Goal: Check status: Check status

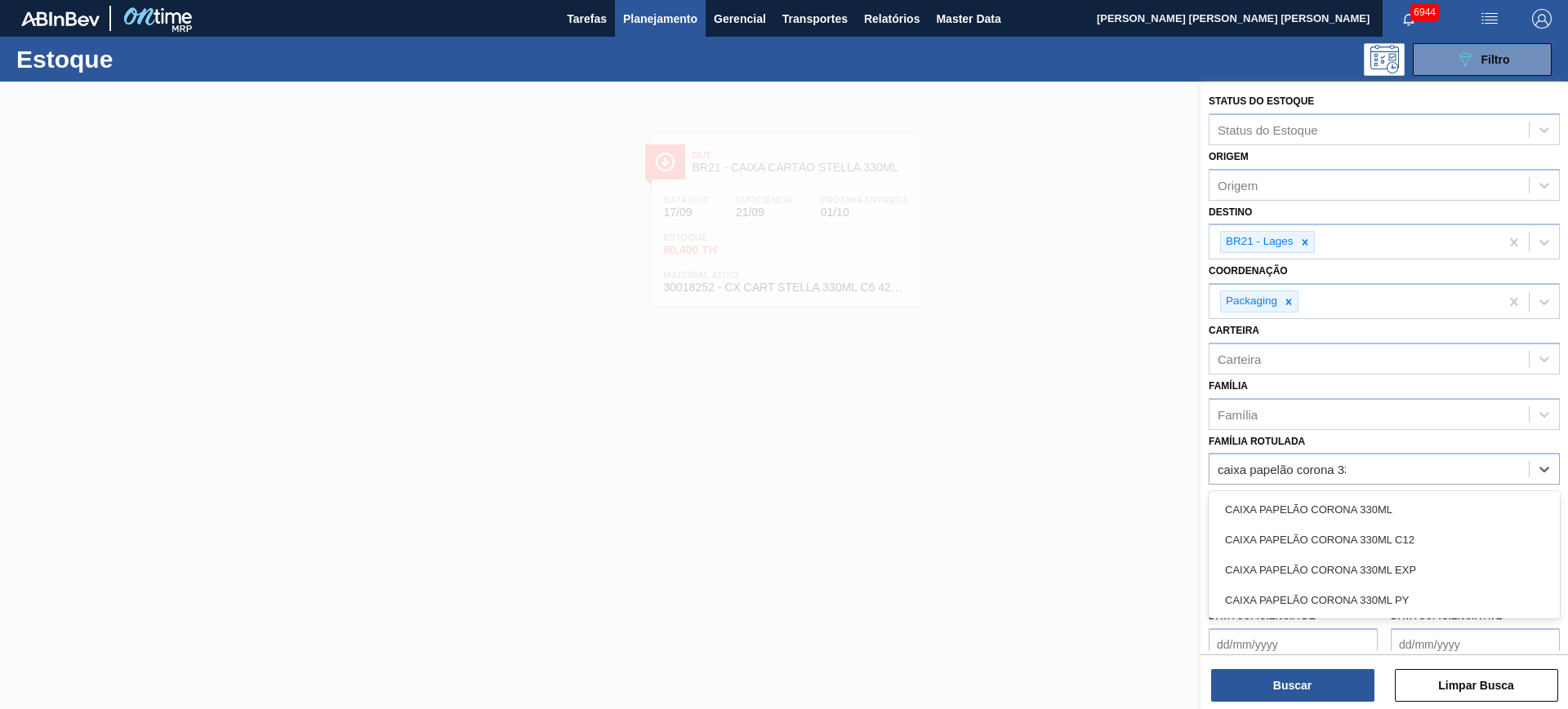
type Rotulada "caixa papelão corona 330"
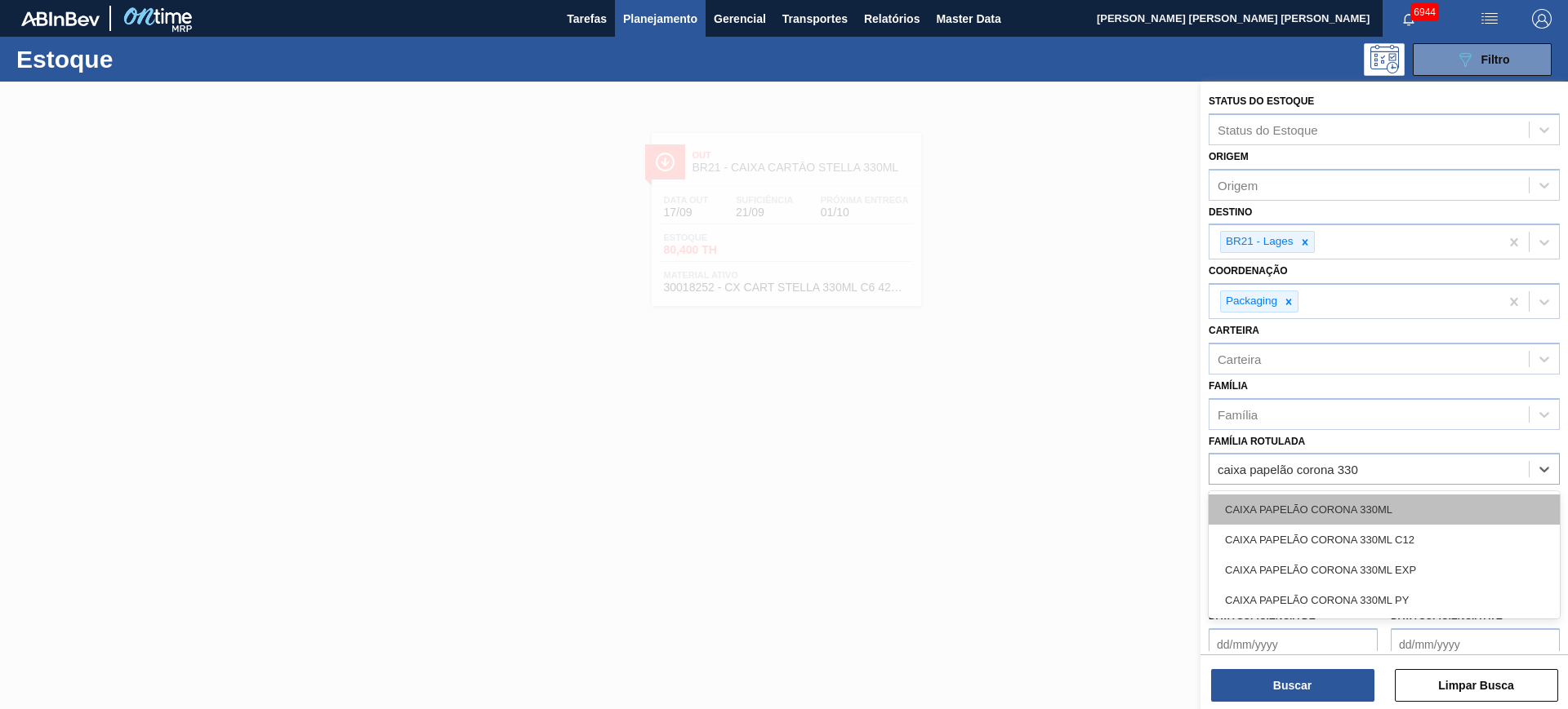
click at [1384, 506] on div "CAIXA PAPELÃO CORONA 330ML" at bounding box center [1385, 509] width 351 height 31
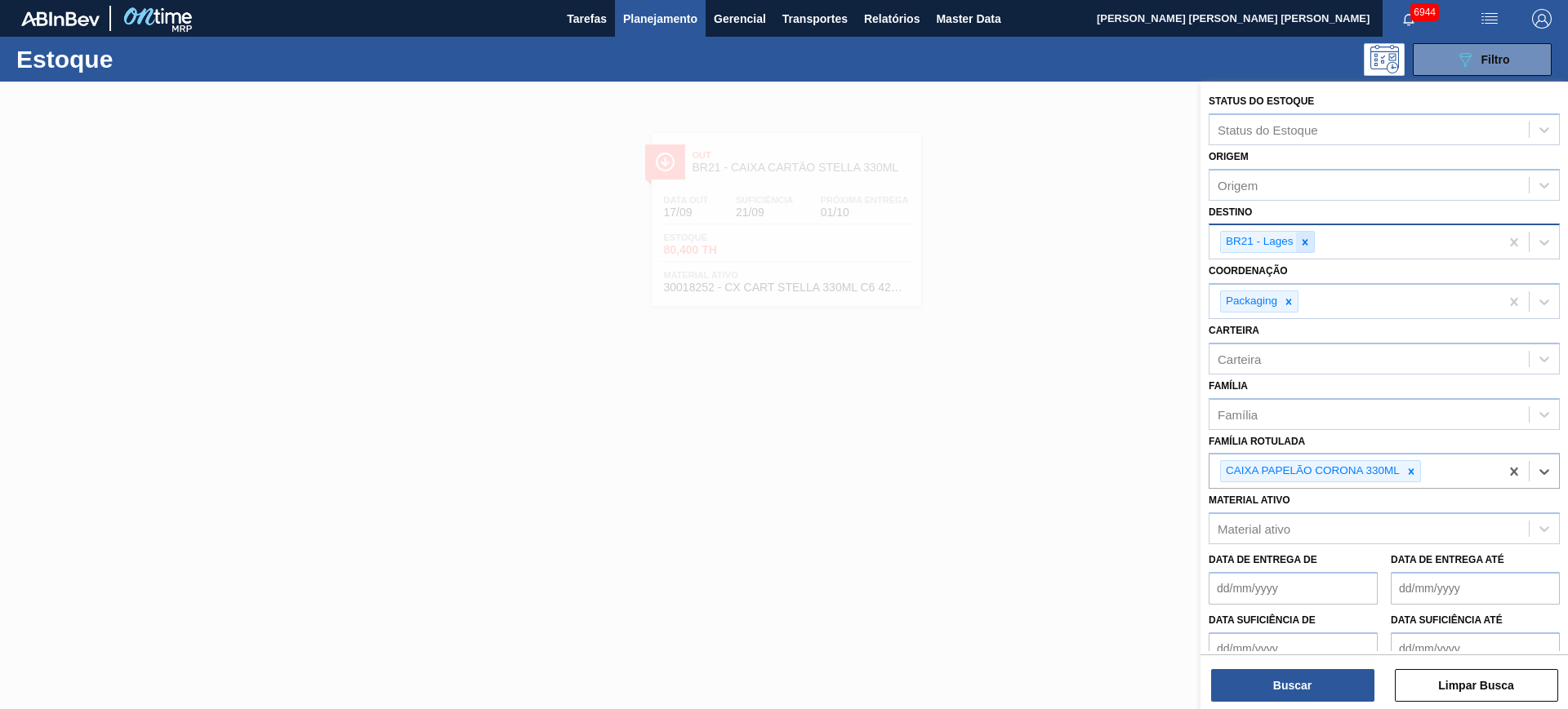
click at [1310, 236] on div at bounding box center [1305, 241] width 18 height 20
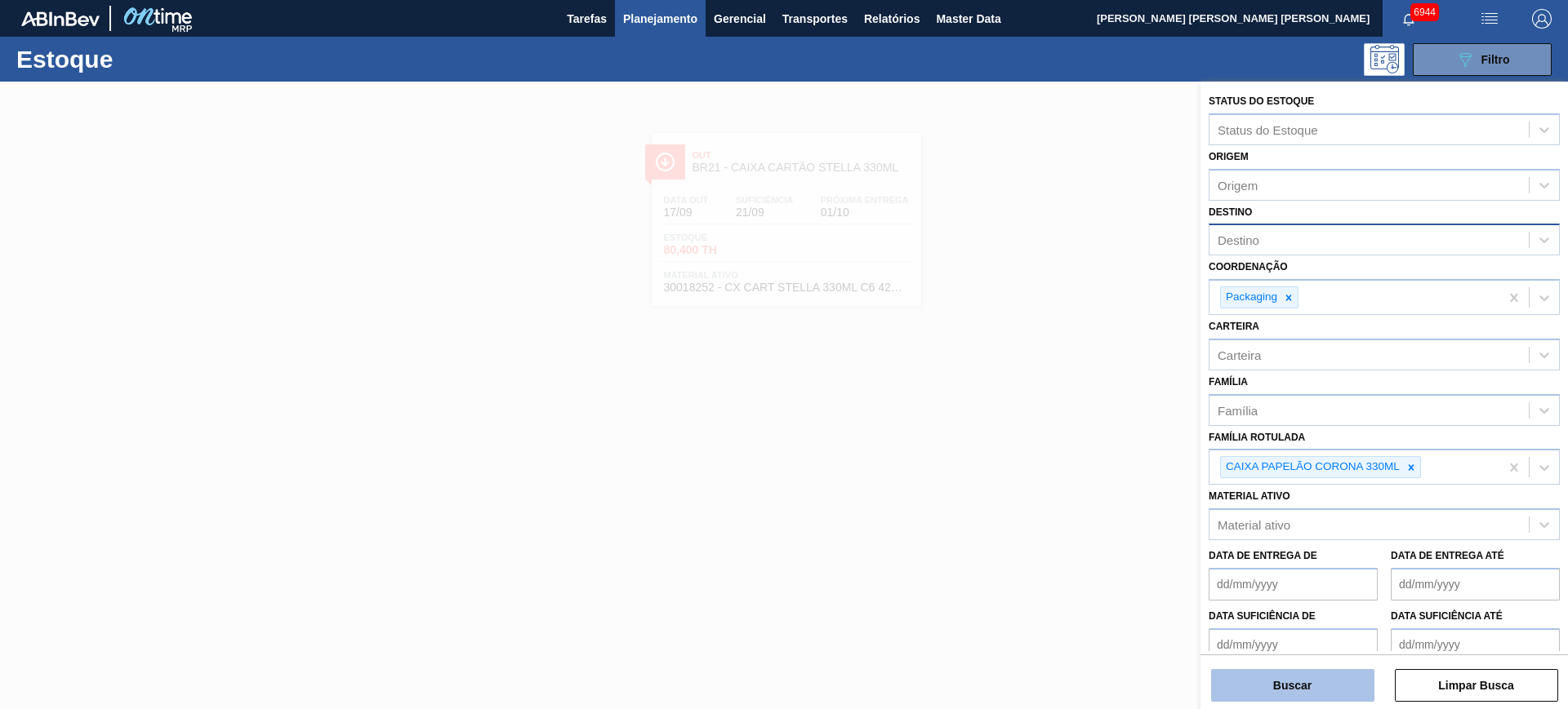
click at [1322, 689] on button "Buscar" at bounding box center [1292, 685] width 163 height 32
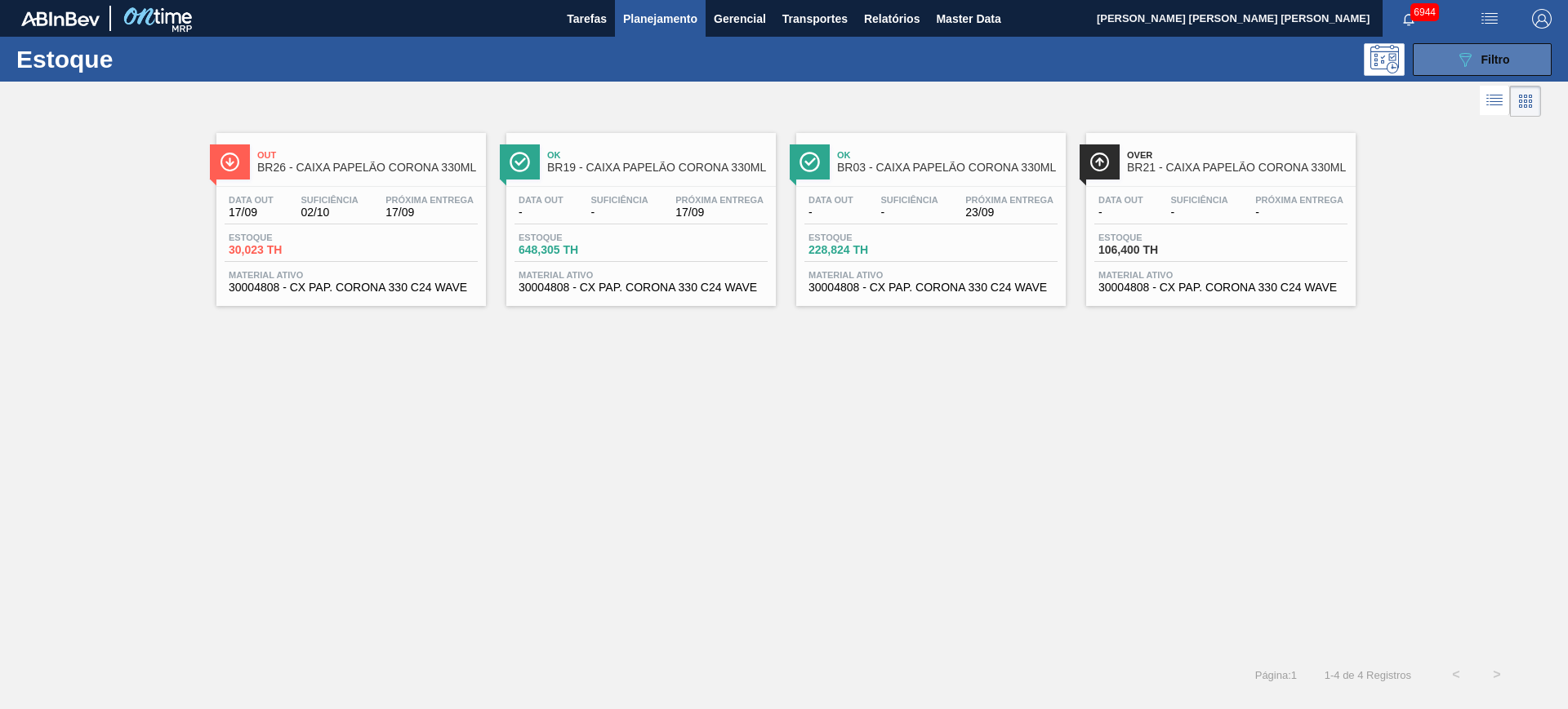
click at [1501, 50] on div "089F7B8B-B2A5-4AFE-B5C0-19BA573D28AC Filtro" at bounding box center [1482, 59] width 55 height 19
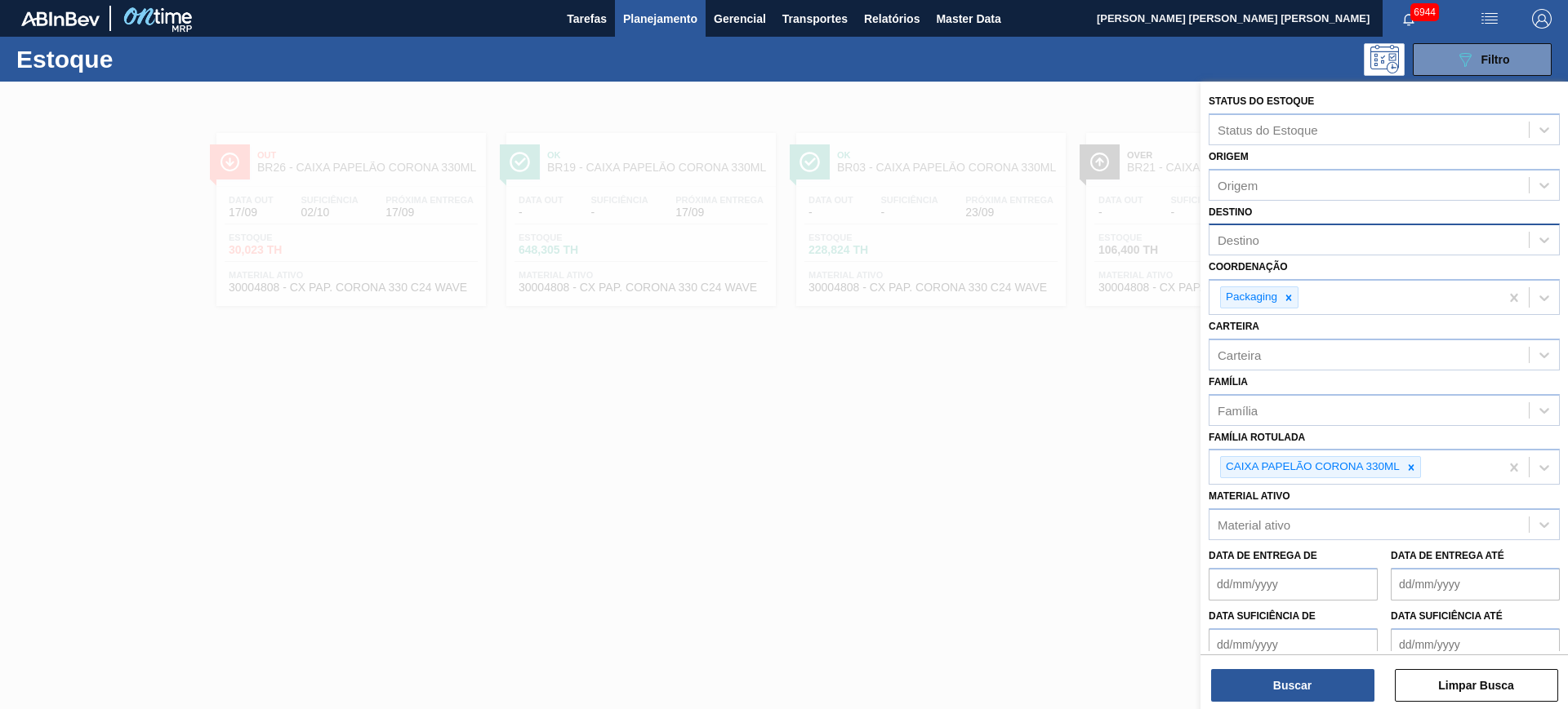
click at [1350, 231] on div "Destino" at bounding box center [1369, 240] width 320 height 24
type input "426686"
click at [1299, 177] on div "Origem" at bounding box center [1369, 184] width 320 height 24
type input "426686"
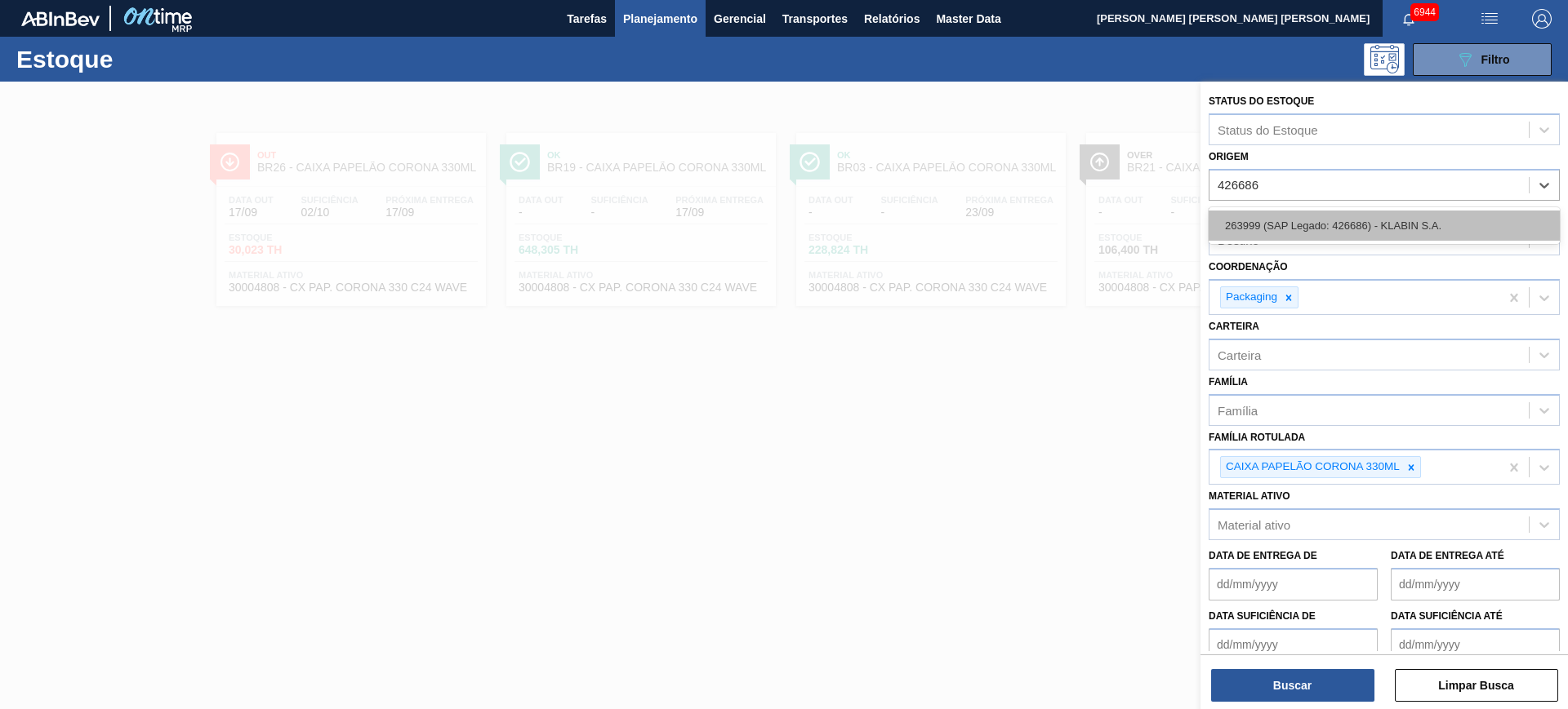
click at [1339, 234] on div "263999 (SAP Legado: 426686) - KLABIN S.A." at bounding box center [1385, 225] width 351 height 31
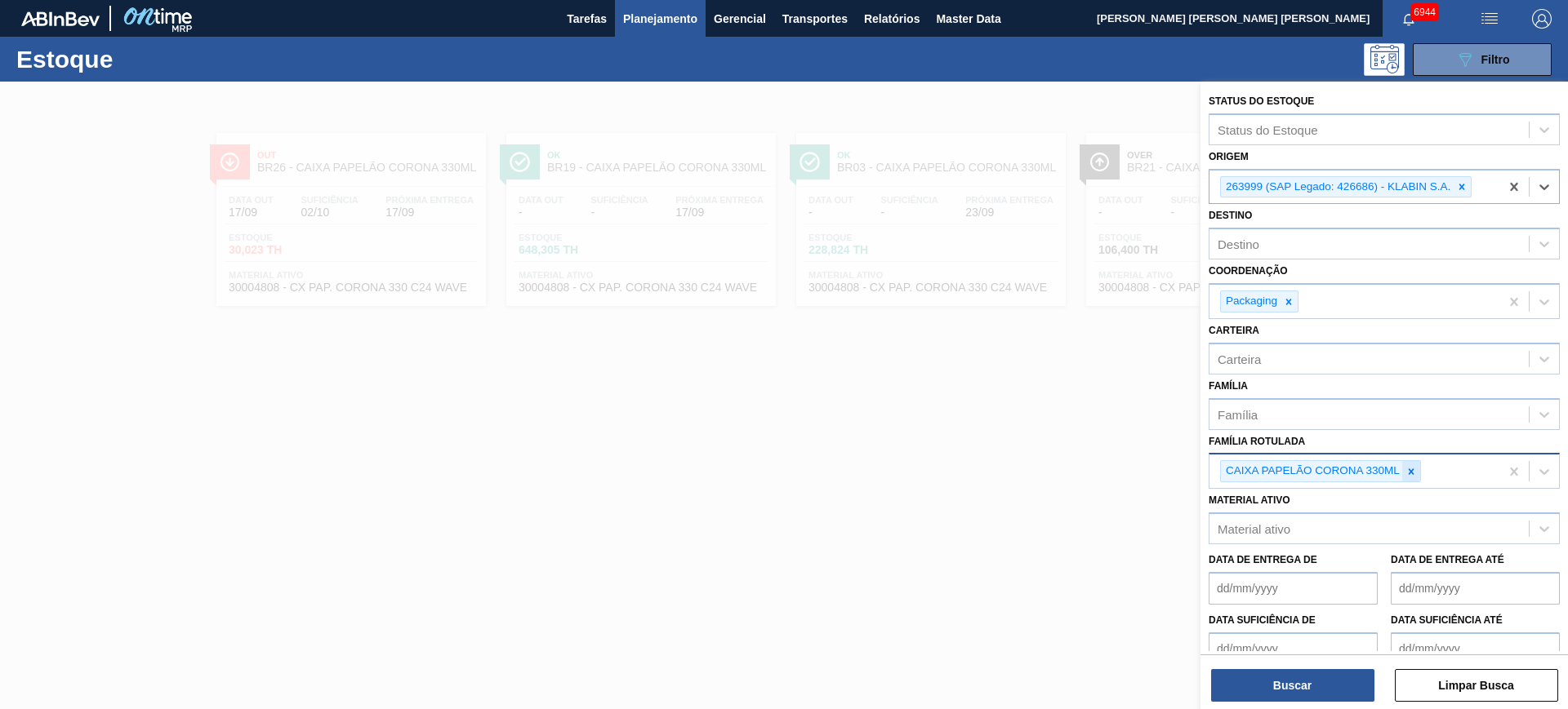
click at [1413, 471] on icon at bounding box center [1411, 472] width 11 height 11
click at [1288, 250] on div "Destino" at bounding box center [1369, 244] width 320 height 24
click at [1280, 211] on div "Destino Destino" at bounding box center [1385, 232] width 351 height 56
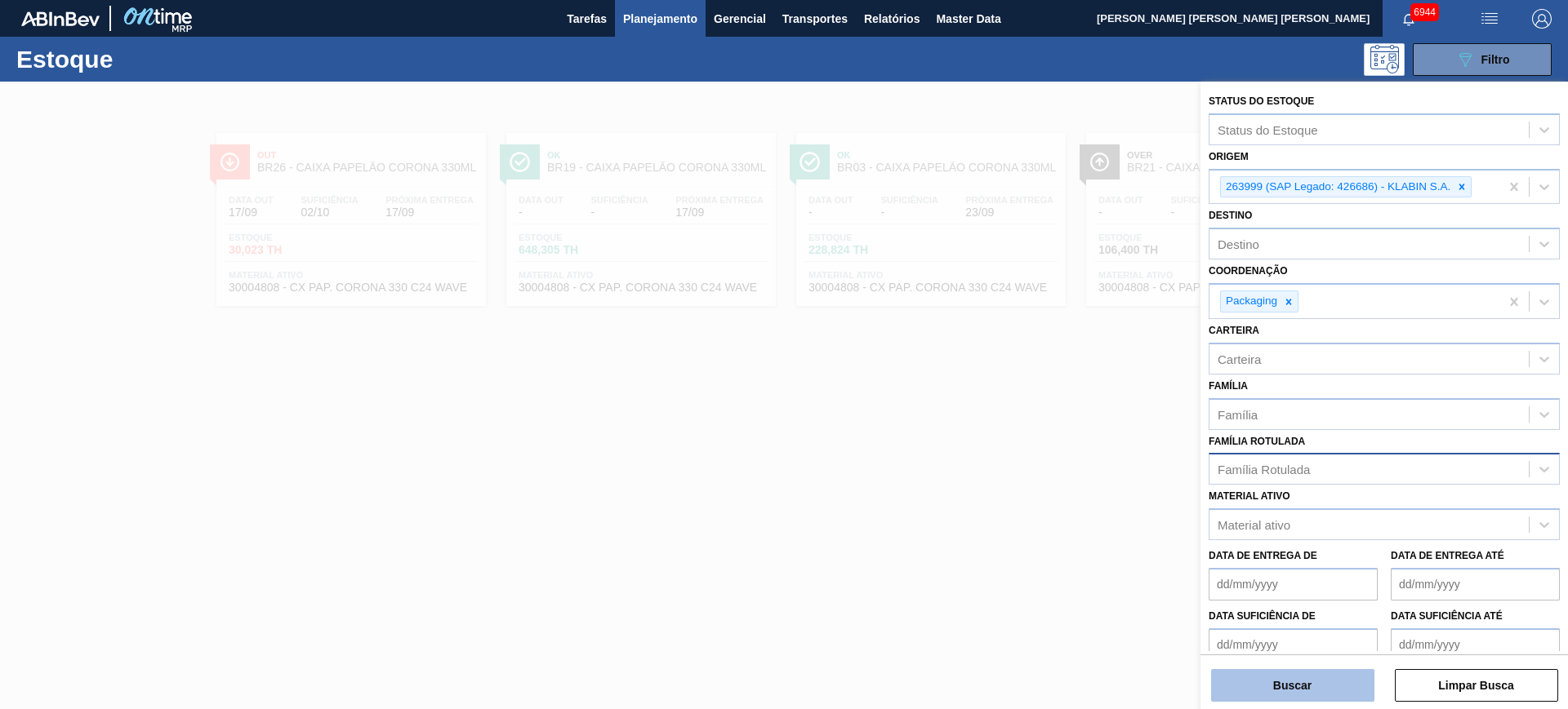
click at [1342, 677] on button "Buscar" at bounding box center [1292, 685] width 163 height 32
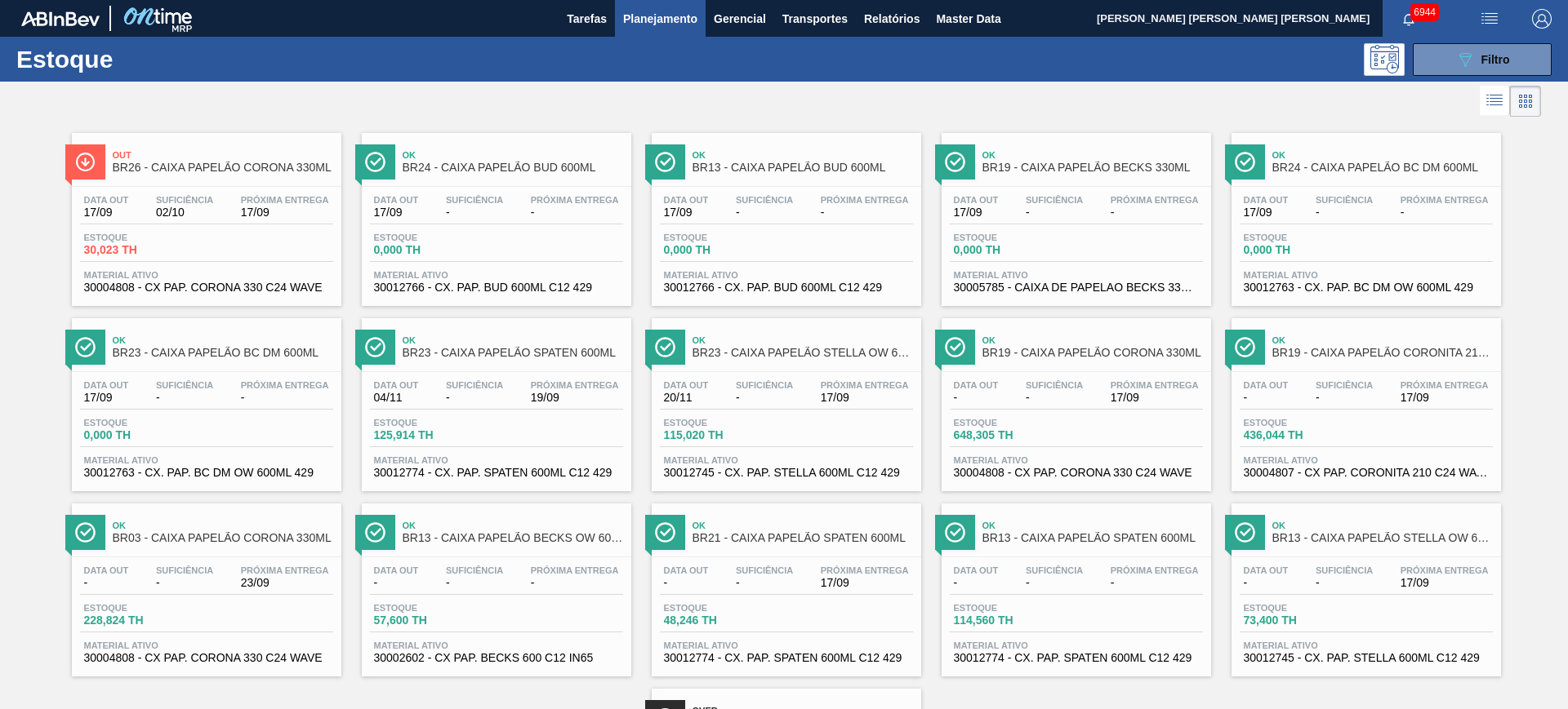
drag, startPoint x: 494, startPoint y: 189, endPoint x: 383, endPoint y: 87, distance: 150.7
click at [361, 87] on div at bounding box center [770, 100] width 1541 height 39
drag, startPoint x: 812, startPoint y: 208, endPoint x: 960, endPoint y: 103, distance: 181.5
click at [960, 103] on div at bounding box center [770, 100] width 1541 height 39
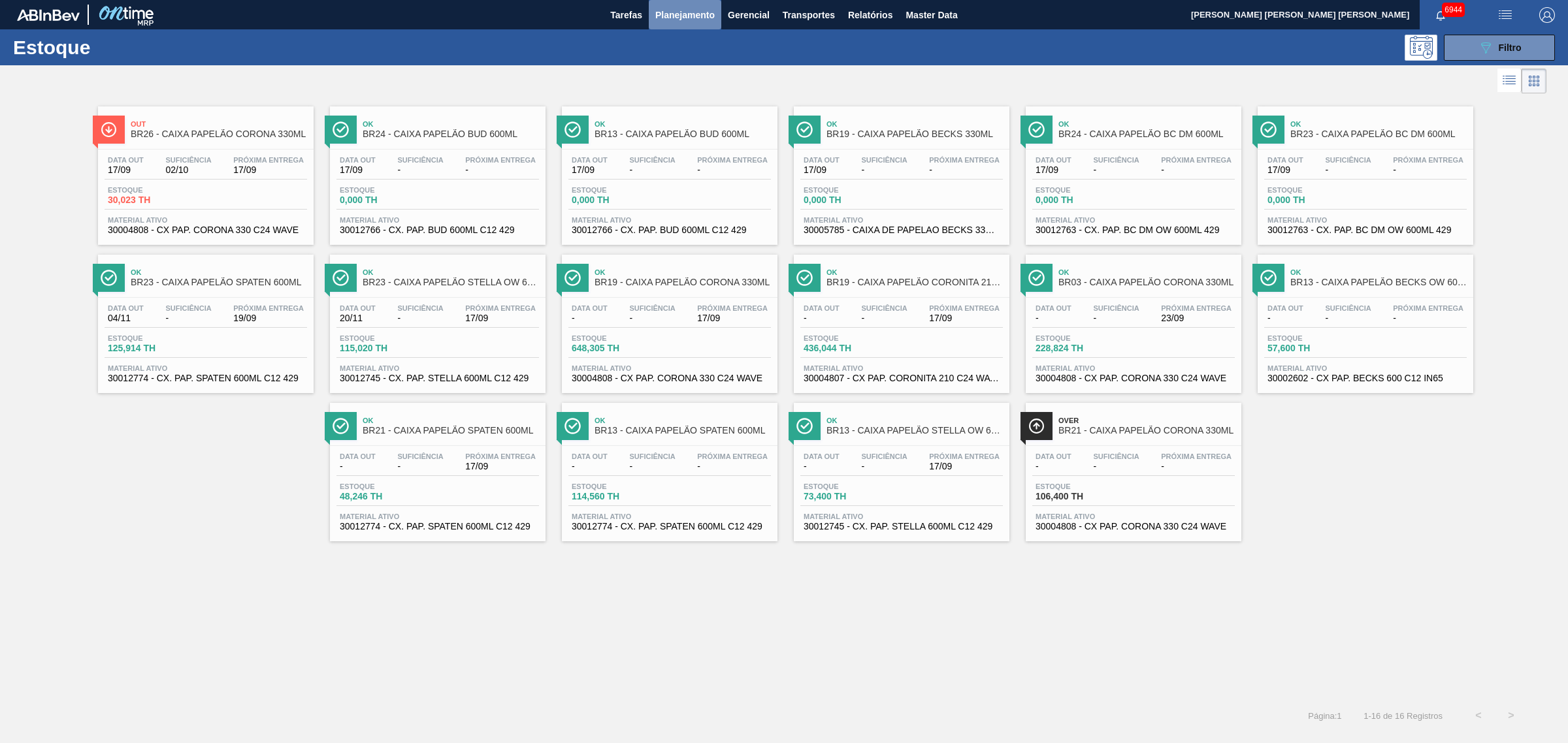
click at [695, 13] on span "Planejamento" at bounding box center [685, 15] width 59 height 15
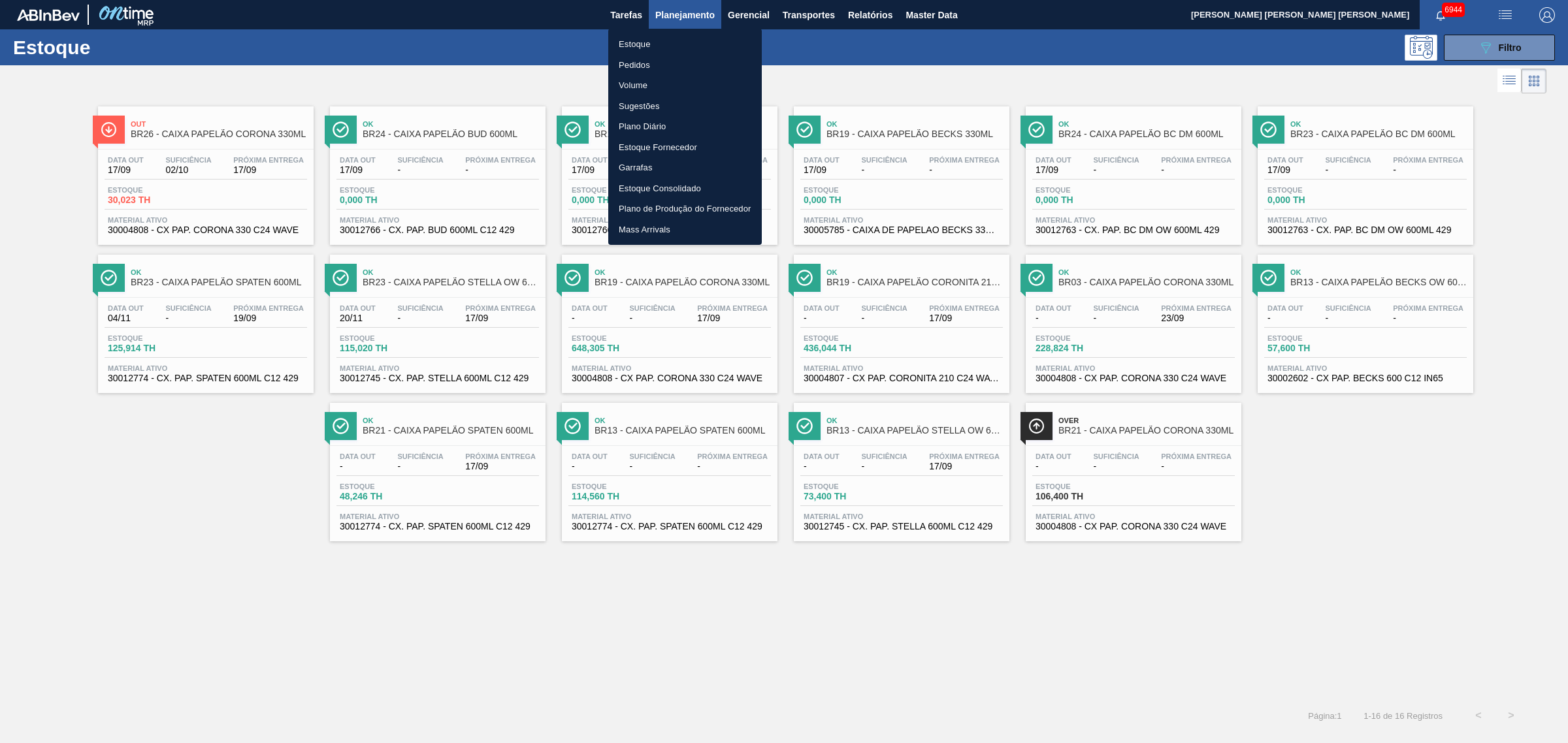
click at [635, 61] on li "Pedidos" at bounding box center [685, 66] width 154 height 21
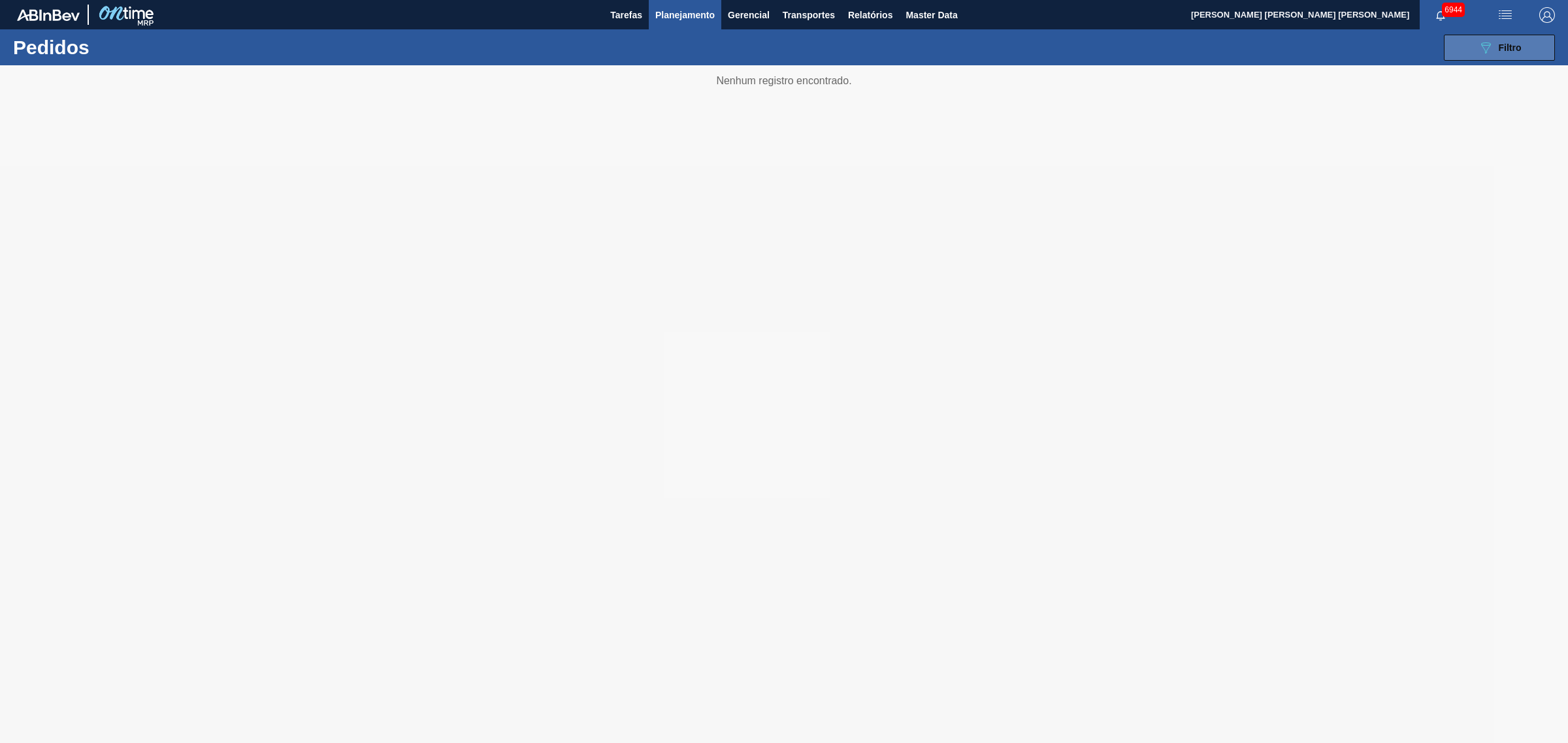
click at [1254, 54] on button "089F7B8B-B2A5-4AFE-B5C0-19BA573D28AC Filtro" at bounding box center [1499, 47] width 111 height 26
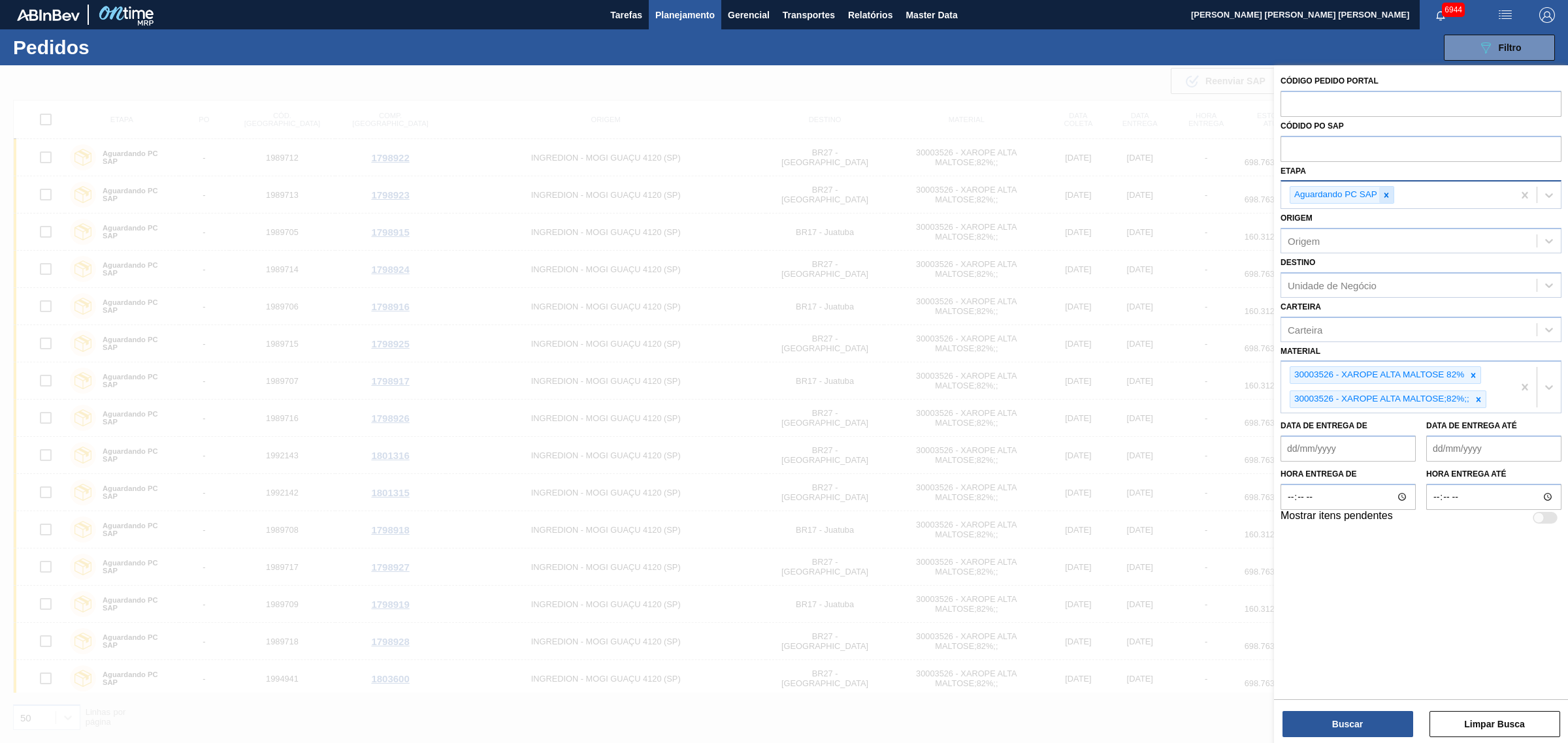
click at [1254, 196] on icon at bounding box center [1386, 195] width 5 height 5
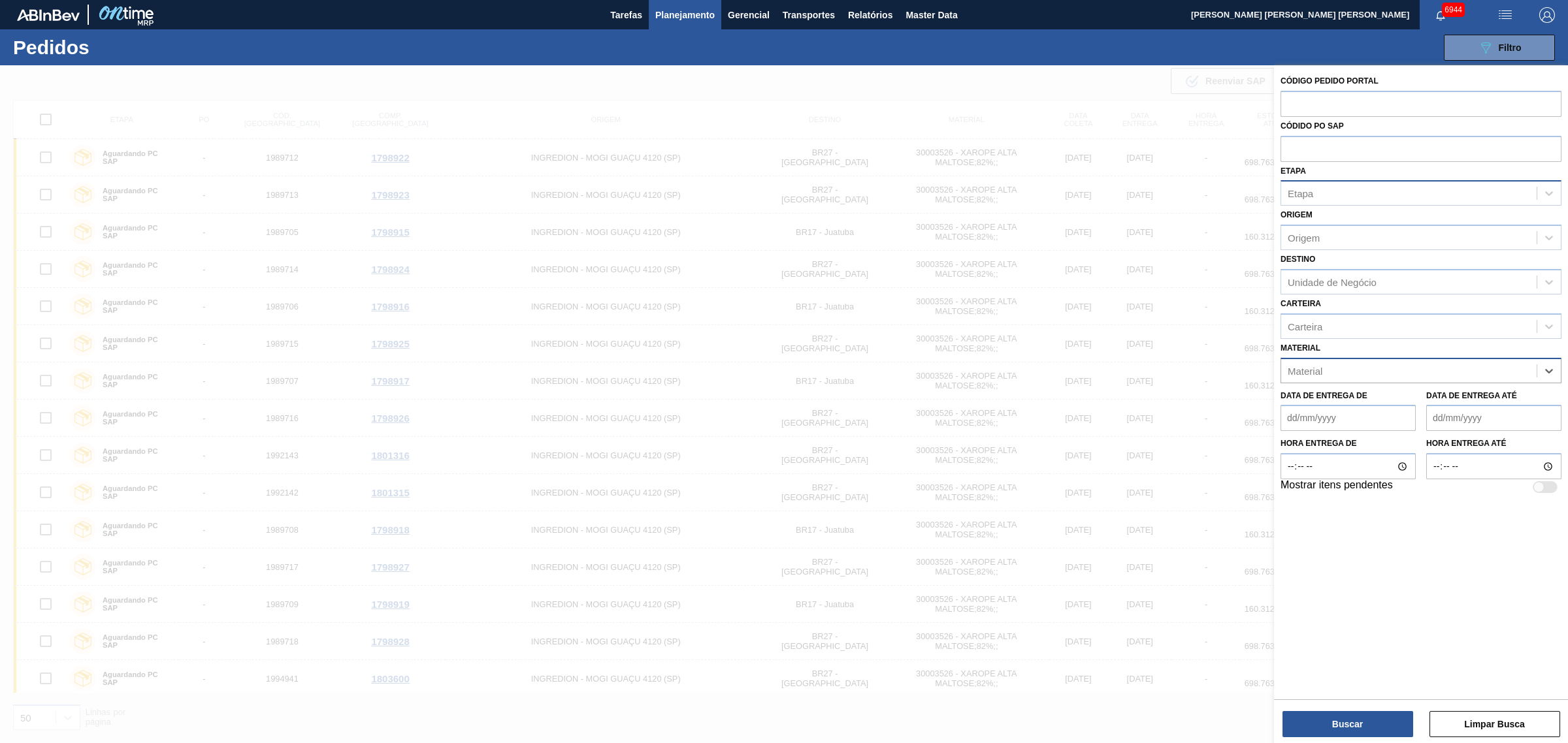
click at [1254, 348] on div "Material Select is focused ,type to refine list, press Down to open the menu, p…" at bounding box center [1421, 361] width 281 height 45
click at [1254, 158] on input "text" at bounding box center [1421, 148] width 281 height 25
type input "5800342612"
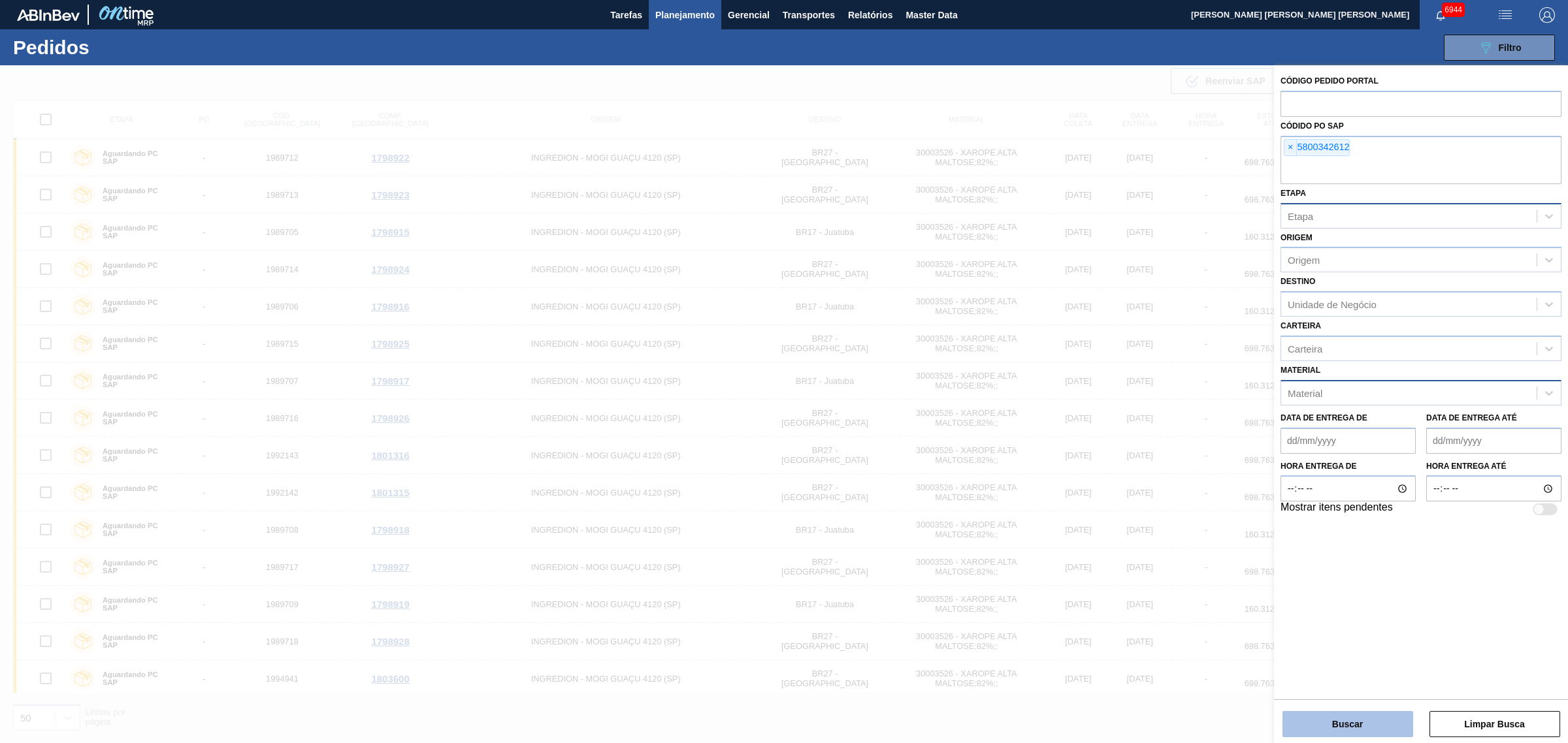
click at [1254, 566] on button "Buscar" at bounding box center [1347, 723] width 131 height 26
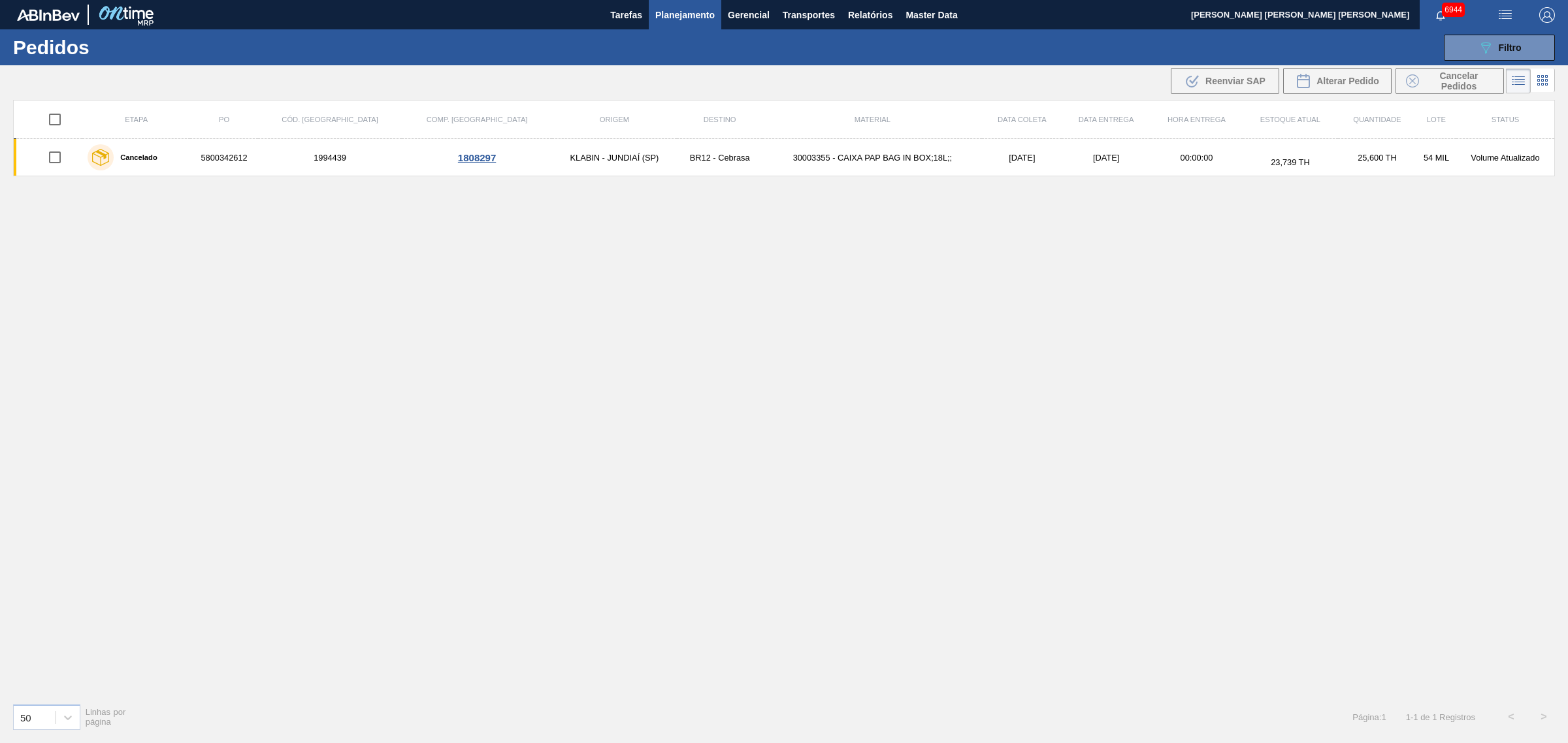
click at [586, 317] on div "Etapa PO Cód. Pedido Comp. Carga Origem Destino Material Data coleta Data entre…" at bounding box center [784, 396] width 1541 height 593
click at [699, 15] on span "Planejamento" at bounding box center [685, 15] width 59 height 15
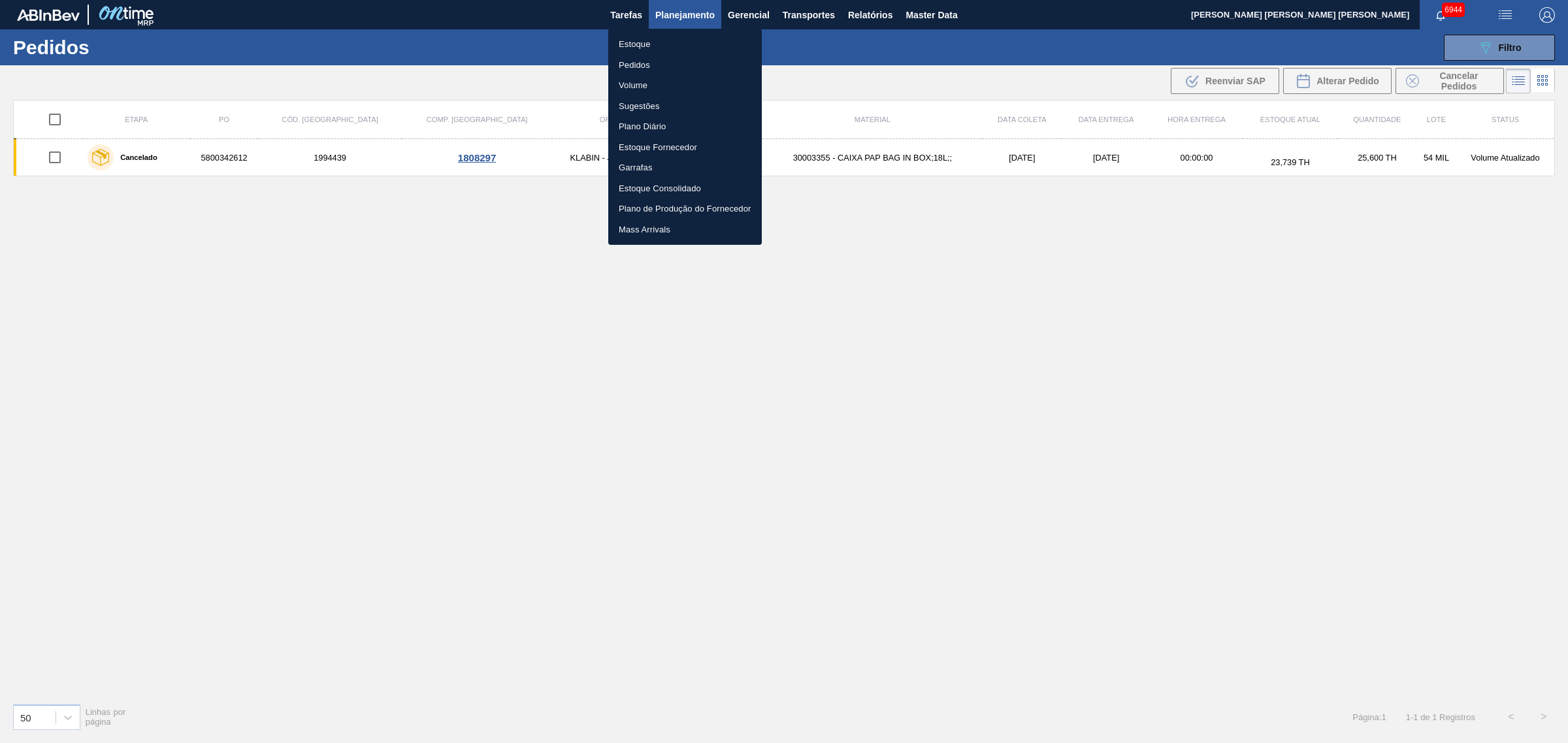
click at [639, 39] on li "Estoque" at bounding box center [685, 45] width 154 height 21
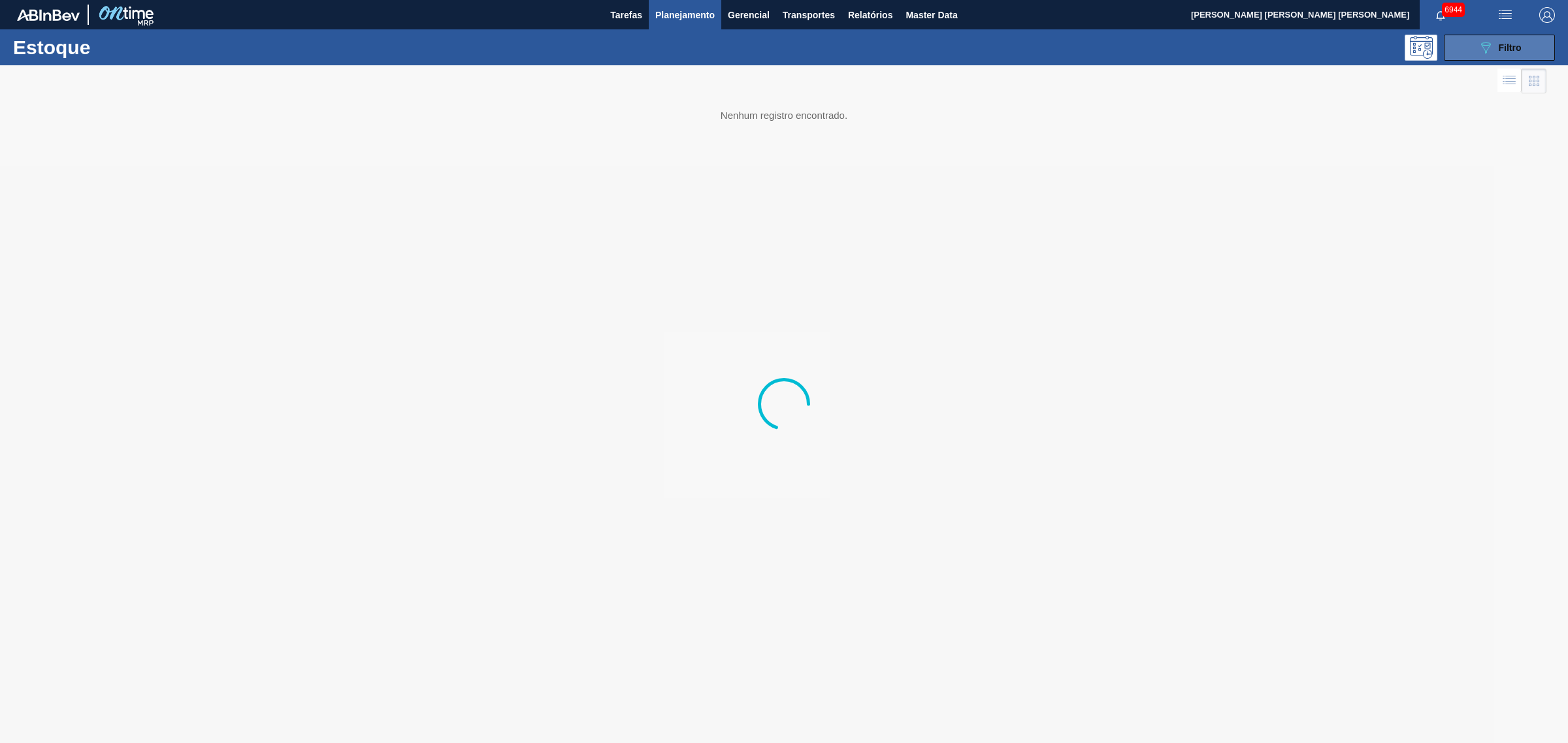
click at [1254, 45] on span "Filtro" at bounding box center [1509, 47] width 23 height 10
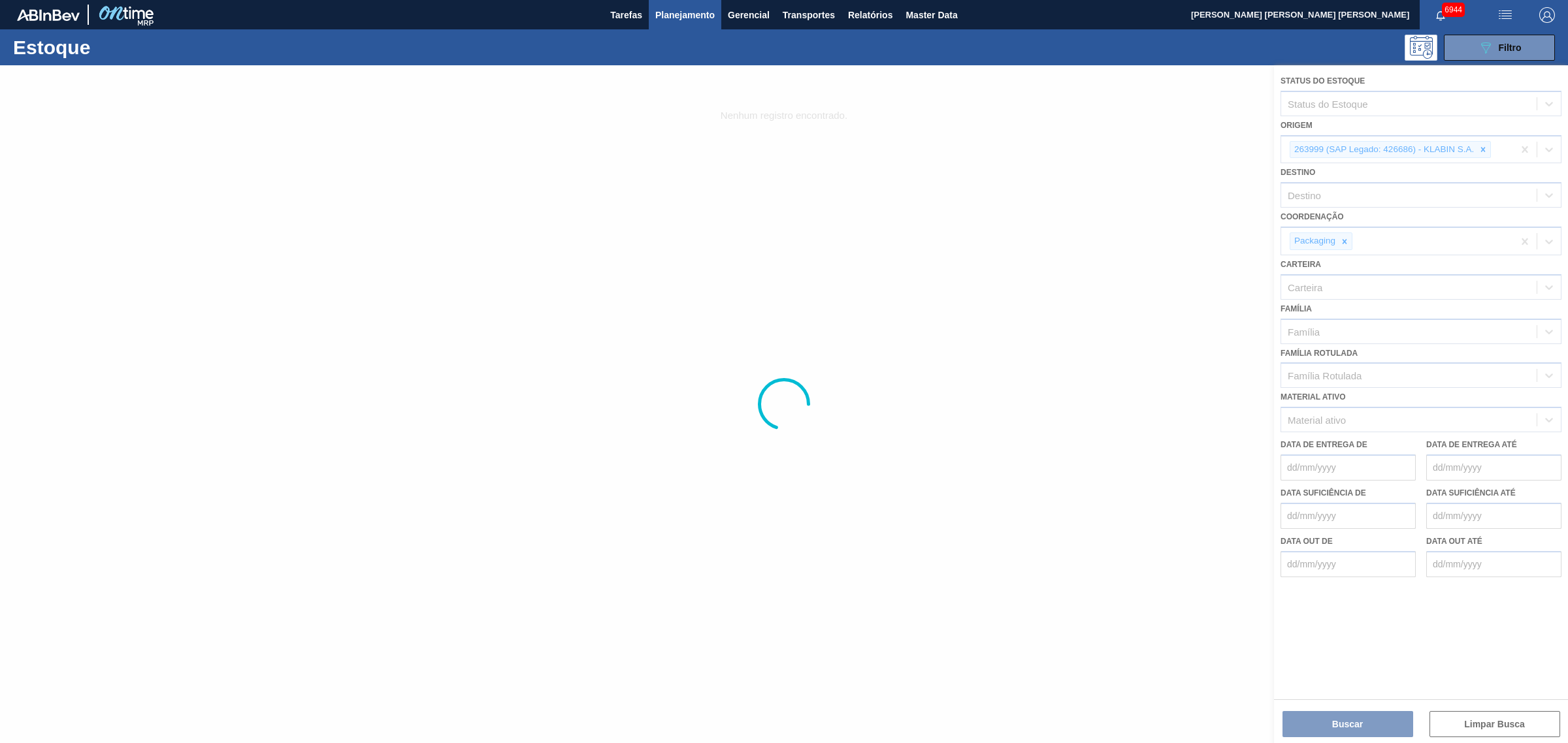
click at [1254, 145] on div at bounding box center [784, 404] width 1568 height 677
click at [1254, 147] on div at bounding box center [784, 404] width 1568 height 677
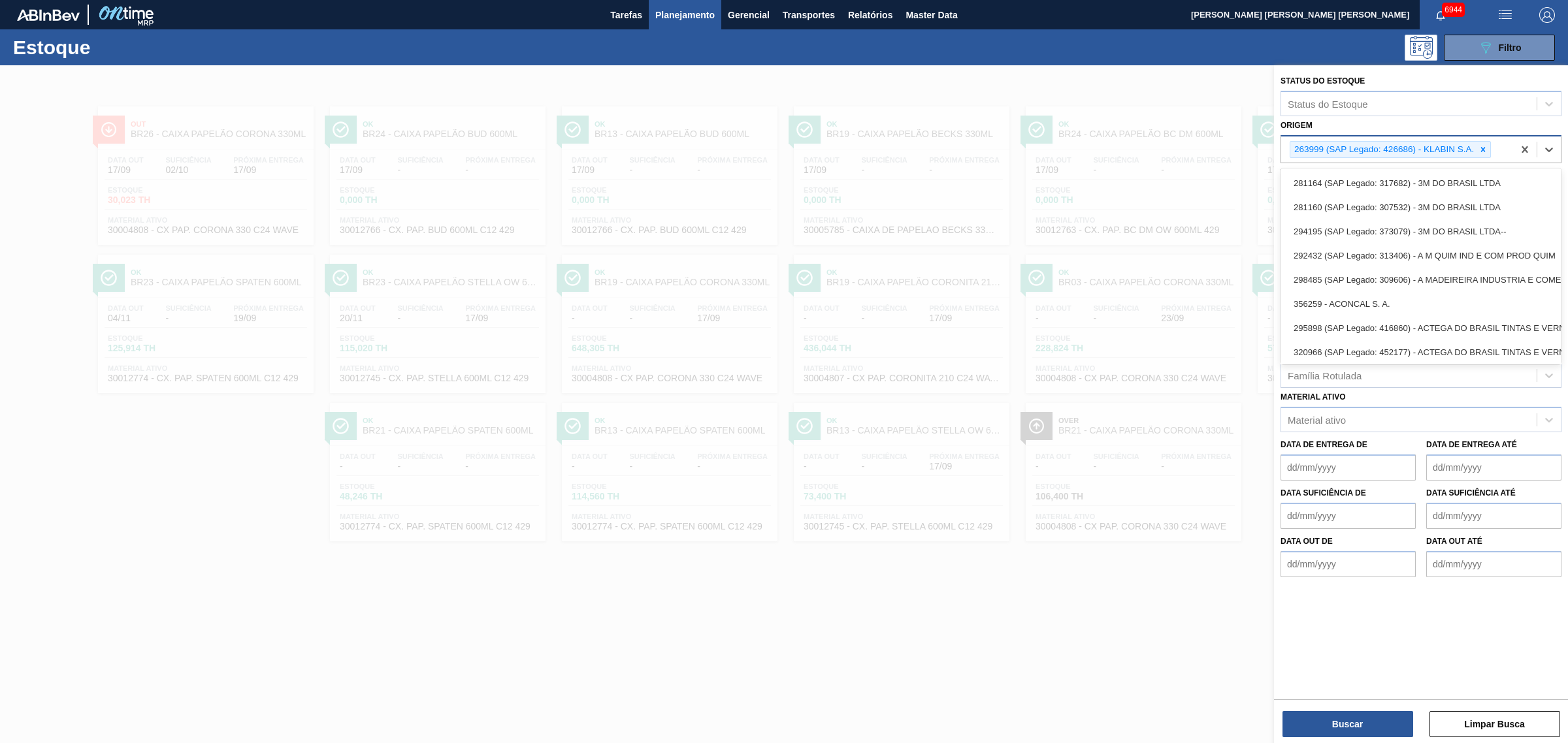
click at [1254, 142] on div "263999 (SAP Legado: 426686) - KLABIN S.A." at bounding box center [1382, 149] width 185 height 16
click at [1254, 147] on icon at bounding box center [1483, 149] width 5 height 5
click at [1254, 132] on div "Origem option 263999 (SAP Legado: 426686) - KLABIN S.A., deselected. option 281…" at bounding box center [1421, 138] width 281 height 45
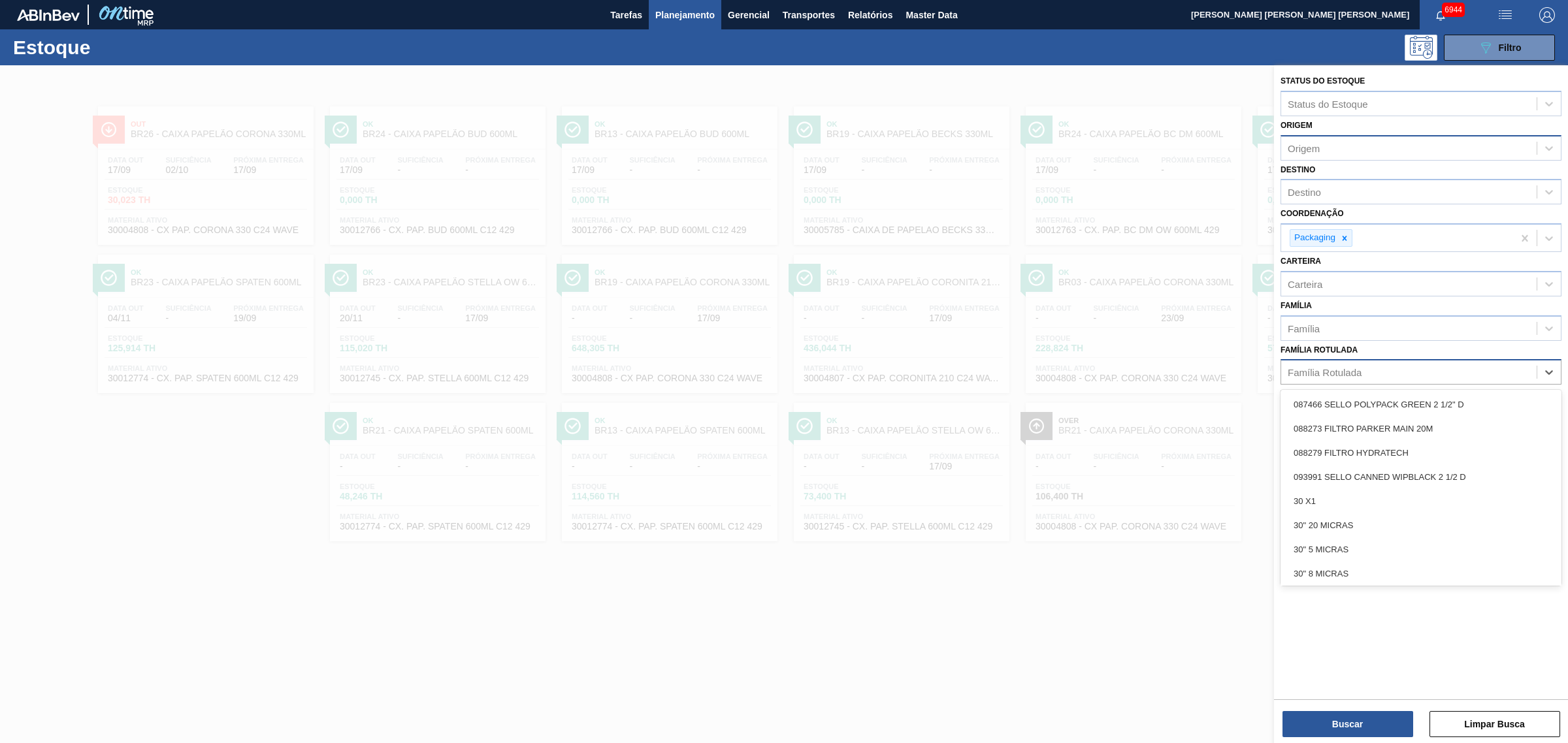
click at [1254, 380] on div "Família Rotulada" at bounding box center [1421, 372] width 281 height 25
type Rotulada "c"
type Rotulada "papelão corona 330"
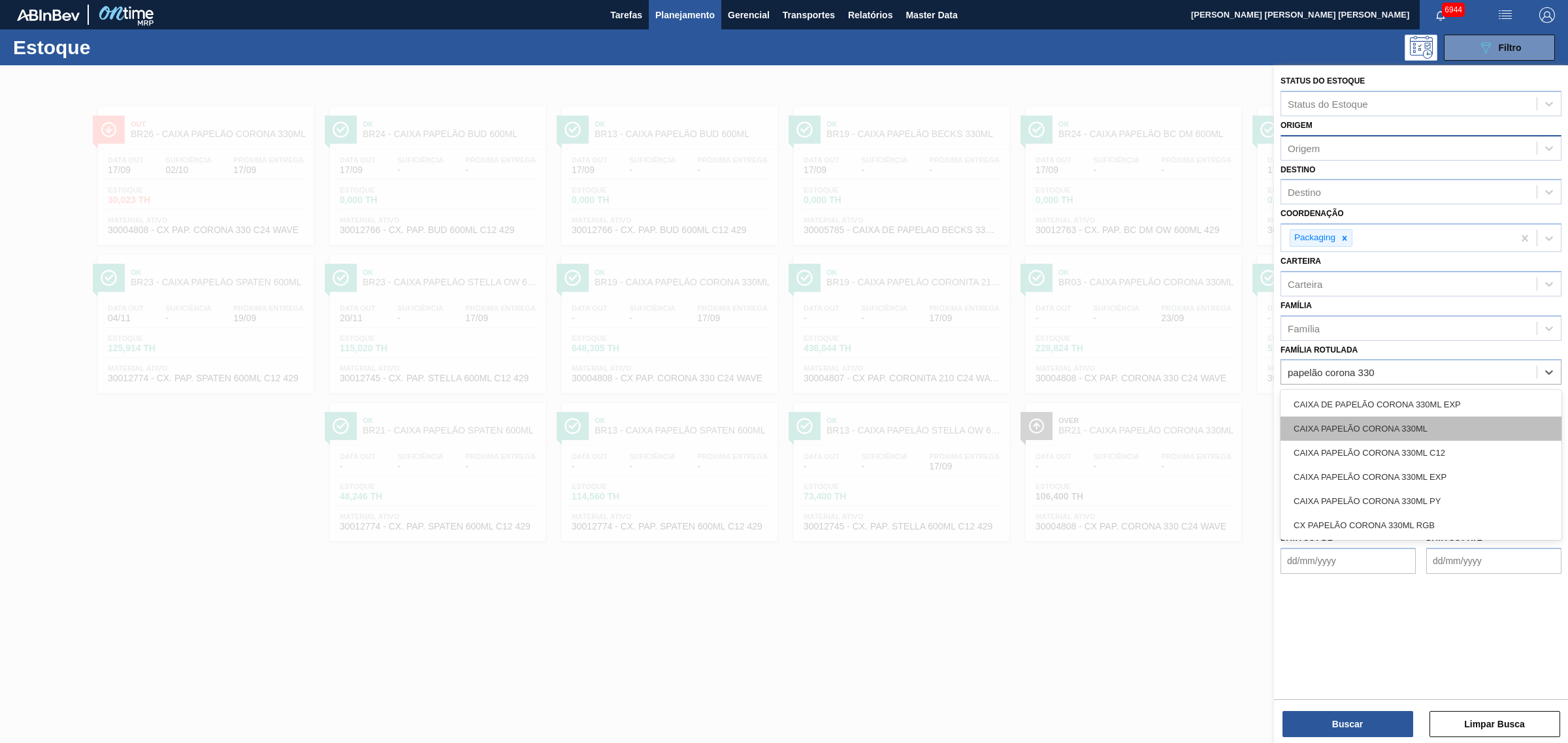
click at [1254, 427] on div "CAIXA PAPELÃO CORONA 330ML" at bounding box center [1421, 428] width 281 height 24
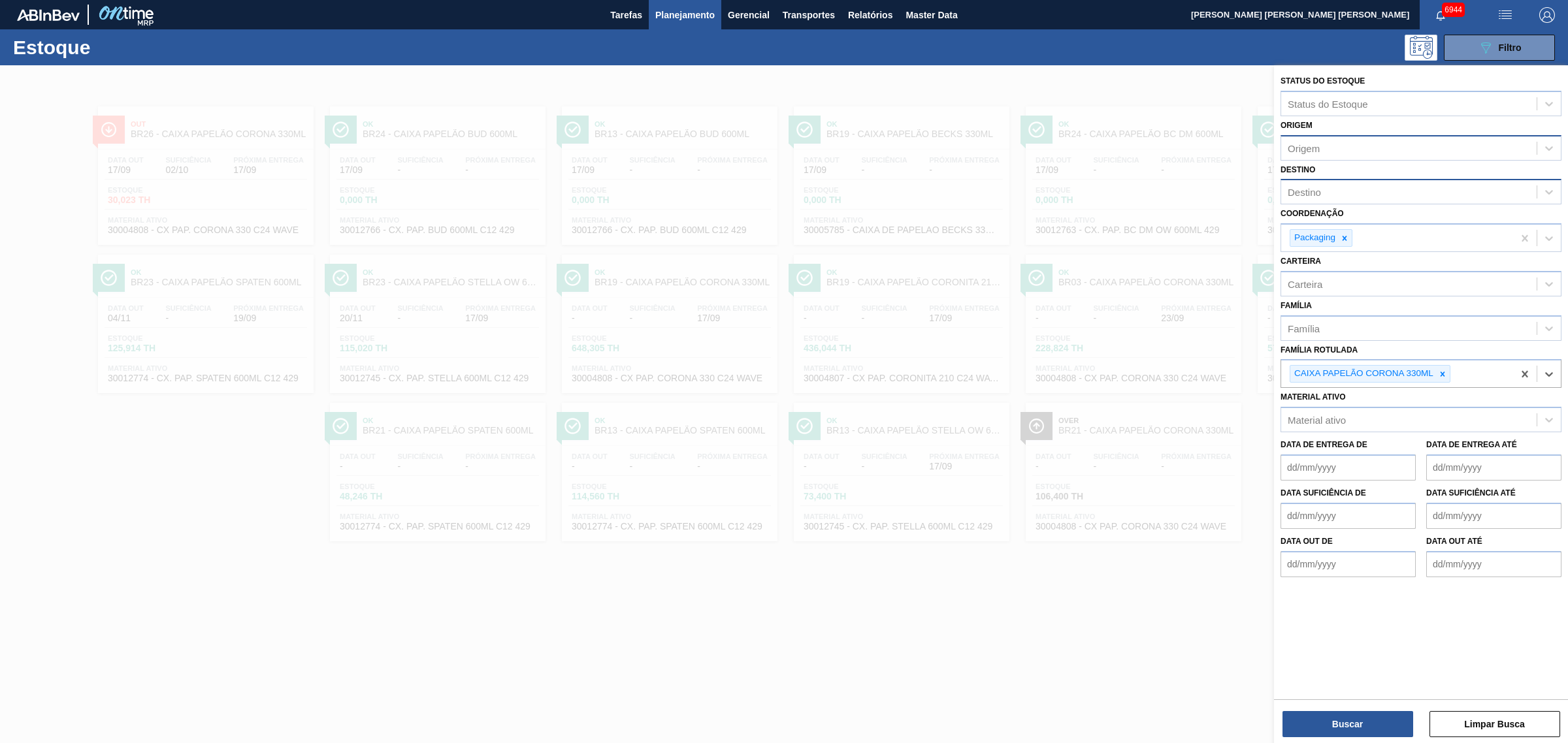
click at [1254, 193] on div "Destino" at bounding box center [1409, 192] width 256 height 19
type input "uber"
click at [1254, 566] on button "Buscar" at bounding box center [1347, 723] width 131 height 26
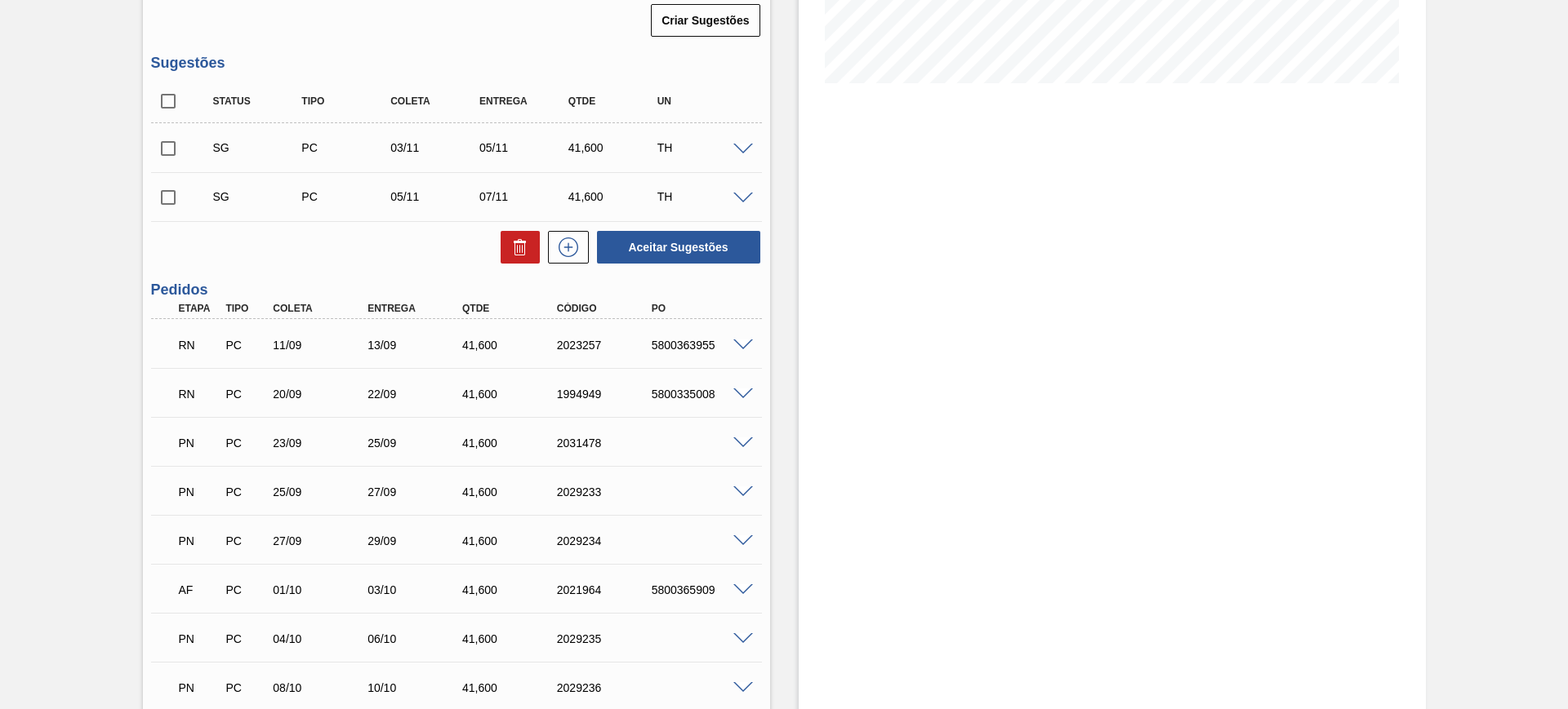
scroll to position [510, 0]
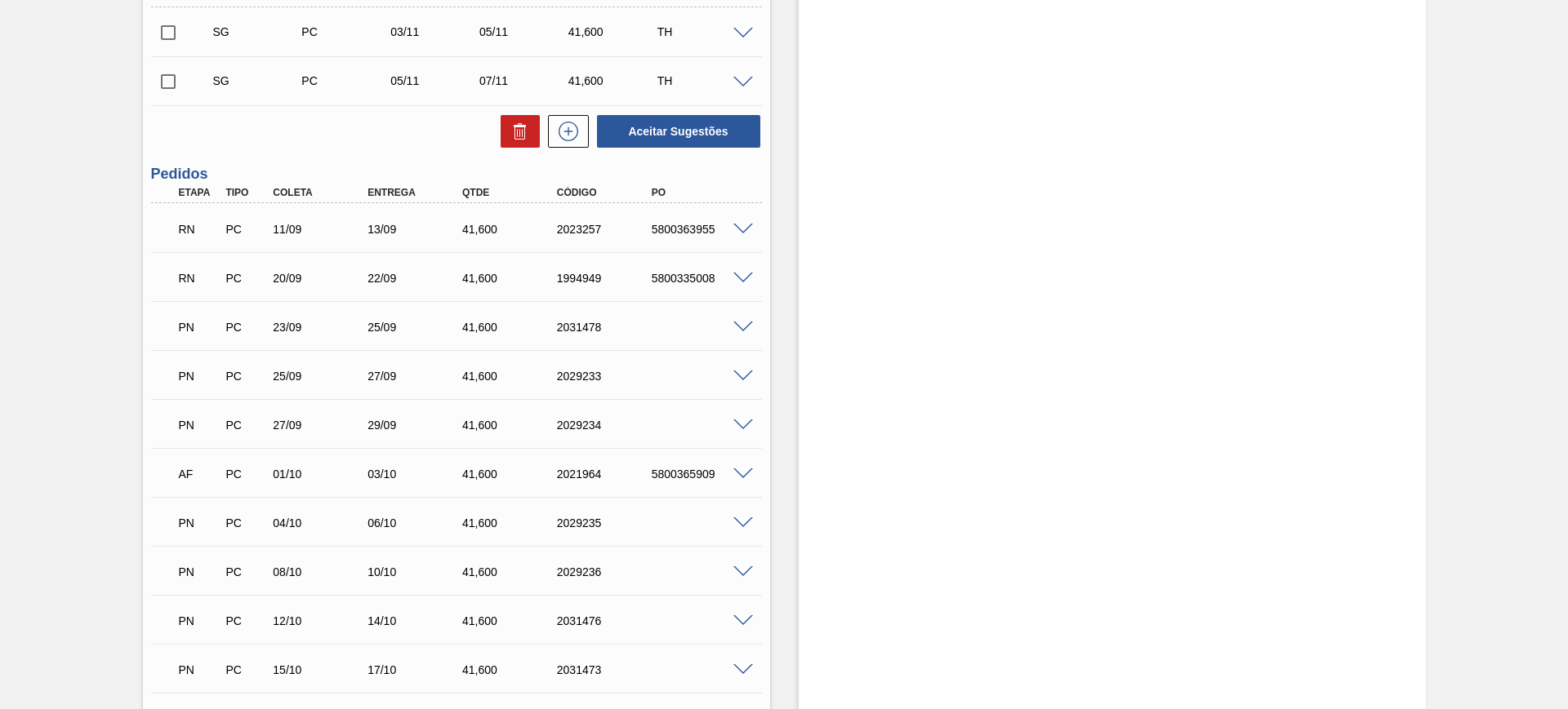
click at [737, 224] on span at bounding box center [743, 230] width 19 height 12
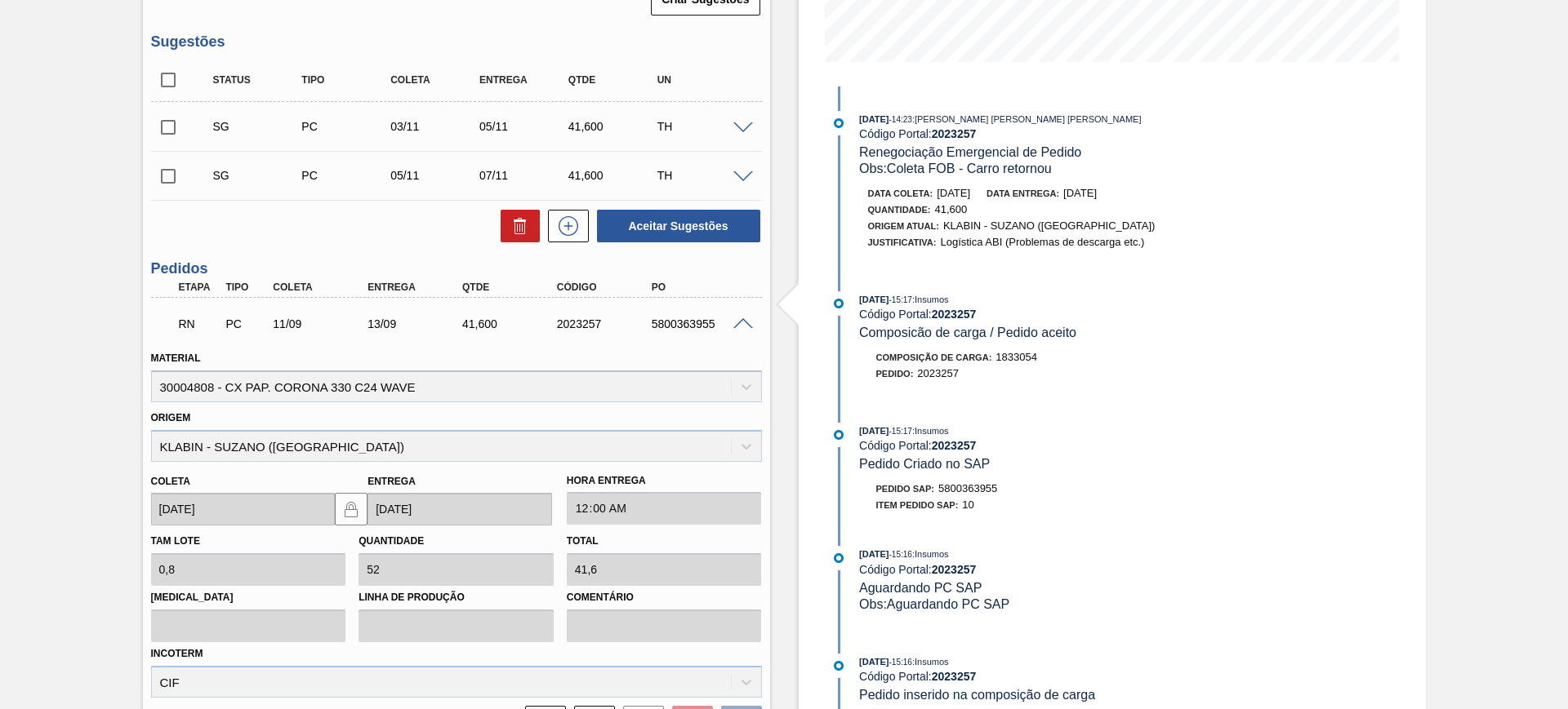
scroll to position [306, 0]
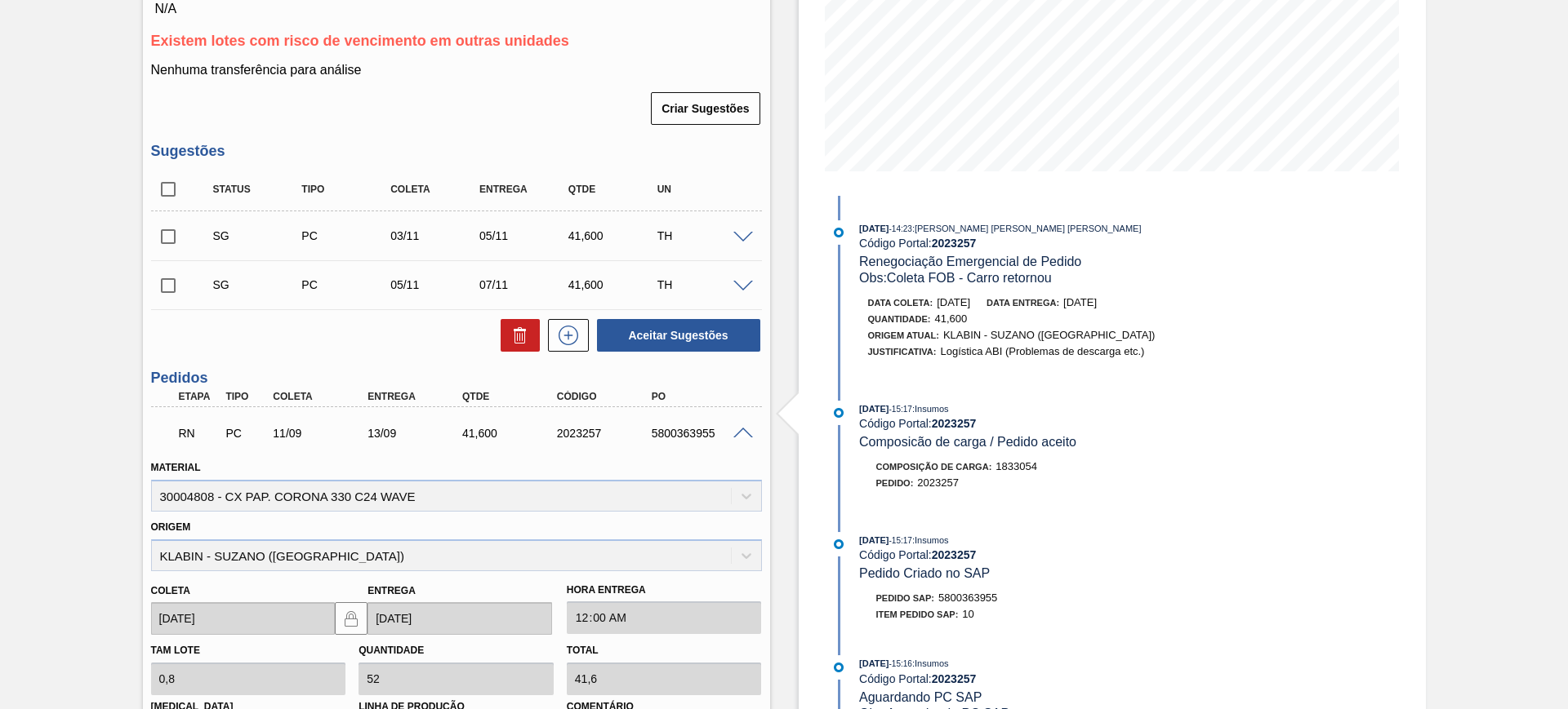
click at [736, 430] on span at bounding box center [743, 434] width 19 height 12
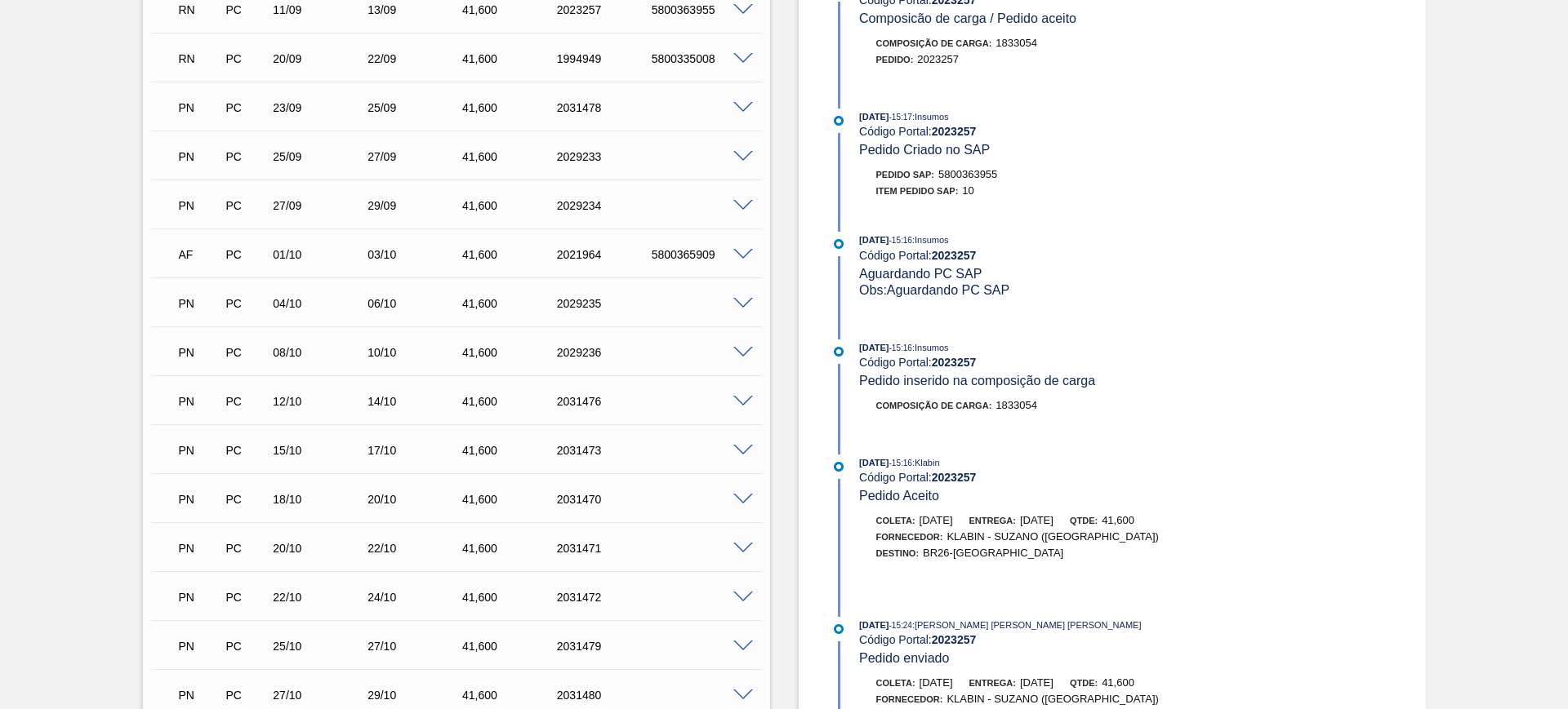
scroll to position [816, 0]
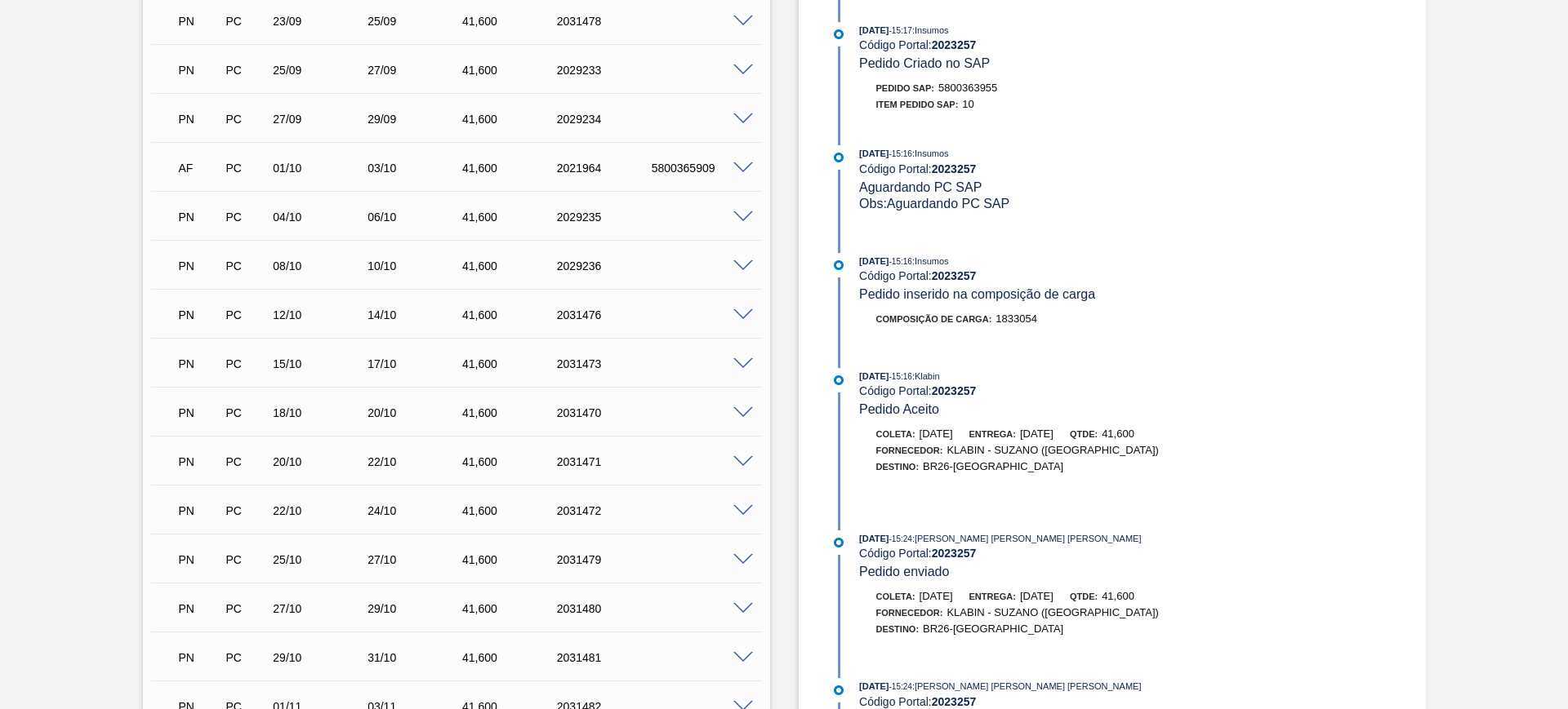
click at [737, 515] on div "PN PC 22/10 24/10 41,600 2031472" at bounding box center [456, 509] width 611 height 41
click at [738, 514] on span at bounding box center [743, 512] width 19 height 12
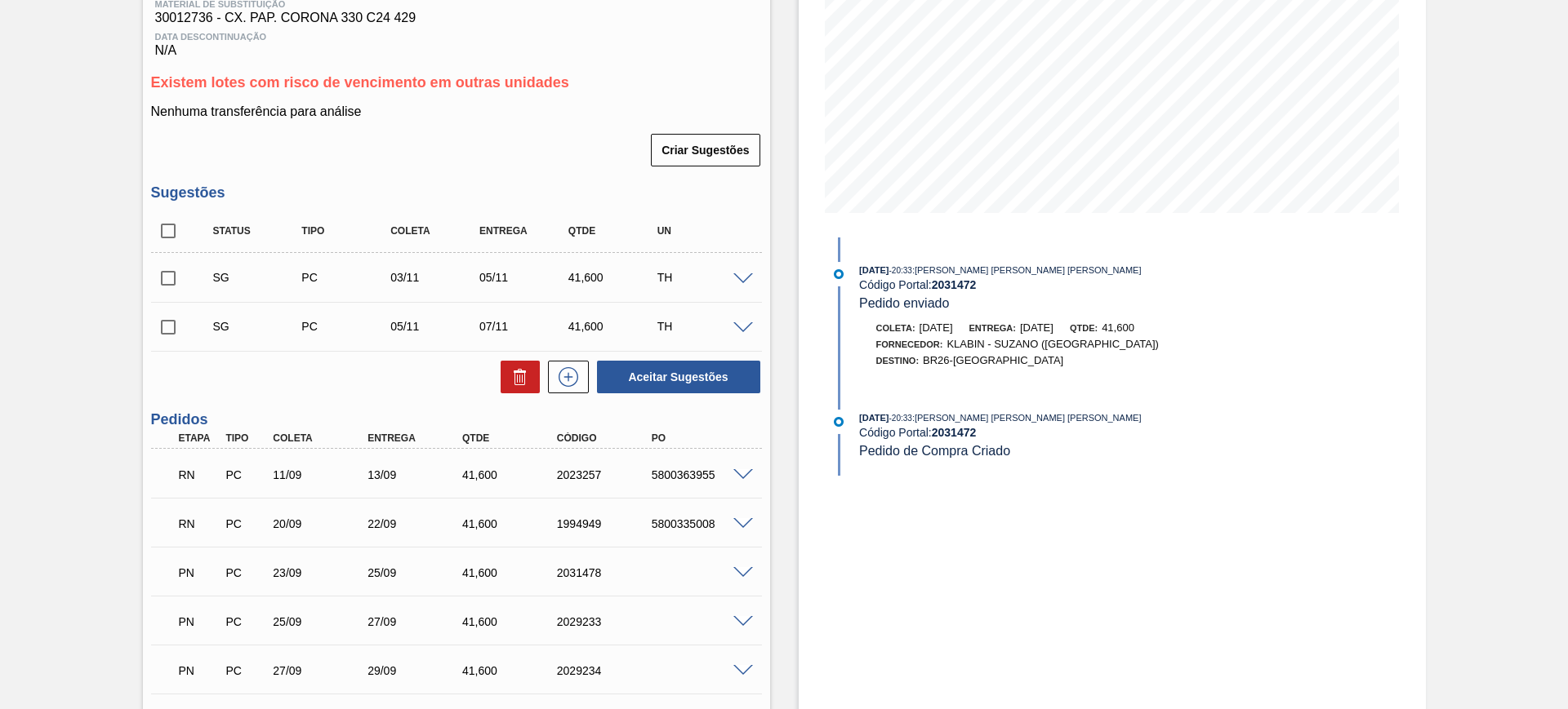
scroll to position [204, 0]
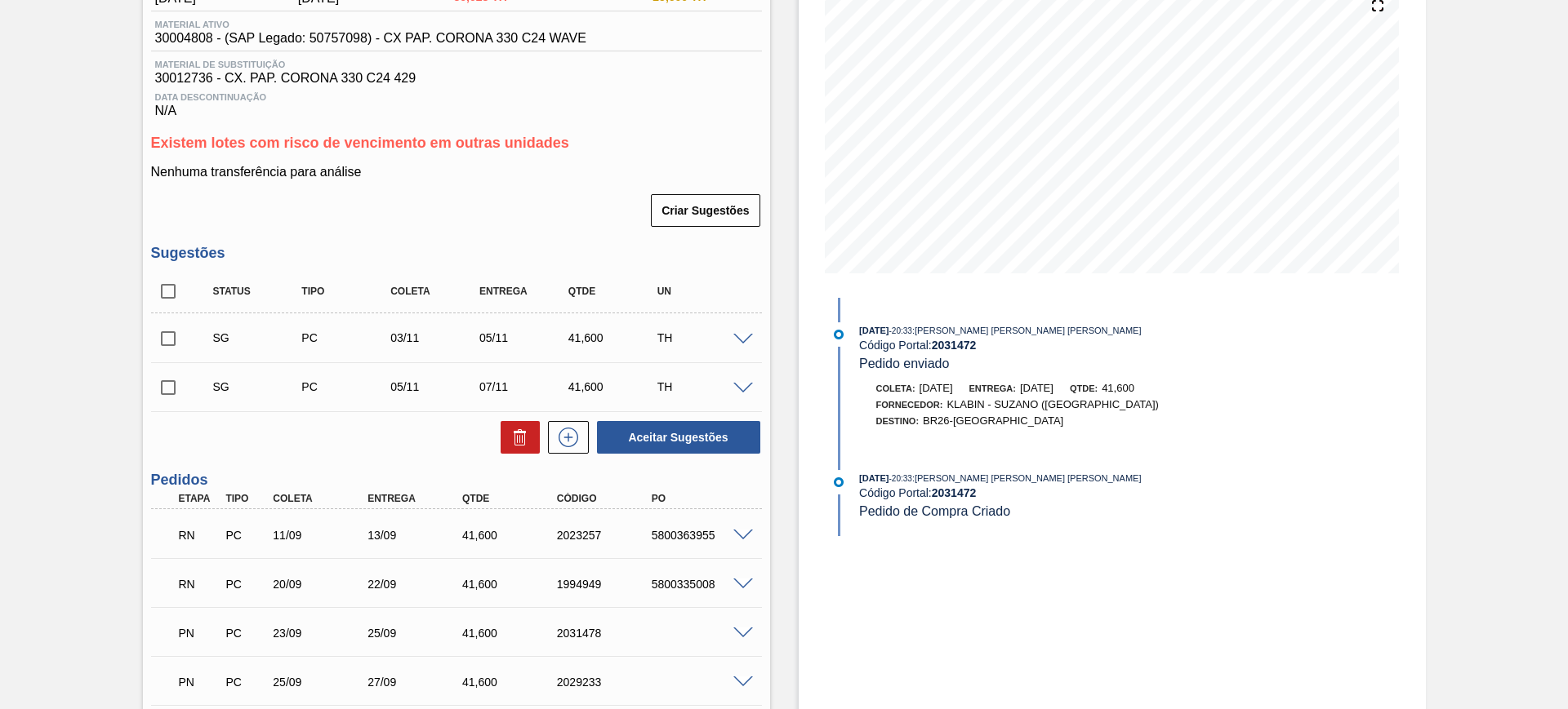
click at [747, 581] on span at bounding box center [743, 585] width 19 height 12
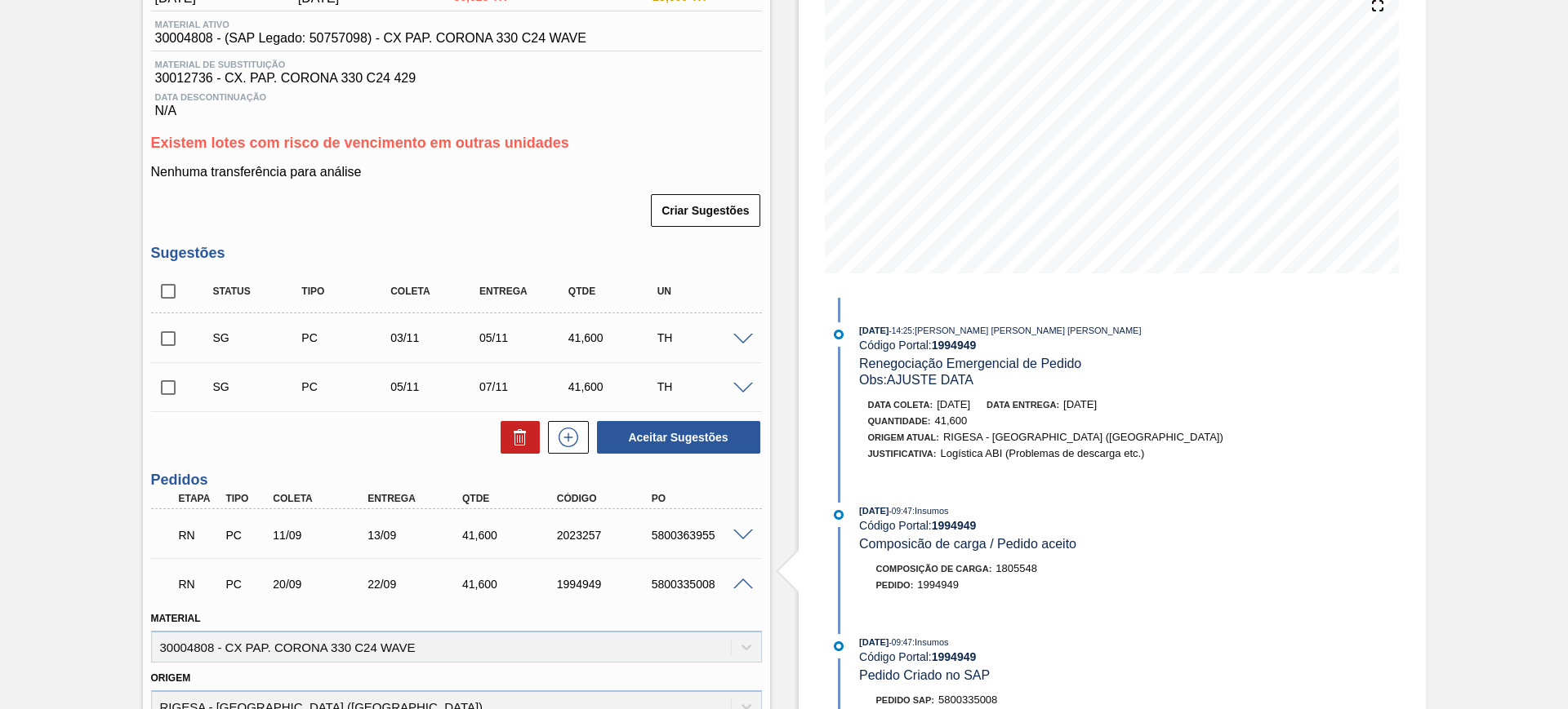
click at [745, 581] on span at bounding box center [743, 585] width 19 height 12
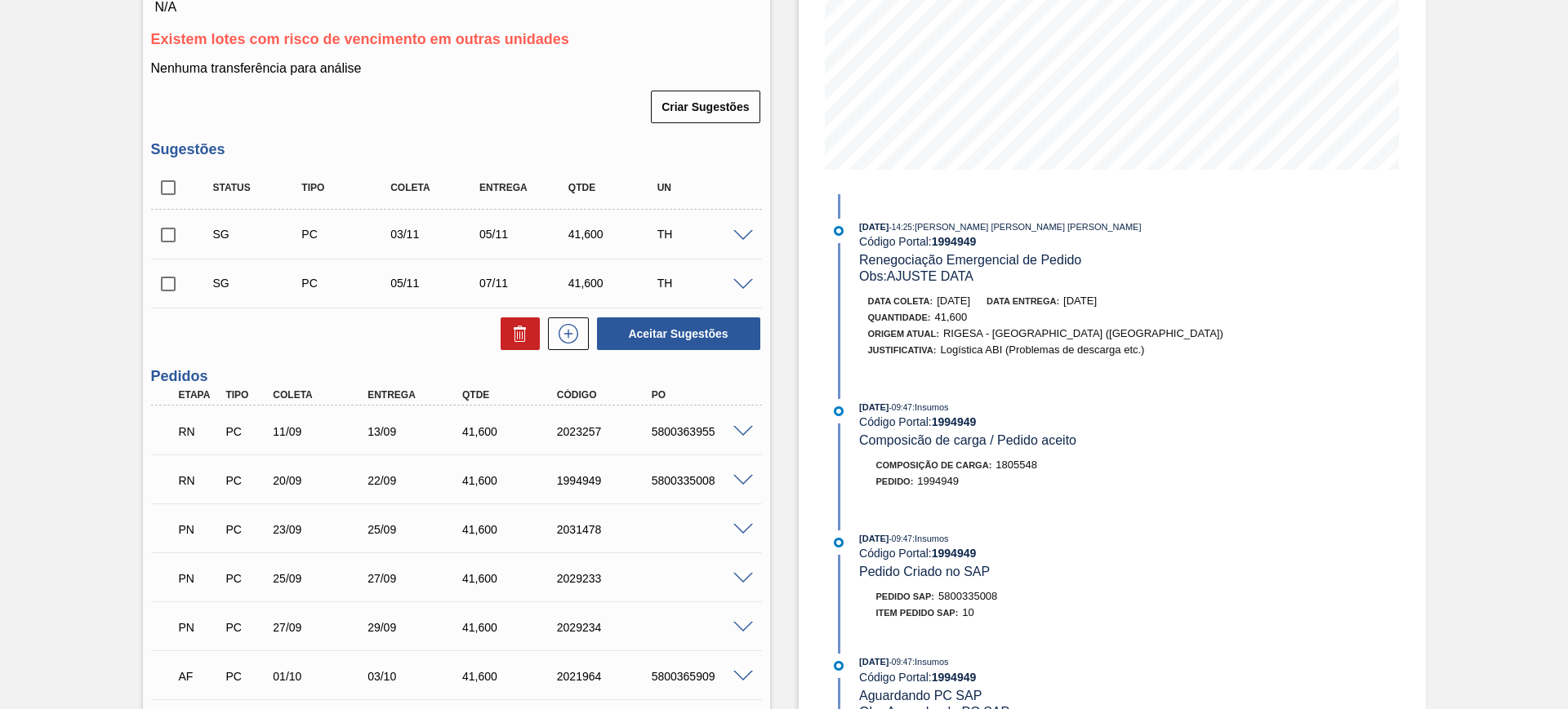
scroll to position [306, 0]
click at [745, 429] on span at bounding box center [743, 434] width 19 height 12
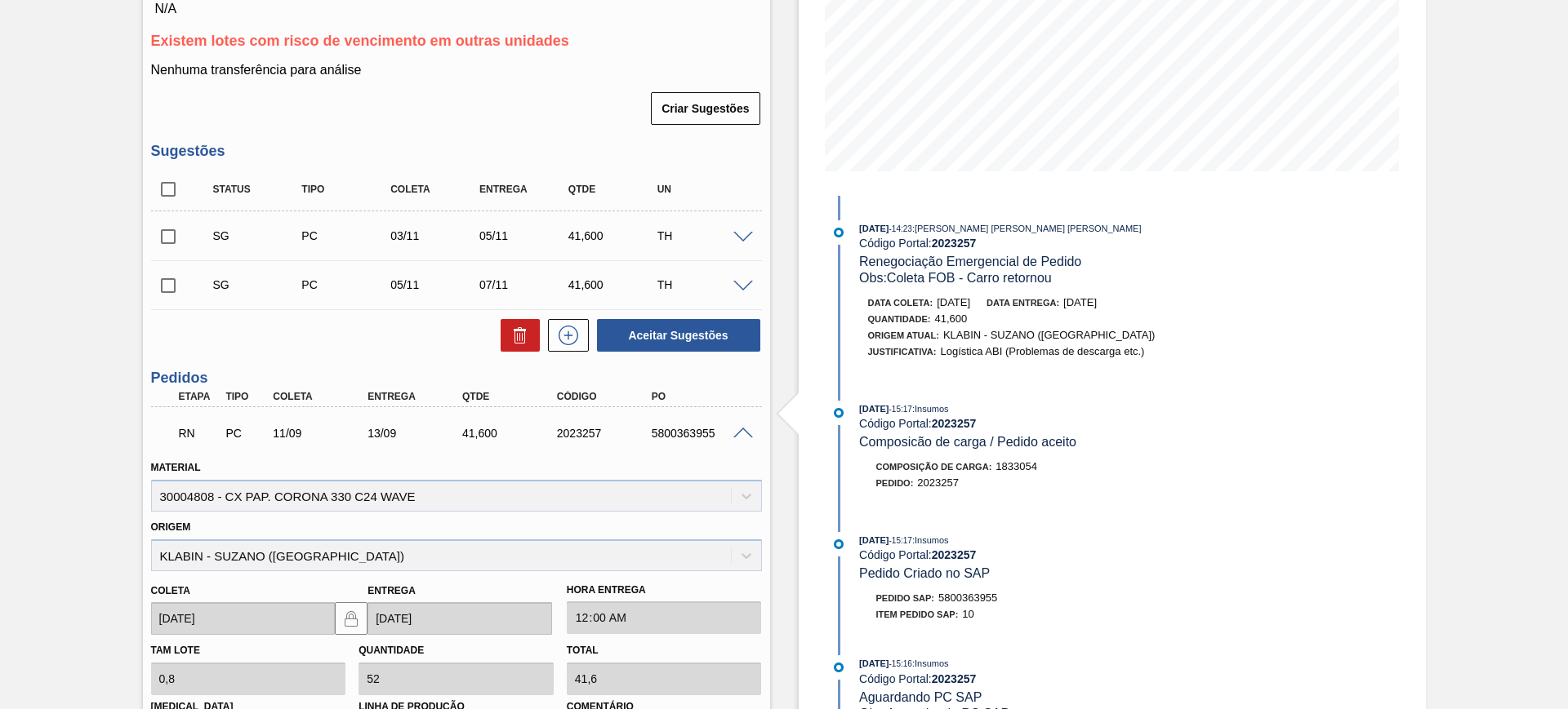
click at [743, 432] on span at bounding box center [743, 434] width 19 height 12
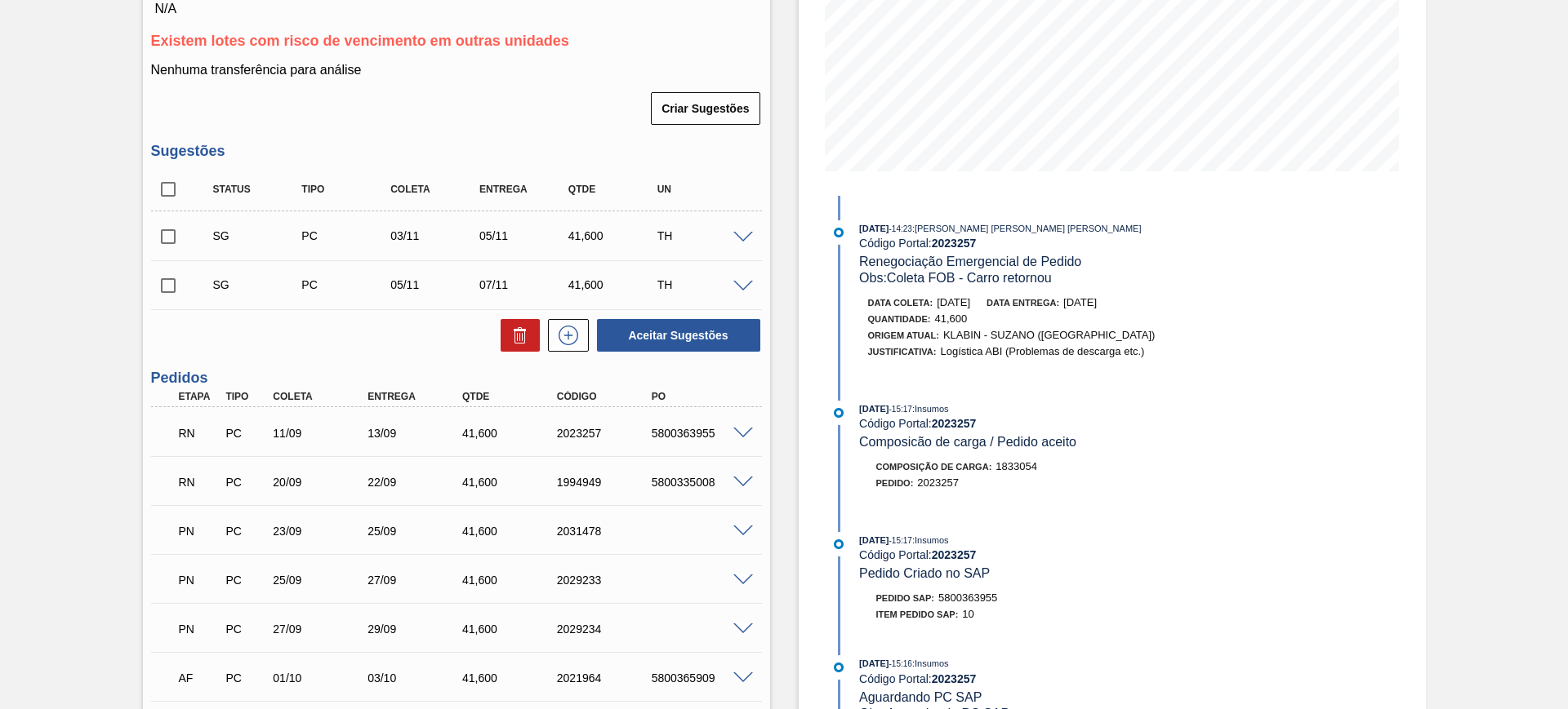
click at [743, 482] on span at bounding box center [743, 483] width 19 height 12
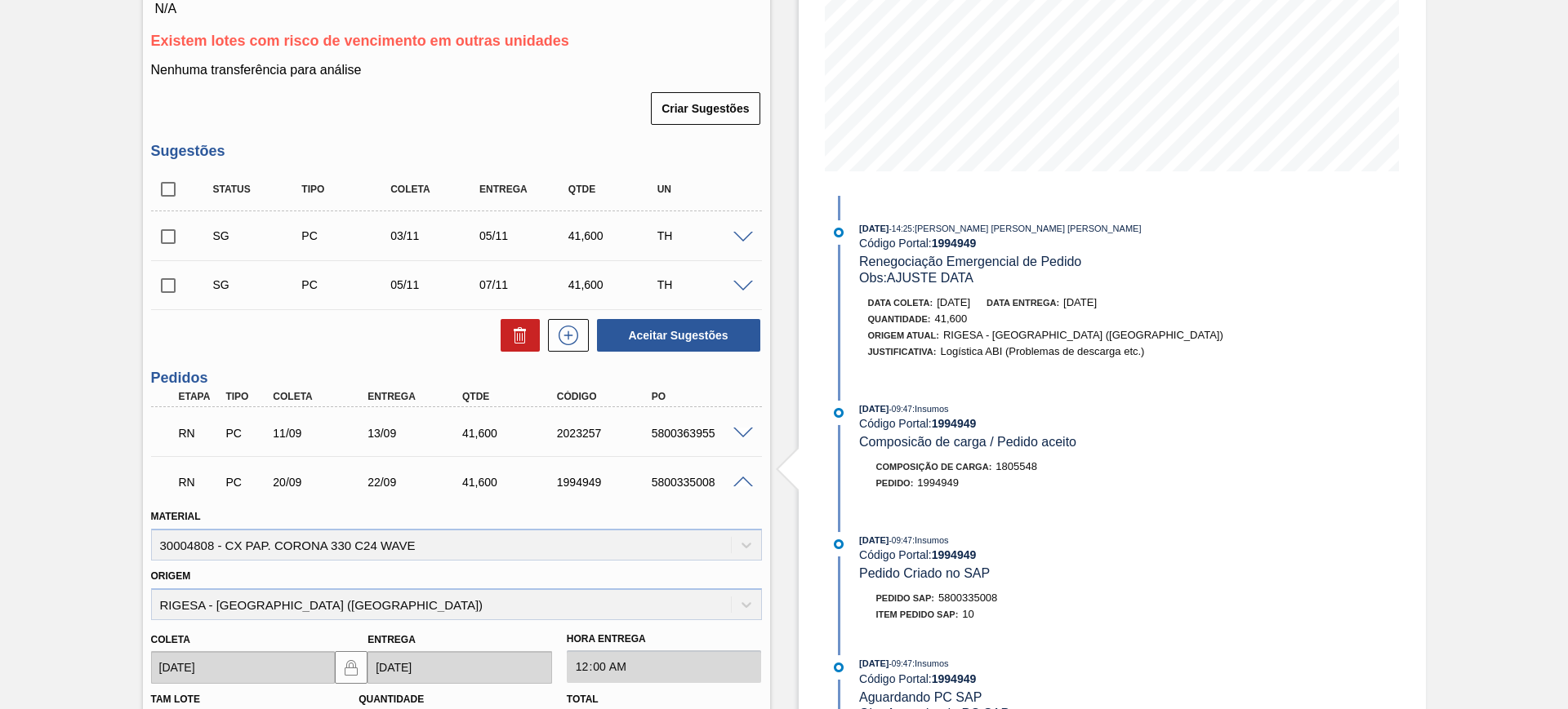
click at [733, 477] on span at bounding box center [743, 483] width 19 height 12
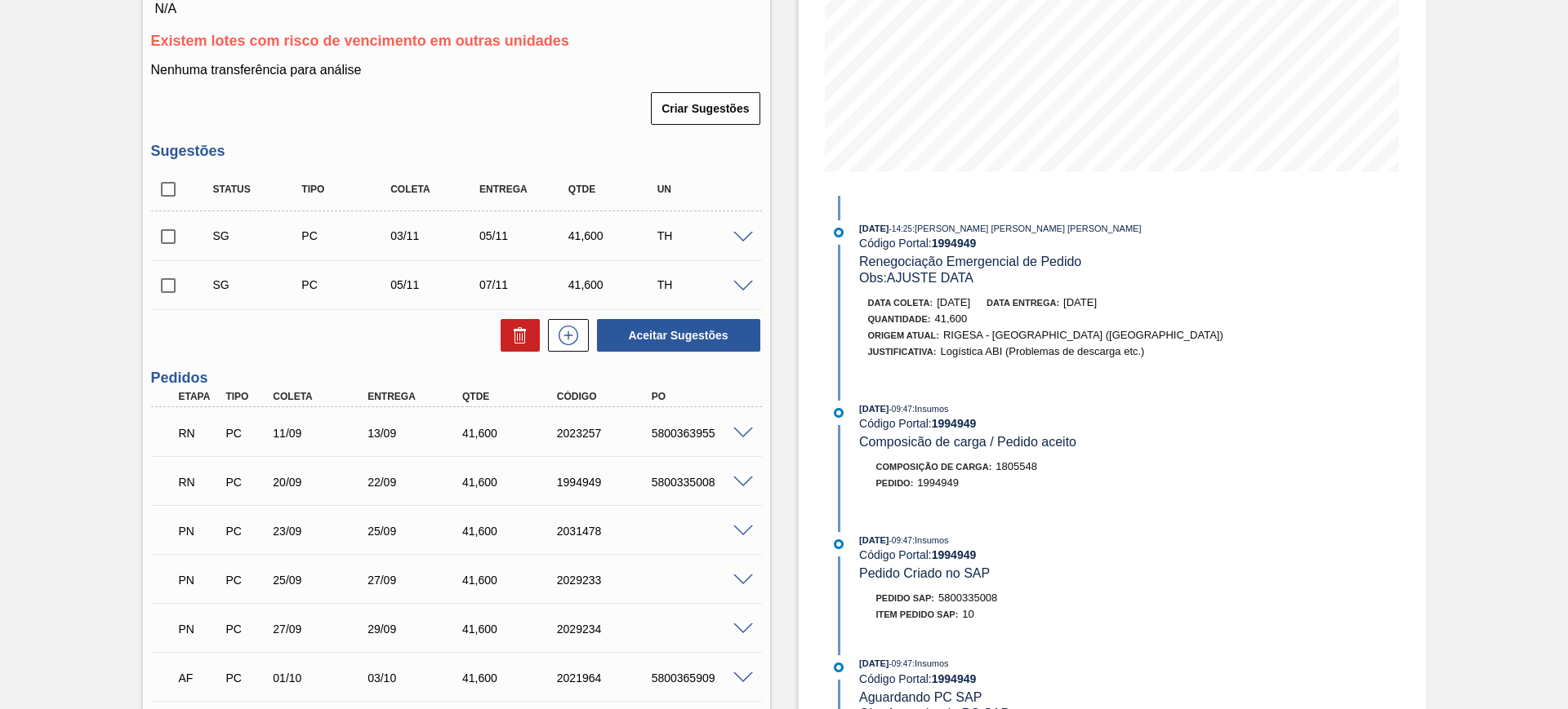
click at [733, 477] on span at bounding box center [743, 483] width 19 height 12
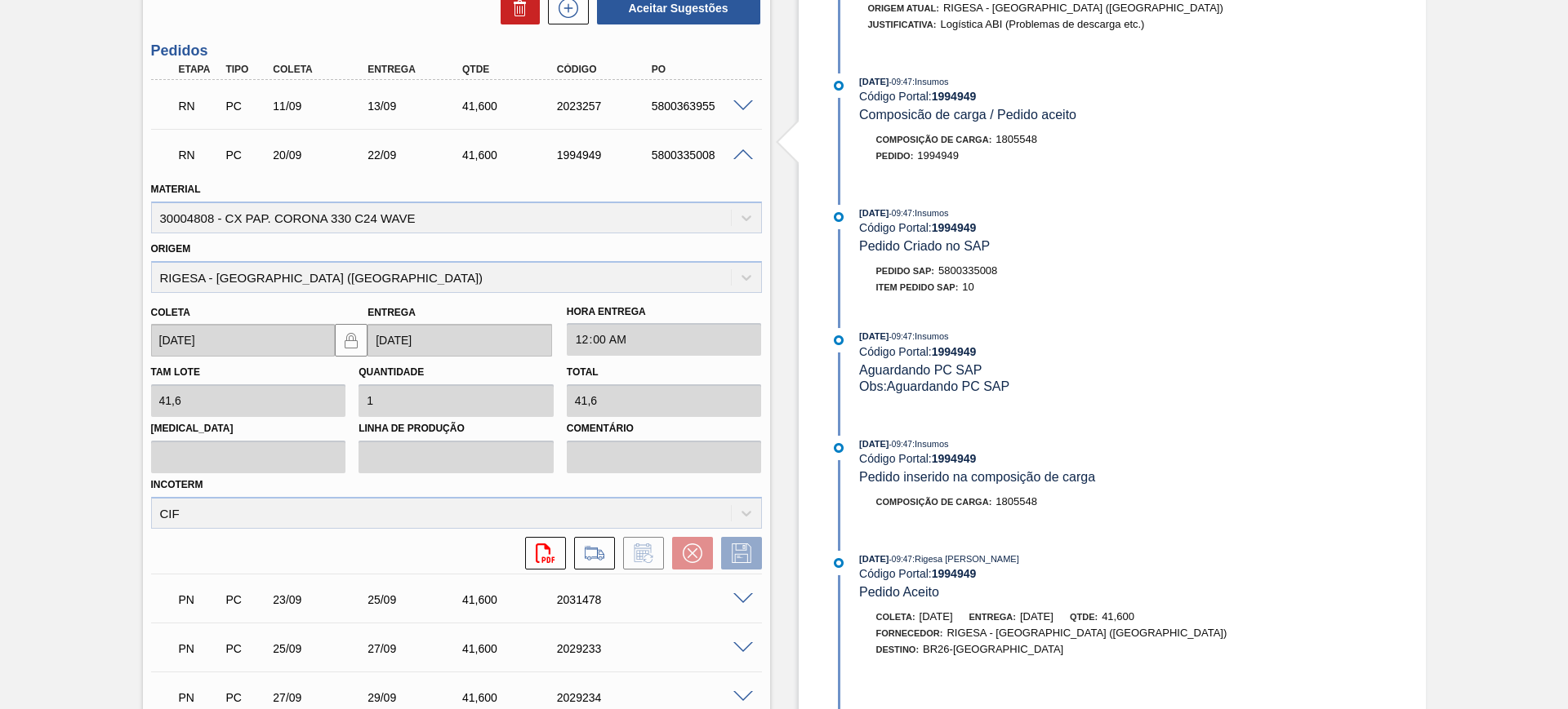
scroll to position [510, 0]
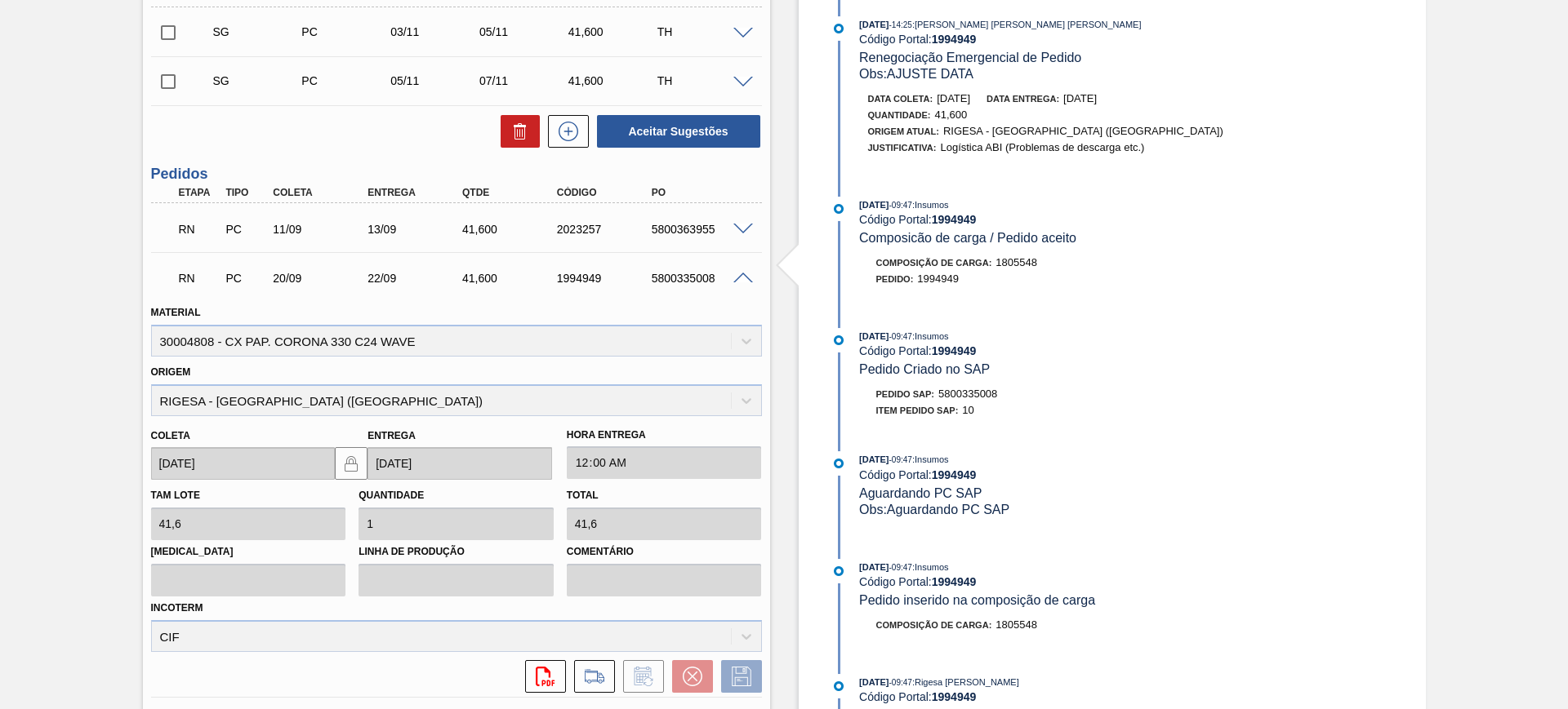
click at [739, 275] on span at bounding box center [743, 279] width 19 height 12
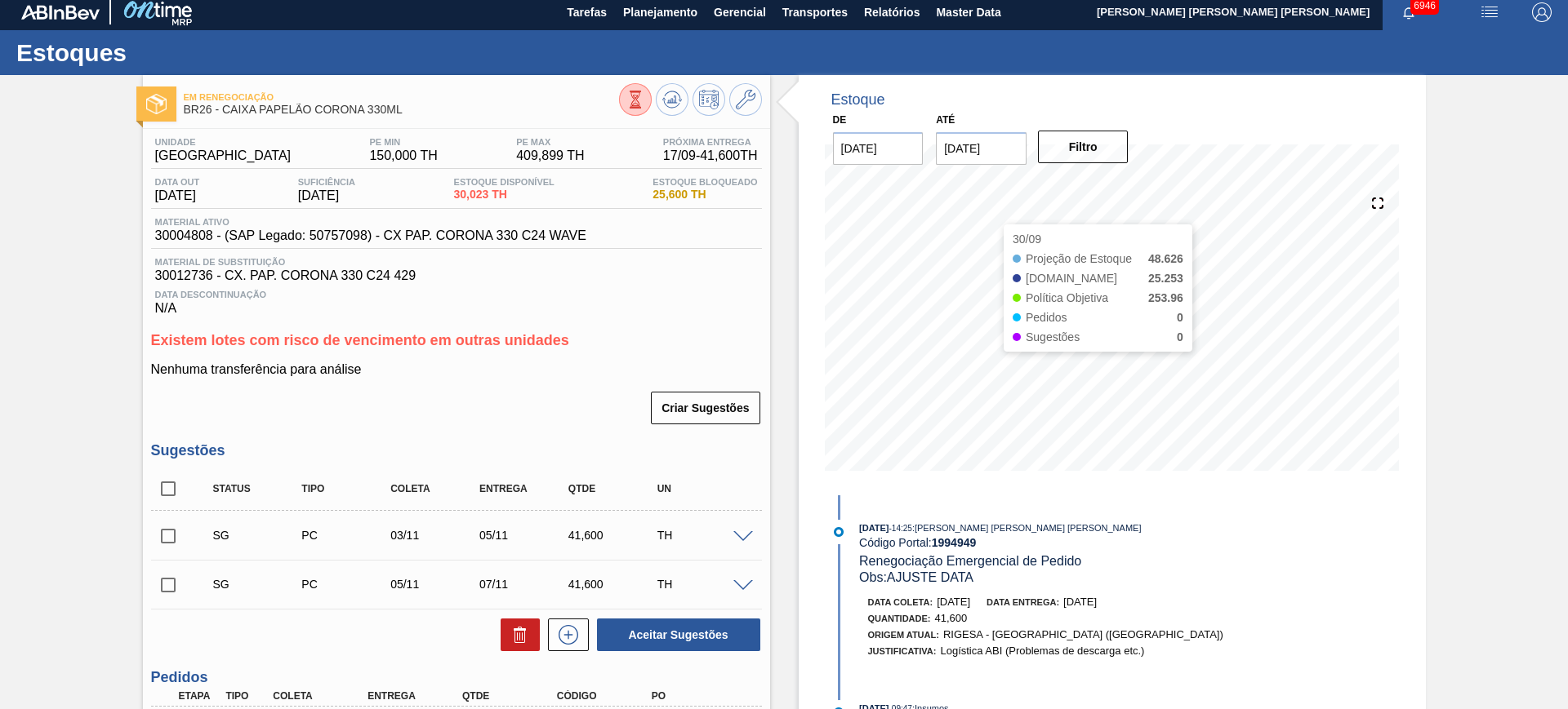
scroll to position [0, 0]
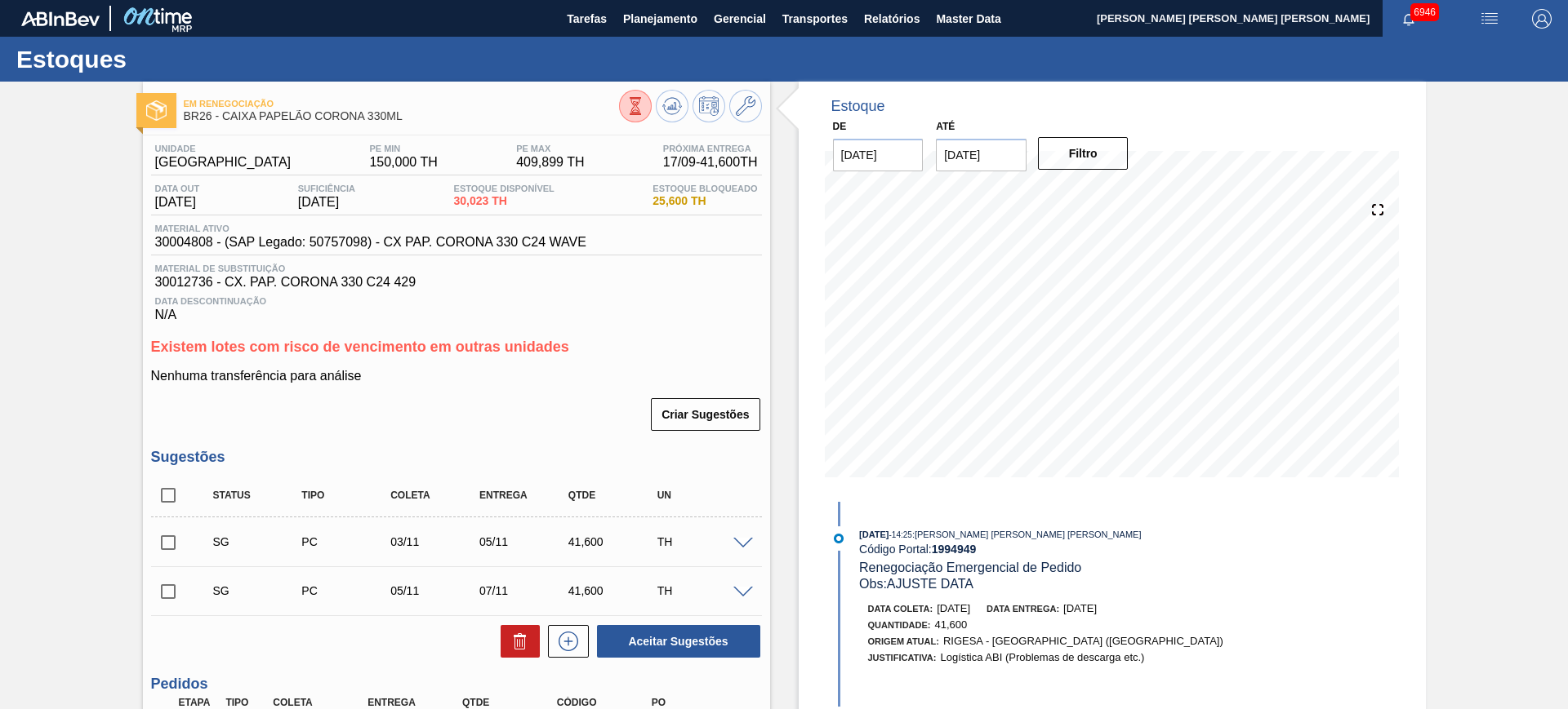
click at [745, 538] on span at bounding box center [743, 544] width 19 height 12
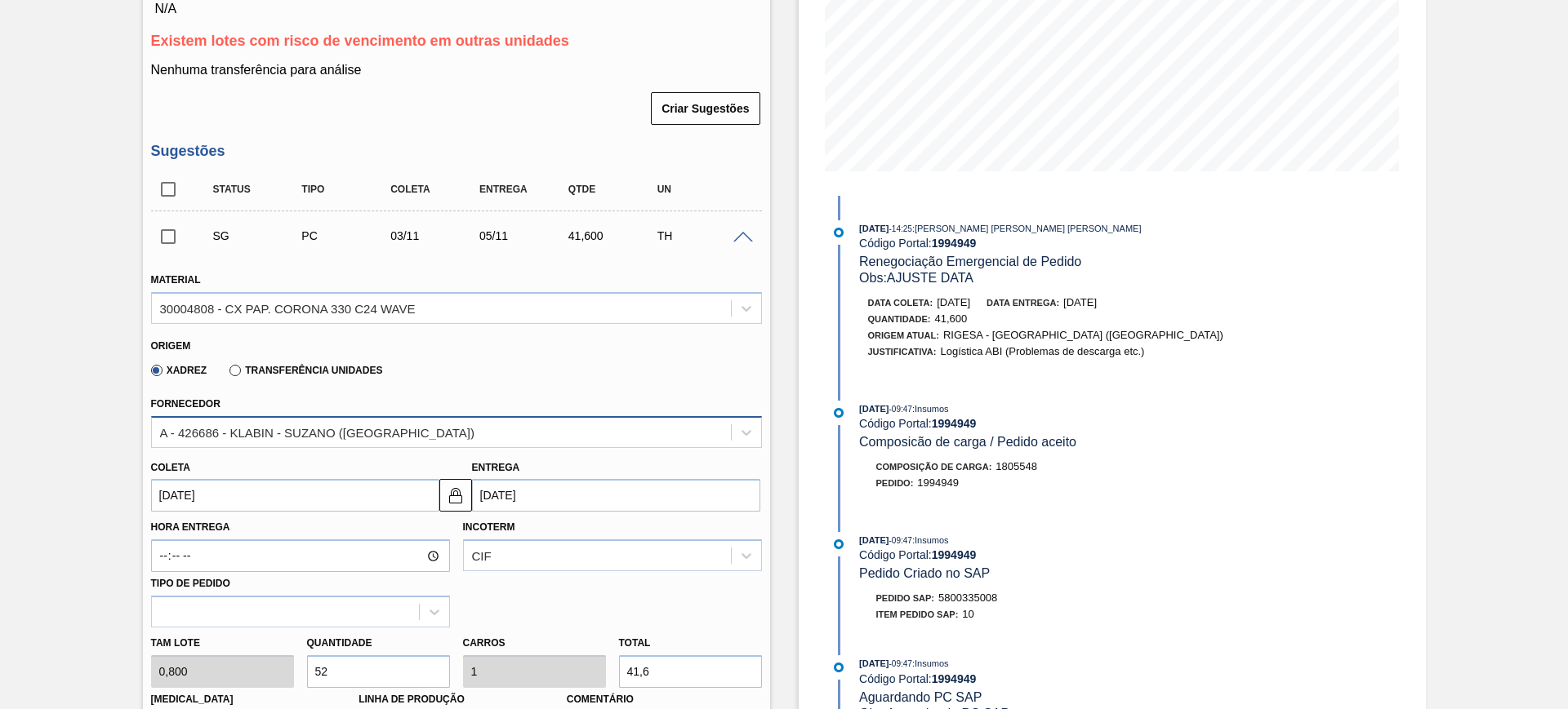
scroll to position [102, 0]
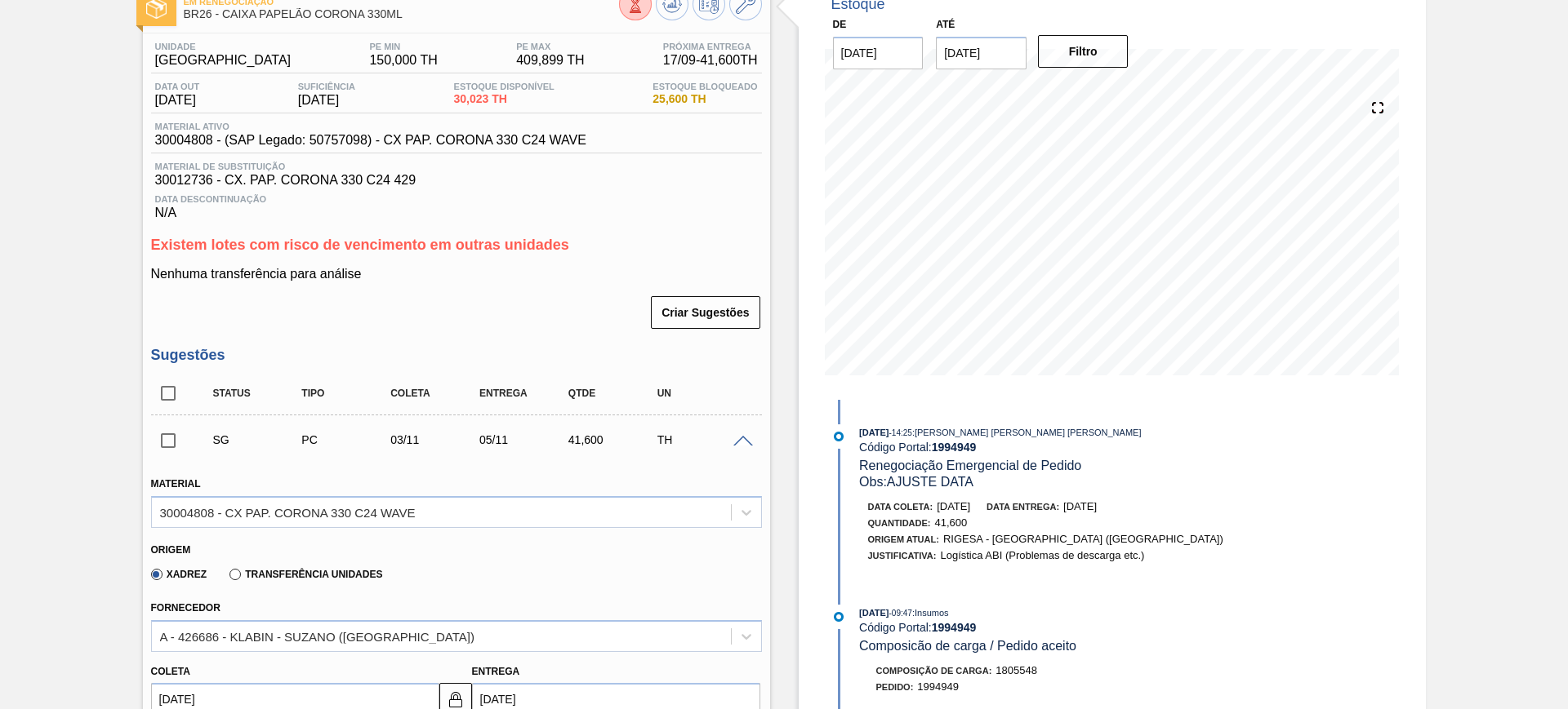
click at [743, 444] on span at bounding box center [743, 442] width 19 height 12
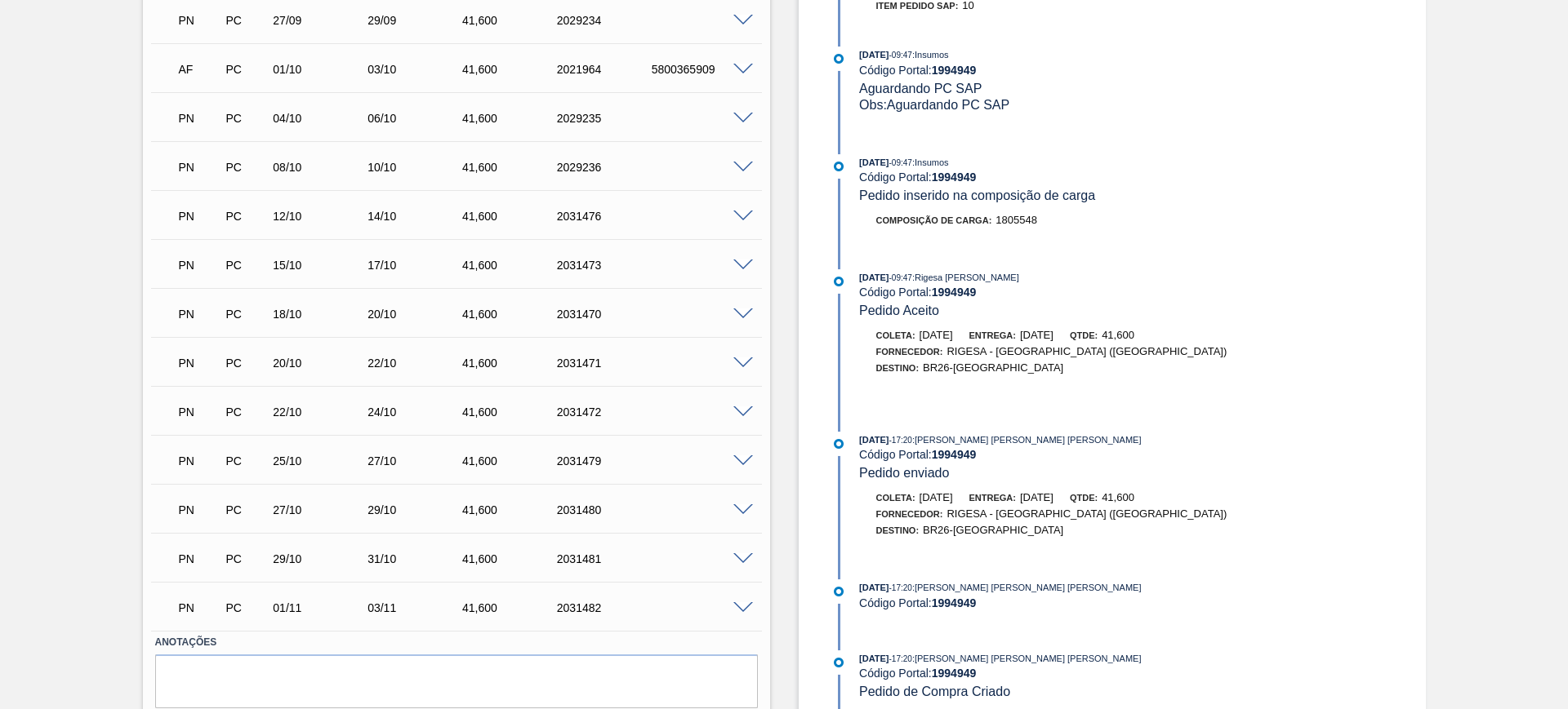
scroll to position [919, 0]
drag, startPoint x: 552, startPoint y: 606, endPoint x: 605, endPoint y: 608, distance: 53.0
click at [605, 608] on div "2031482" at bounding box center [606, 604] width 107 height 13
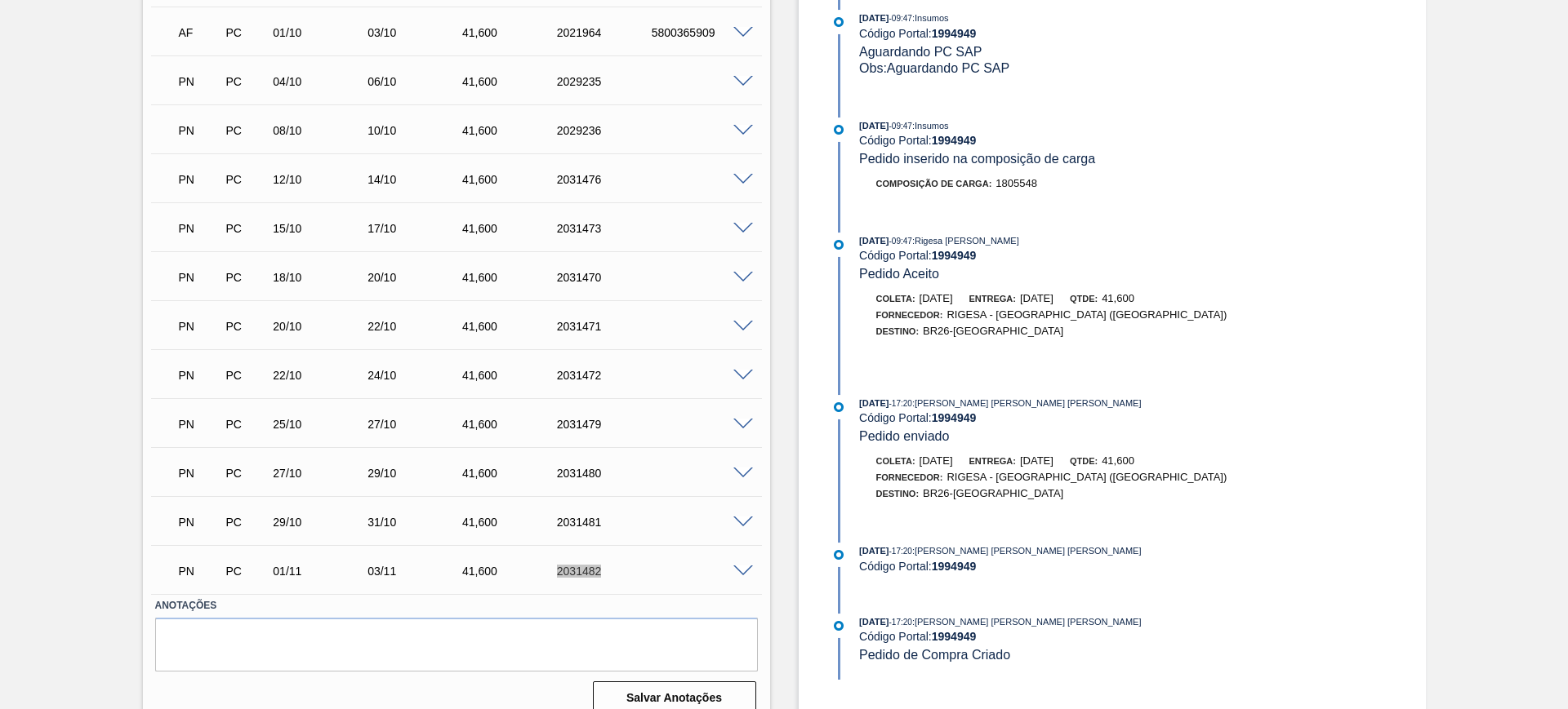
scroll to position [970, 0]
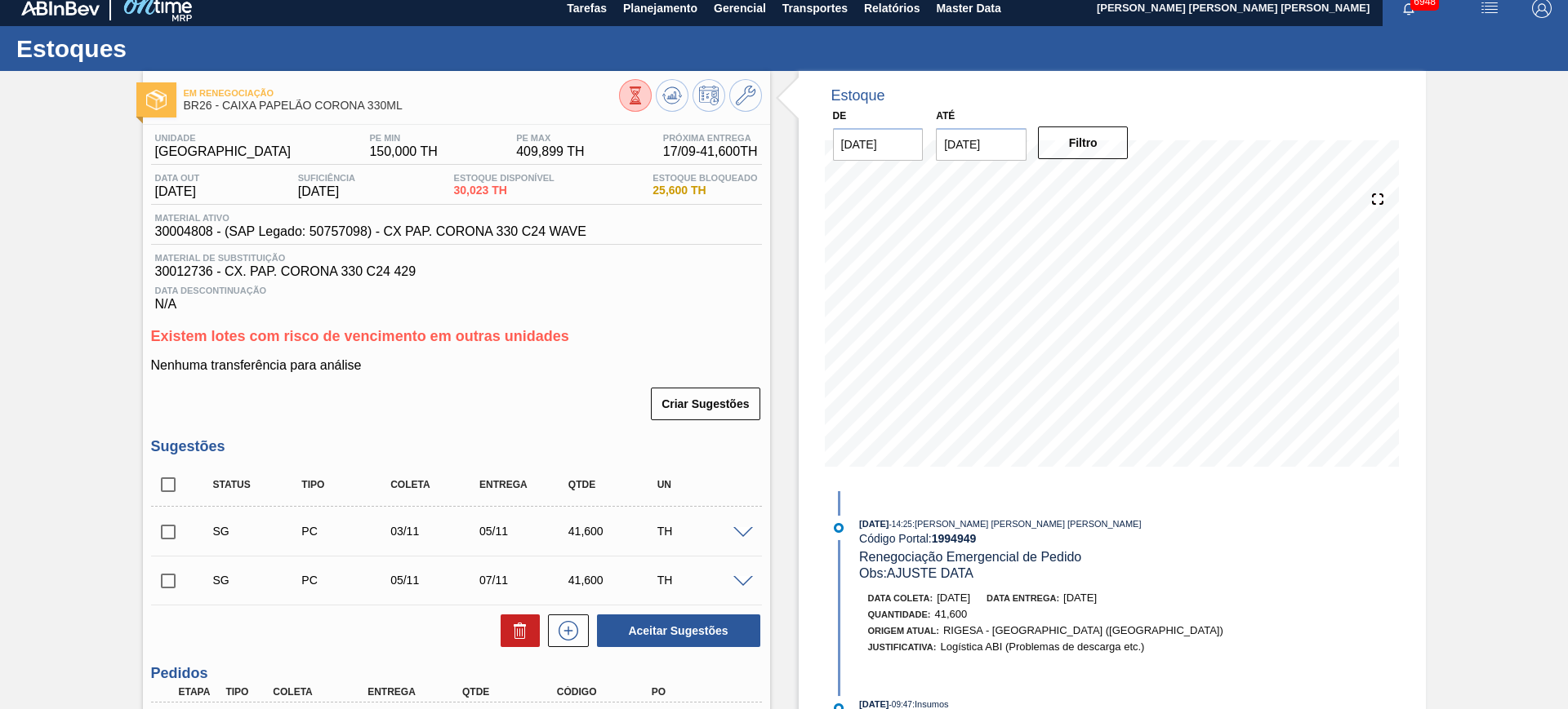
scroll to position [0, 0]
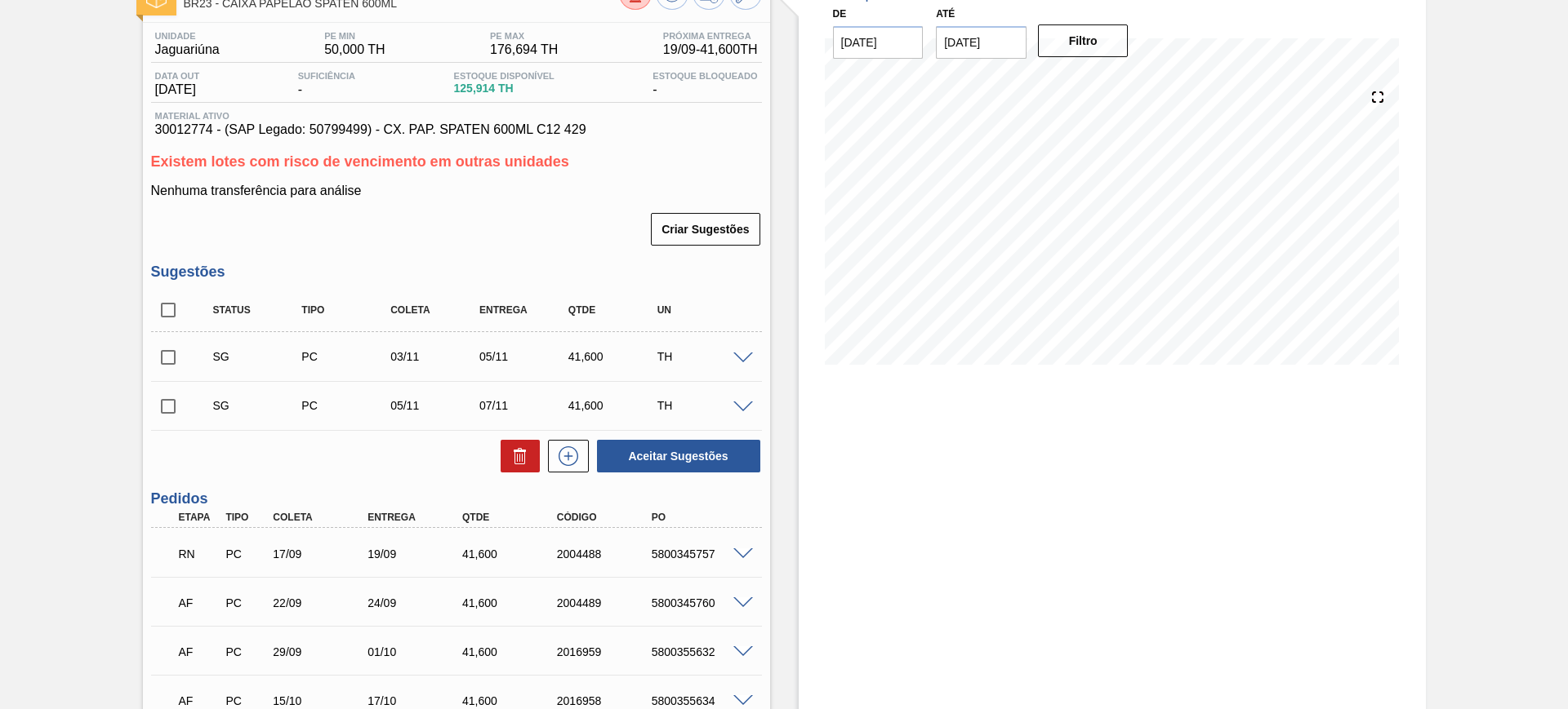
scroll to position [261, 0]
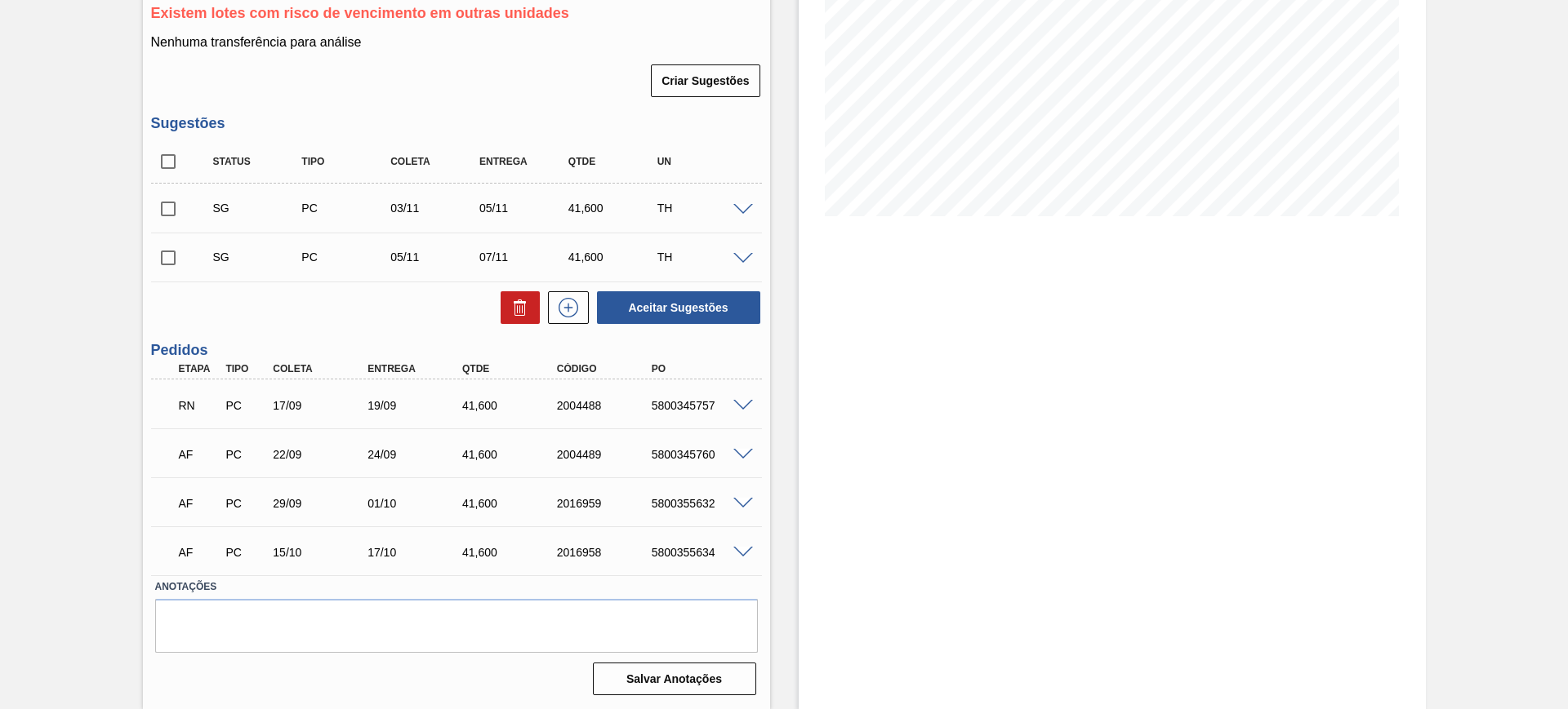
click at [737, 400] on span at bounding box center [743, 406] width 19 height 12
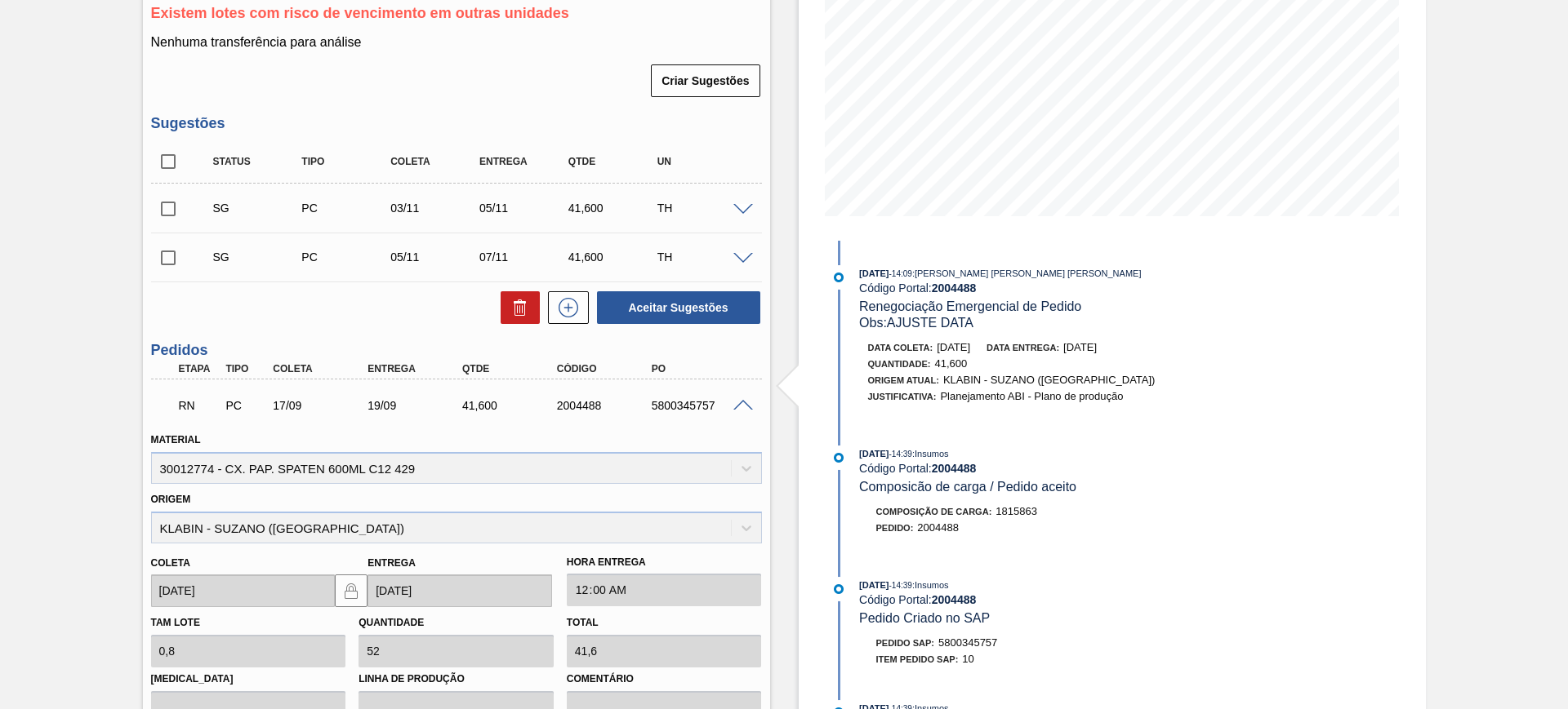
click at [743, 401] on span at bounding box center [743, 406] width 19 height 12
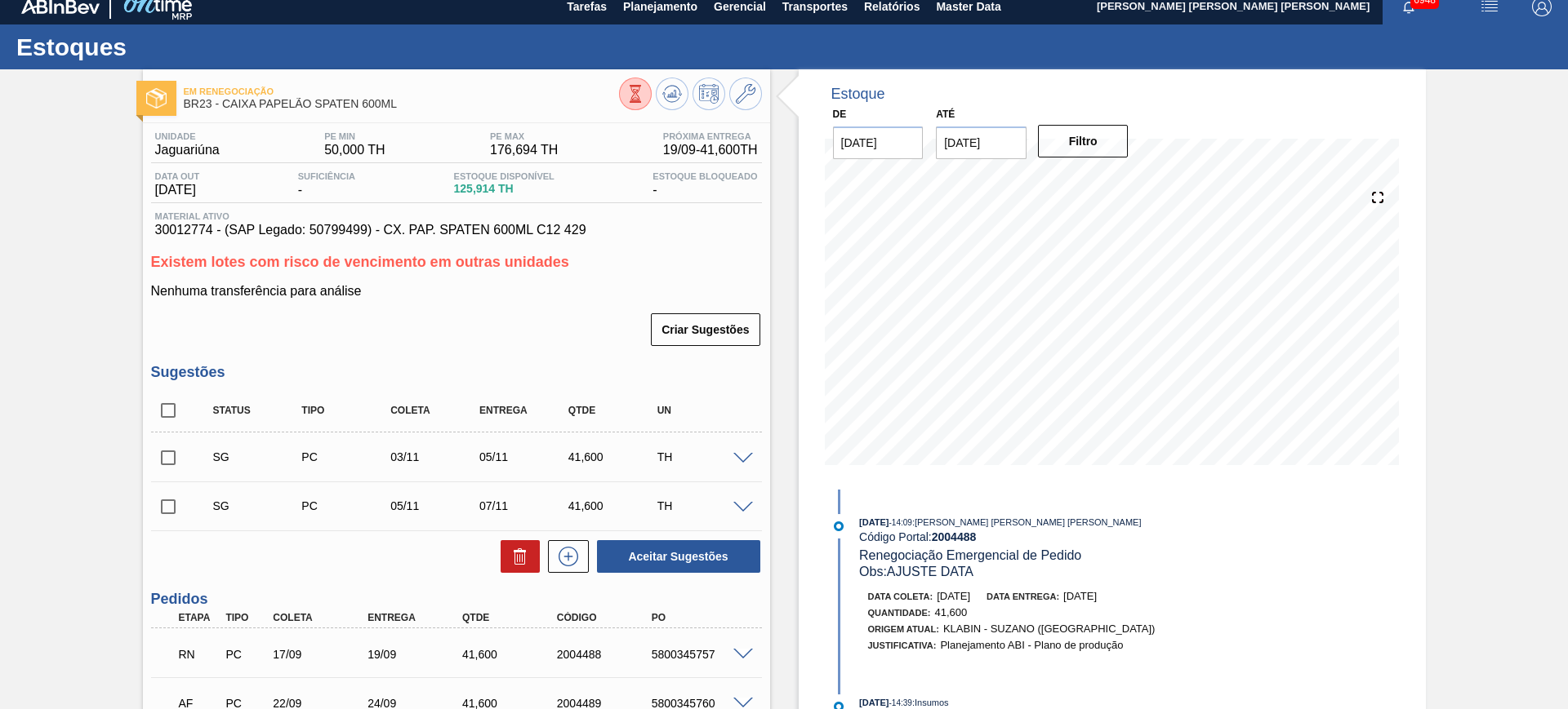
scroll to position [0, 0]
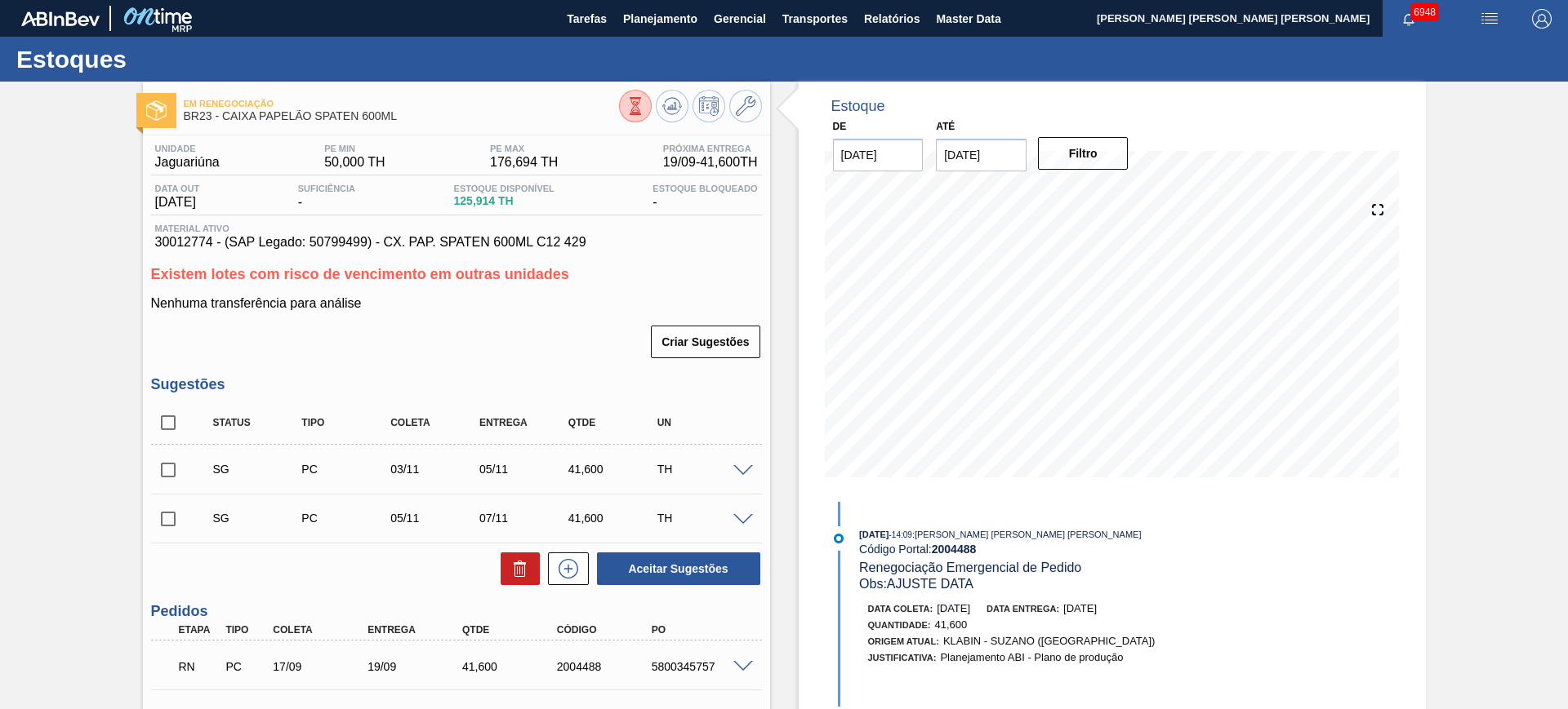
click at [735, 465] on span at bounding box center [743, 472] width 19 height 12
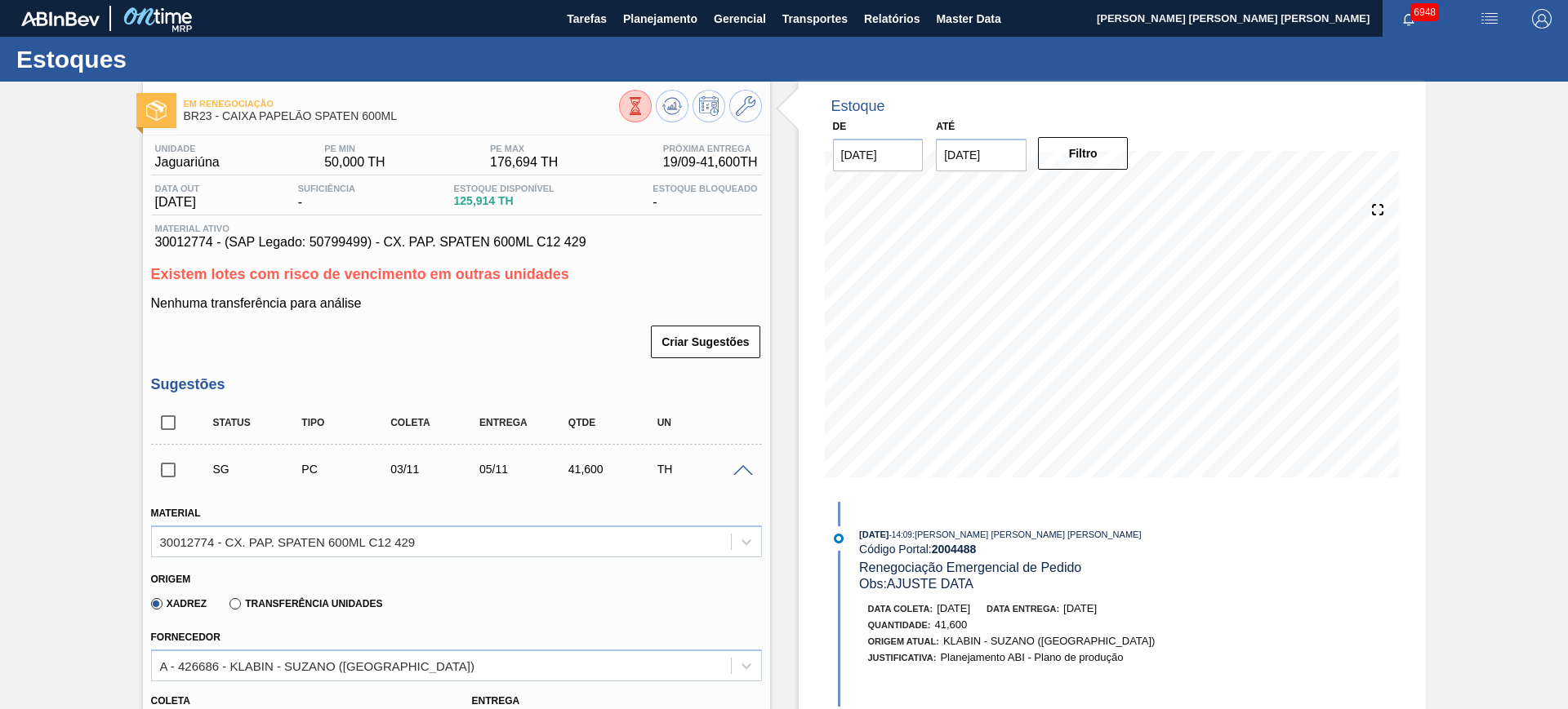
click at [735, 465] on span at bounding box center [743, 472] width 19 height 12
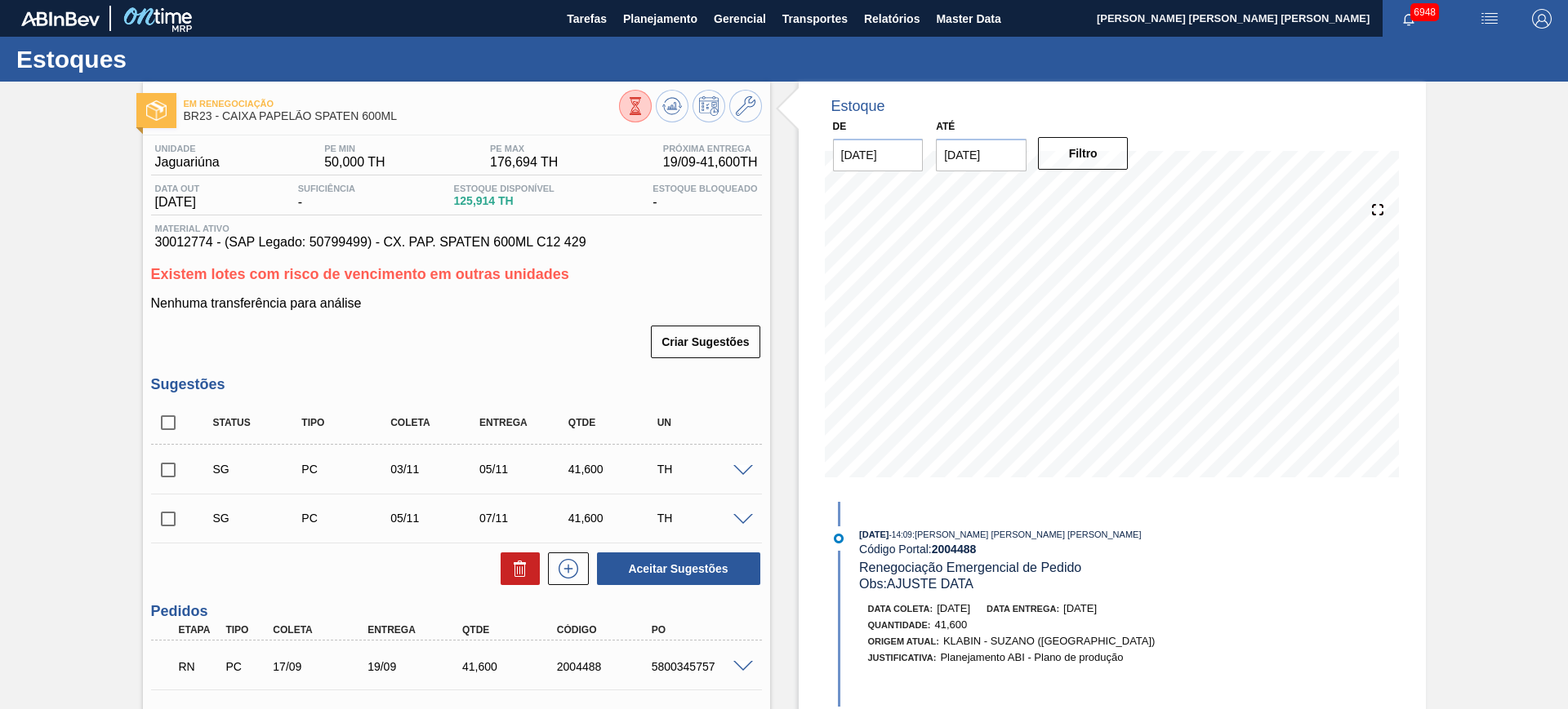
scroll to position [204, 0]
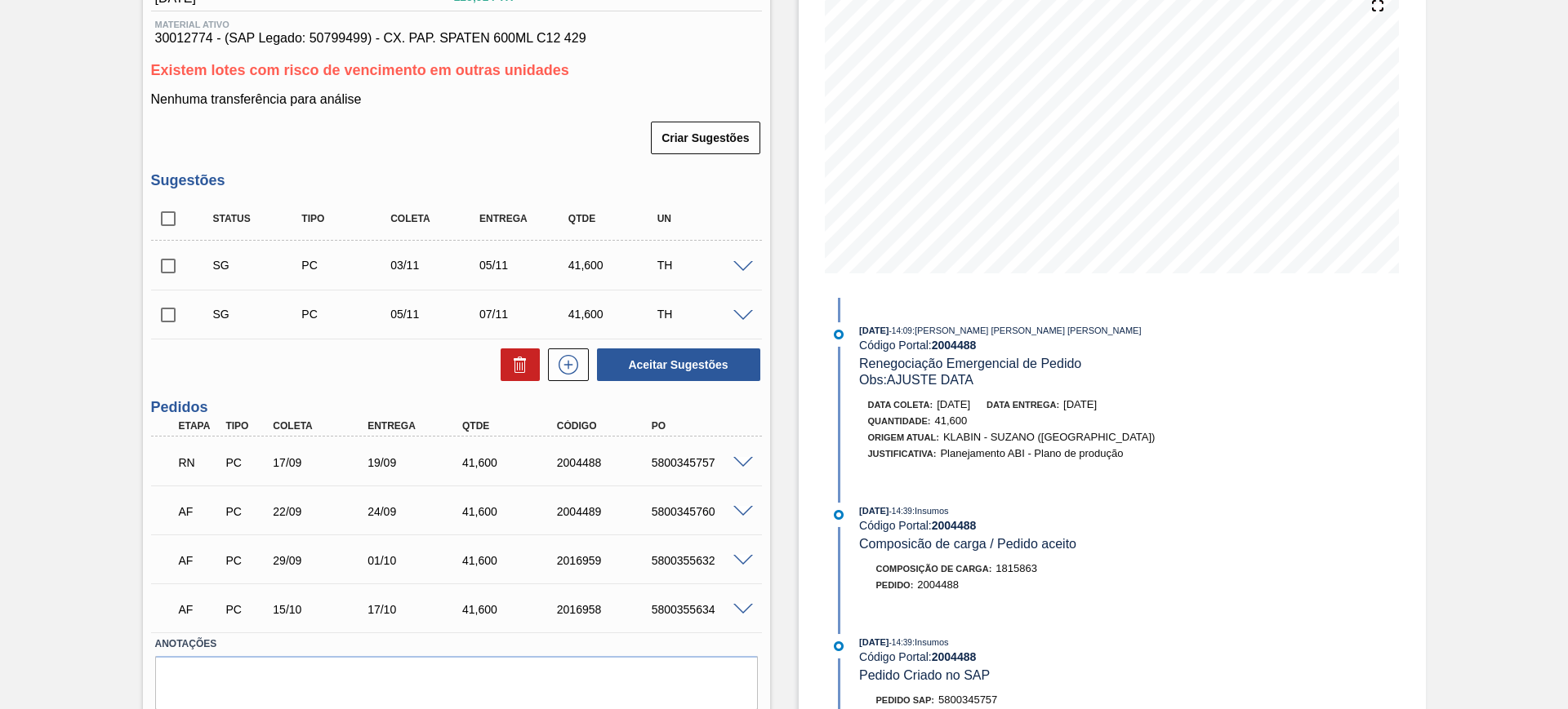
click at [742, 461] on span at bounding box center [743, 463] width 19 height 12
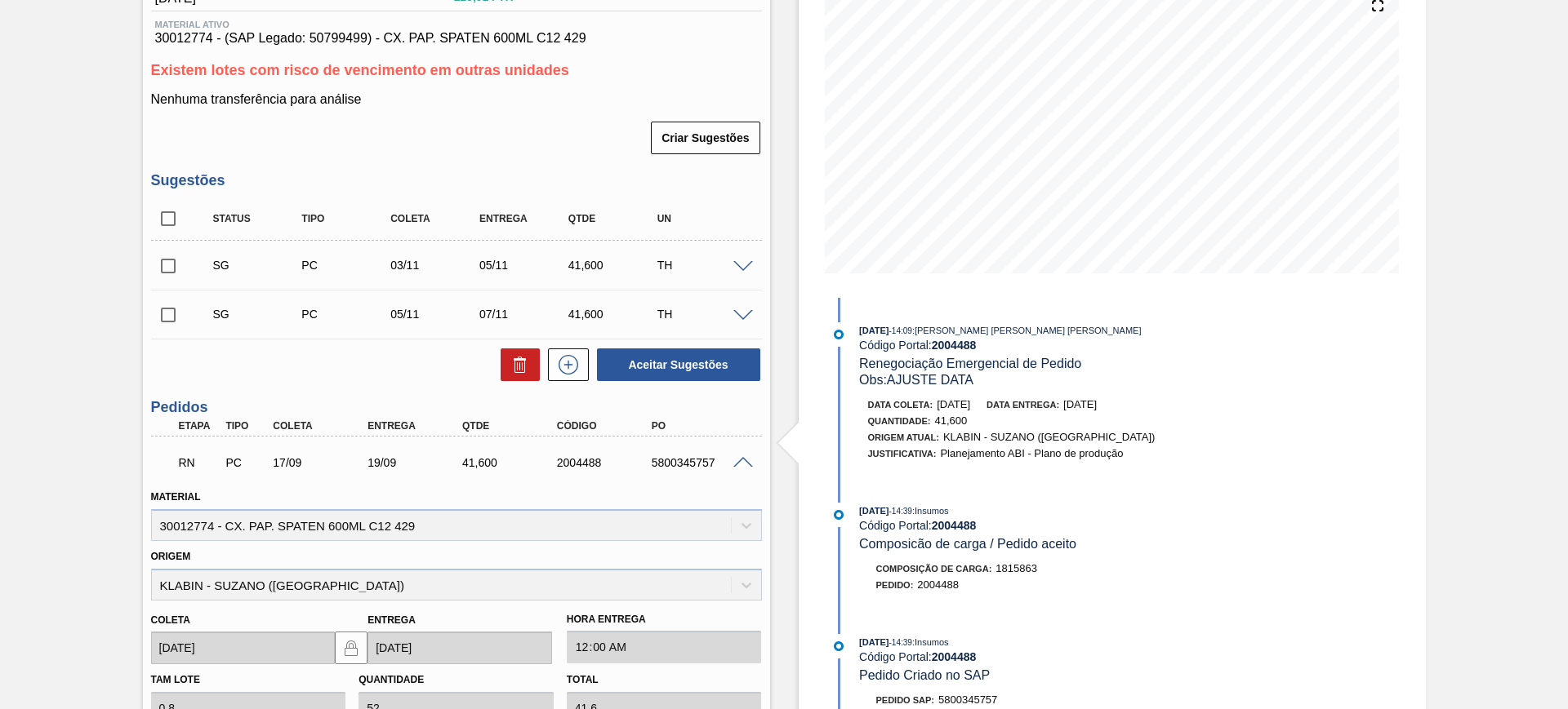
click at [743, 457] on span at bounding box center [743, 463] width 19 height 12
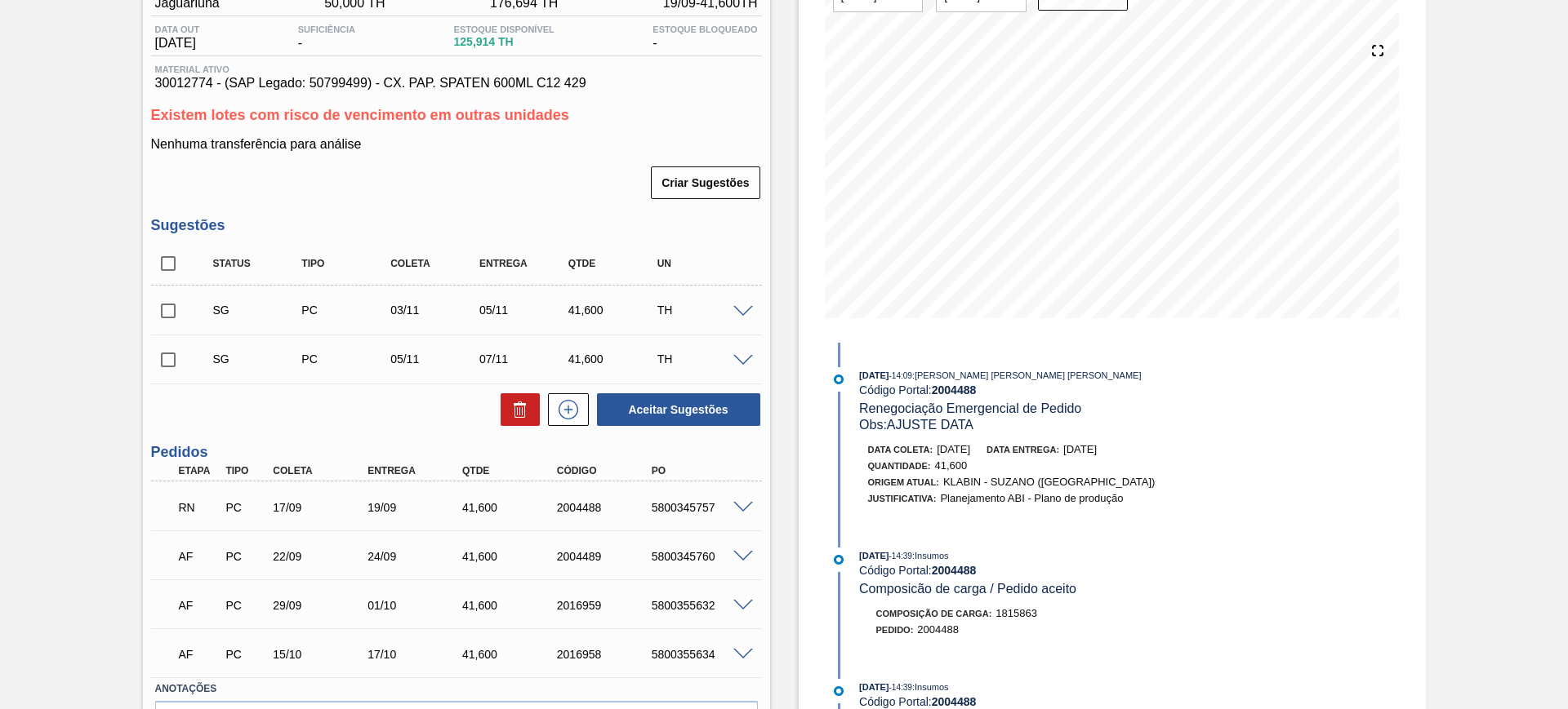
scroll to position [57, 0]
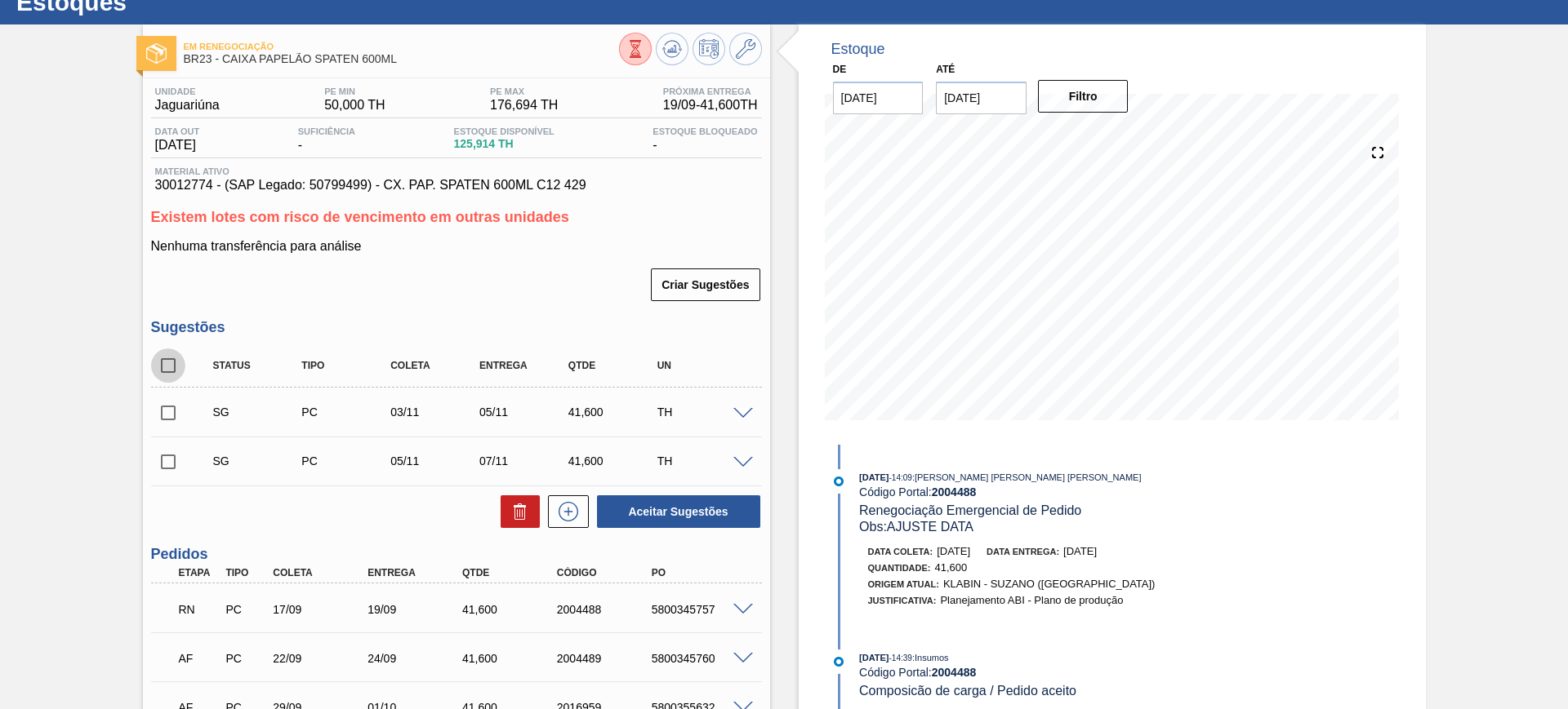
click at [167, 358] on input "checkbox" at bounding box center [168, 365] width 34 height 34
checkbox input "true"
click at [636, 509] on button "Aceitar Sugestões" at bounding box center [678, 511] width 163 height 32
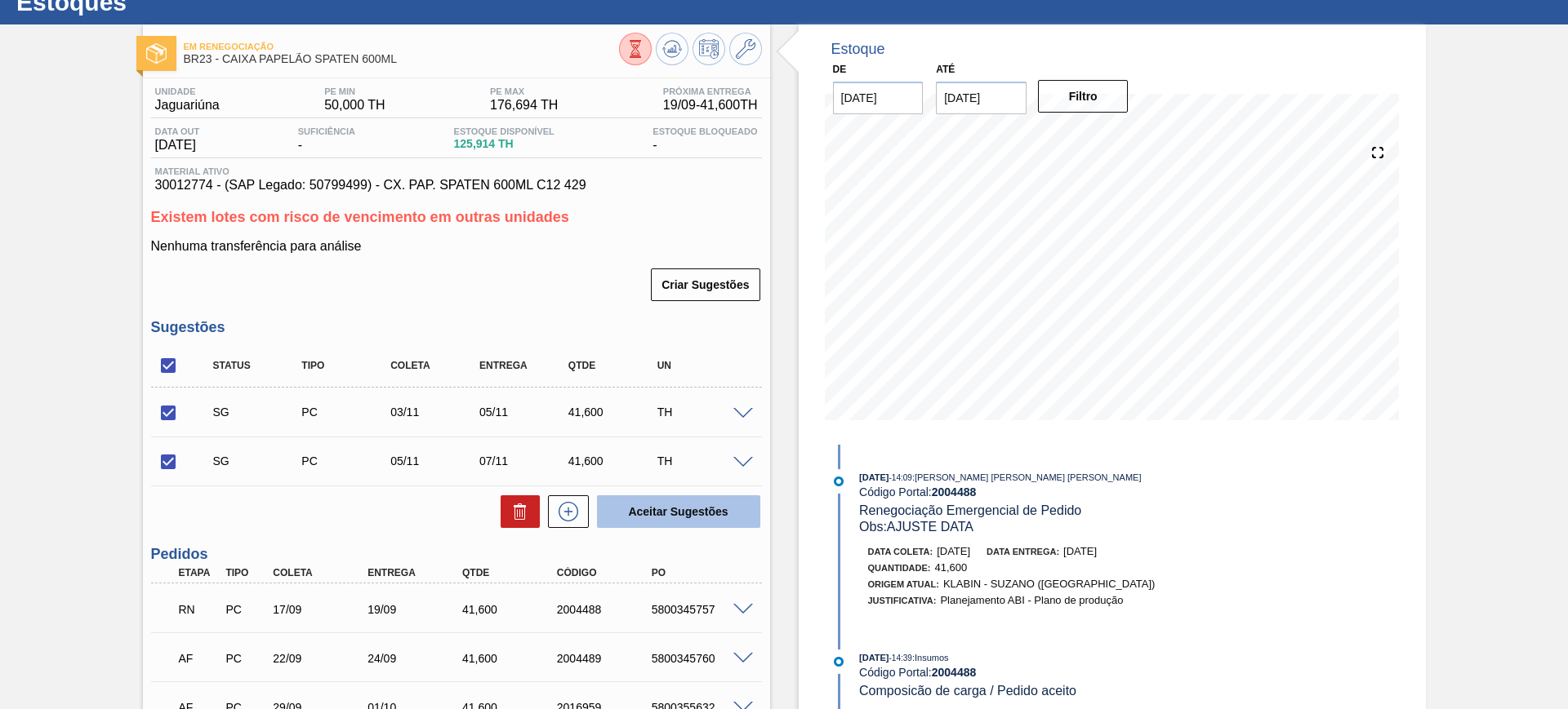
checkbox input "false"
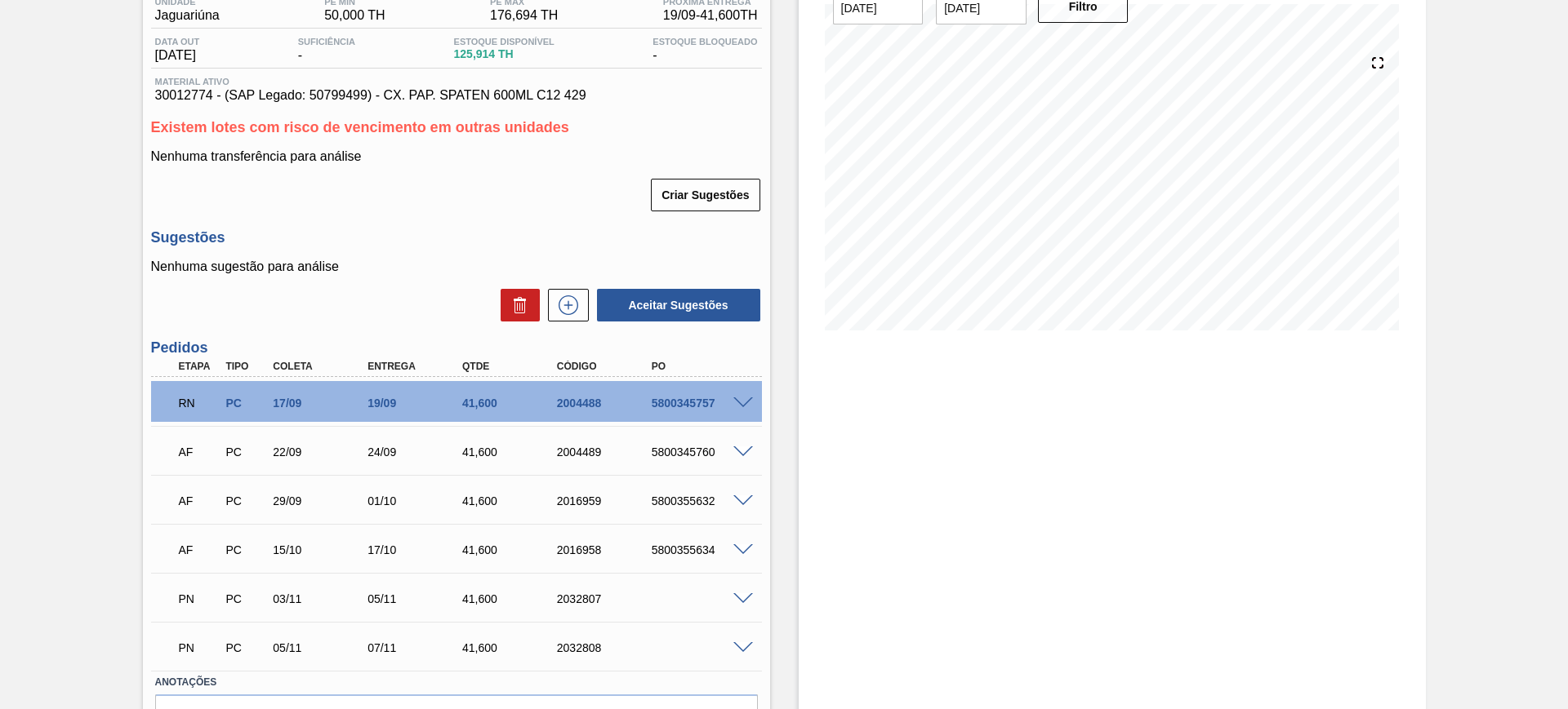
scroll to position [38, 0]
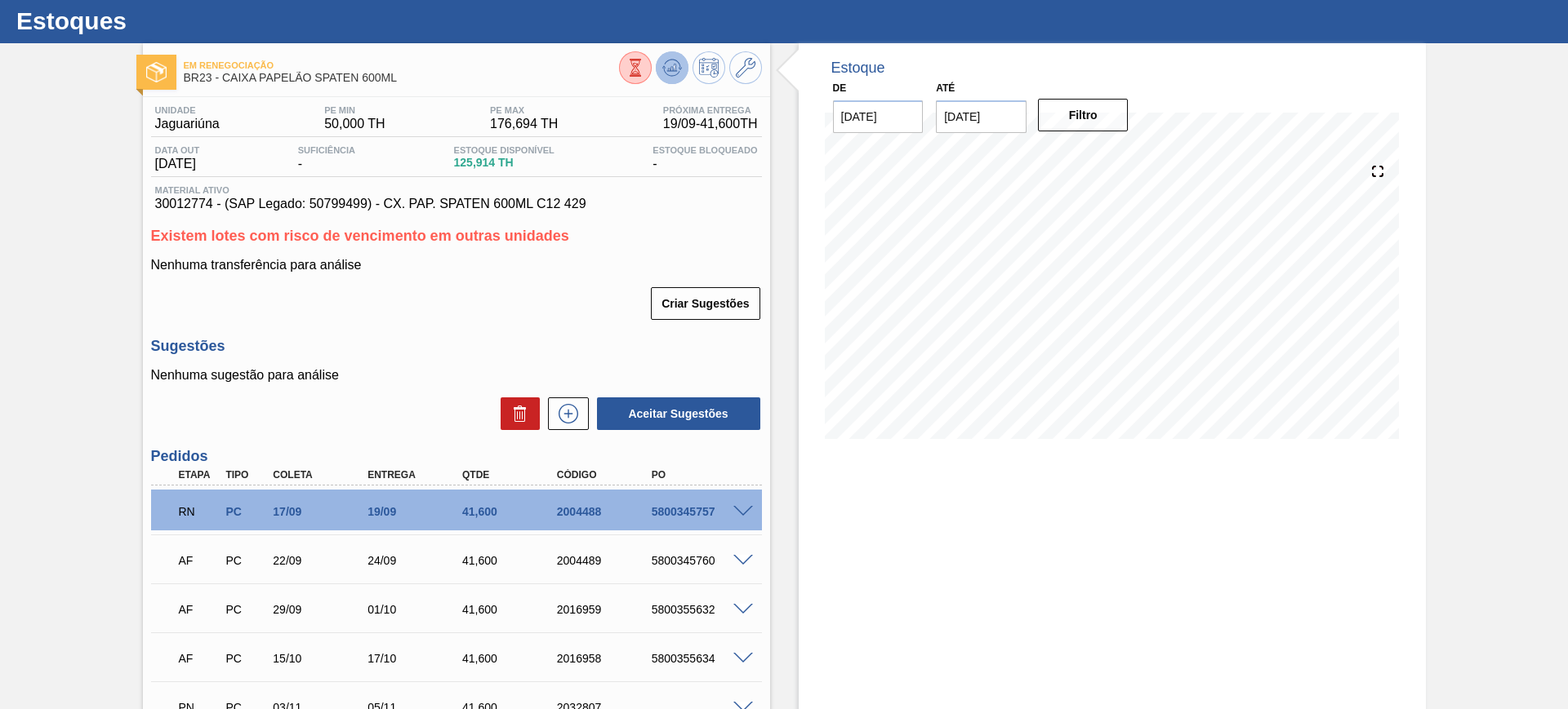
click at [670, 81] on button at bounding box center [672, 67] width 32 height 32
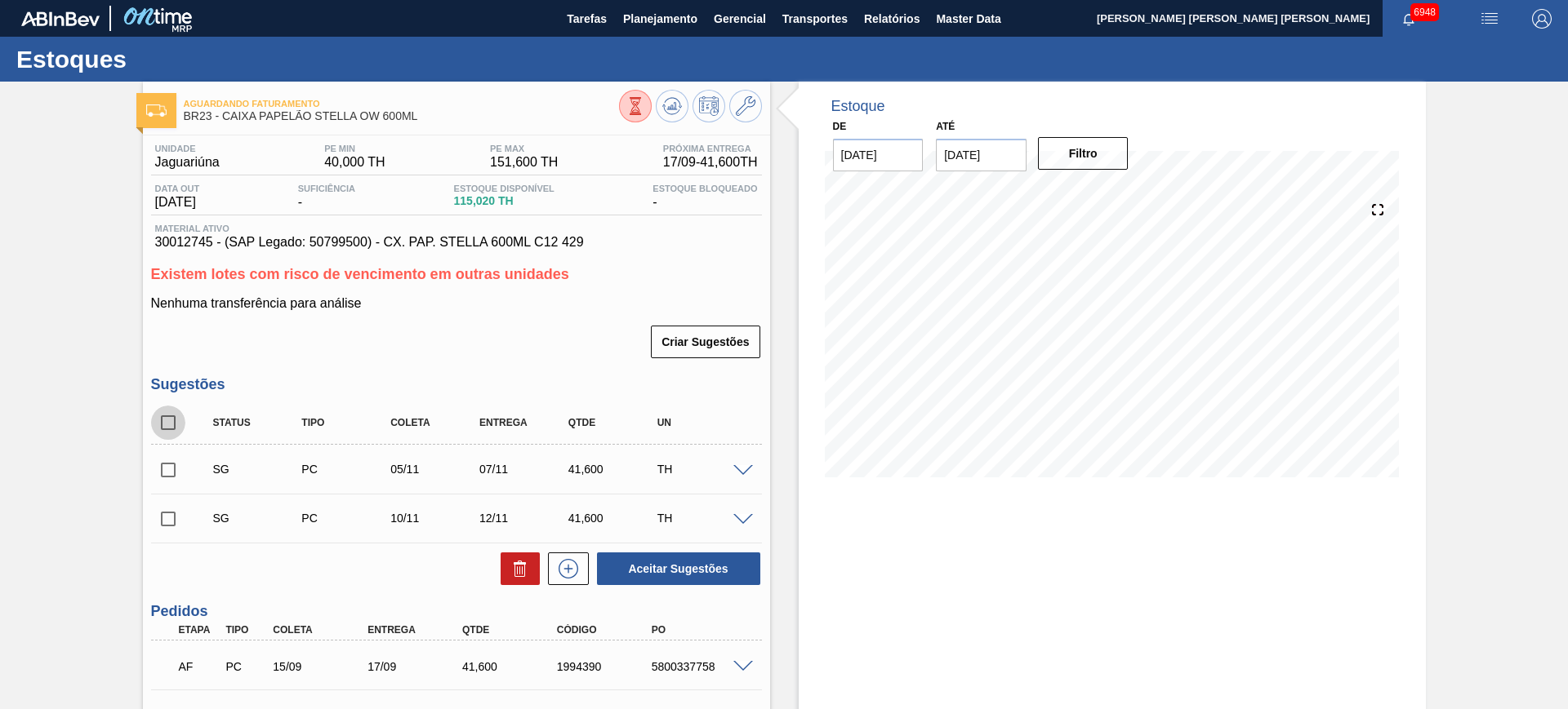
click at [164, 424] on input "checkbox" at bounding box center [168, 423] width 34 height 34
checkbox input "true"
click at [681, 564] on button "Aceitar Sugestões" at bounding box center [678, 568] width 163 height 32
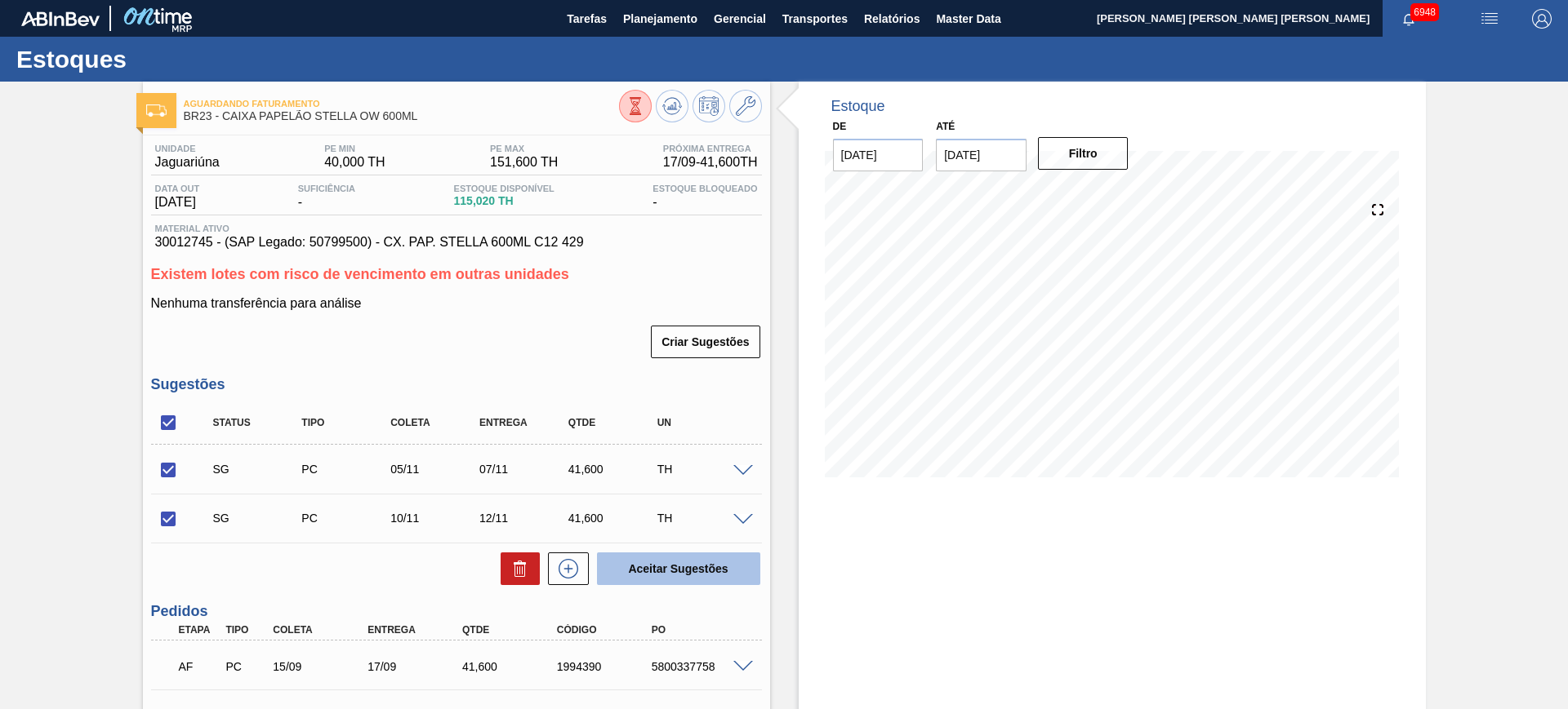
checkbox input "false"
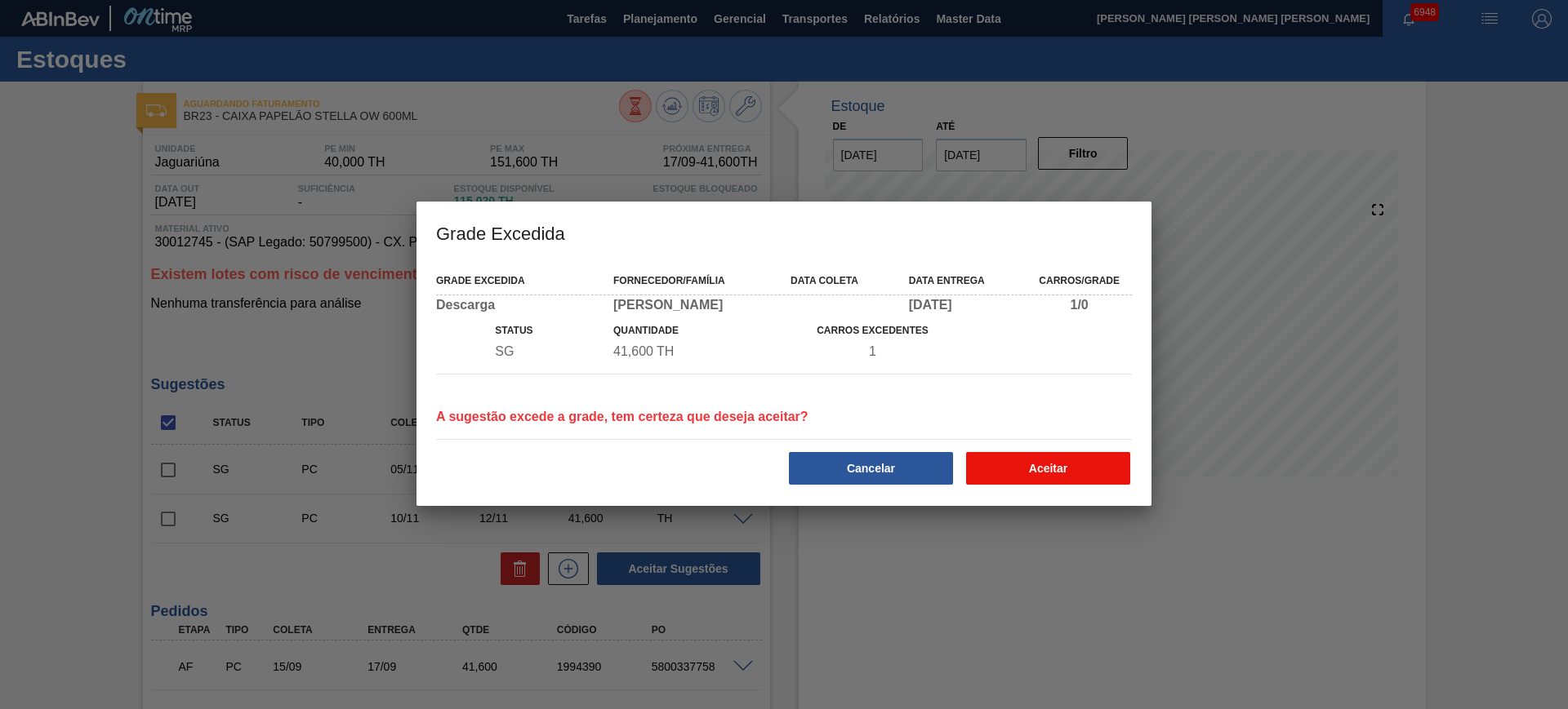
click at [1068, 470] on button "Aceitar" at bounding box center [1048, 468] width 164 height 32
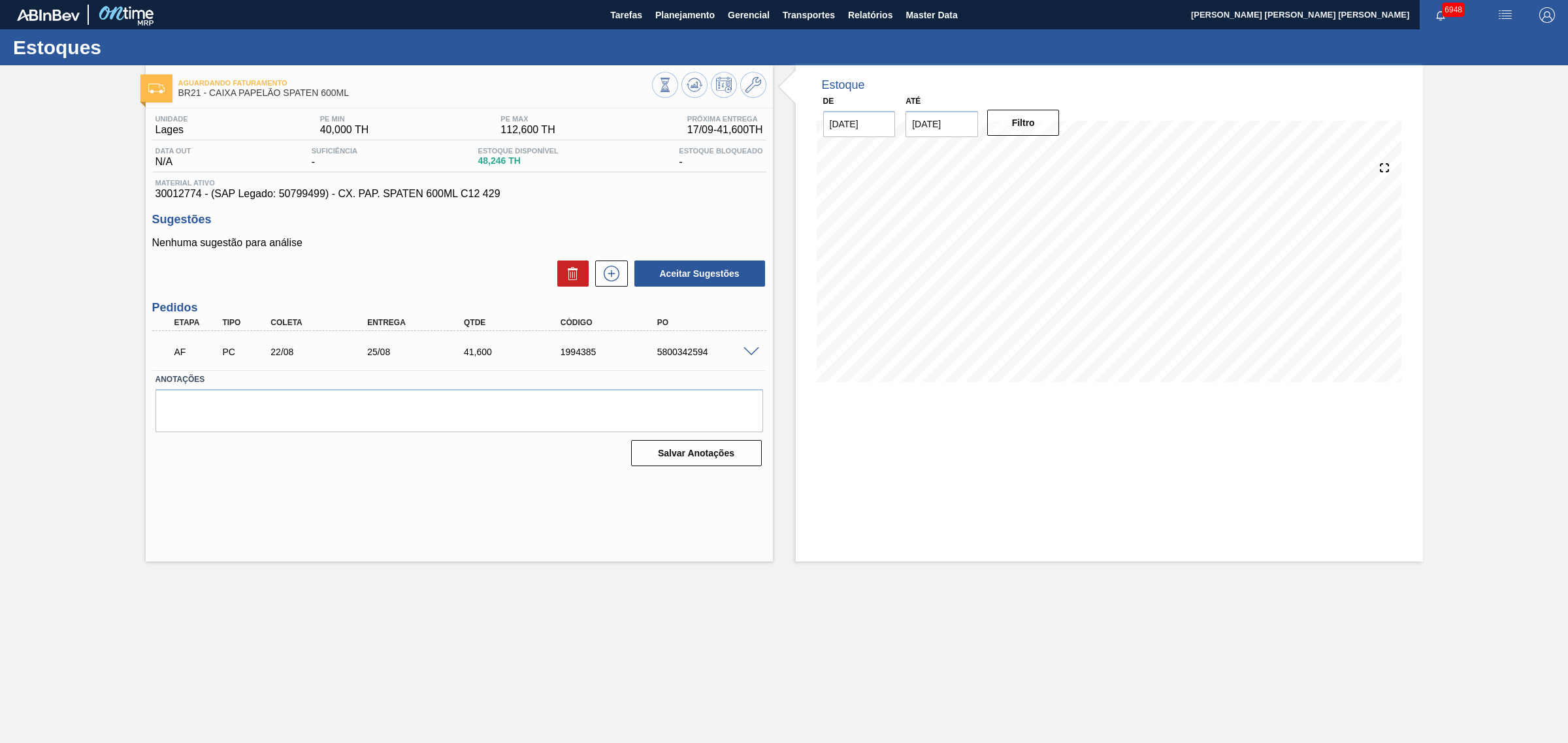
click at [755, 353] on span at bounding box center [751, 352] width 15 height 10
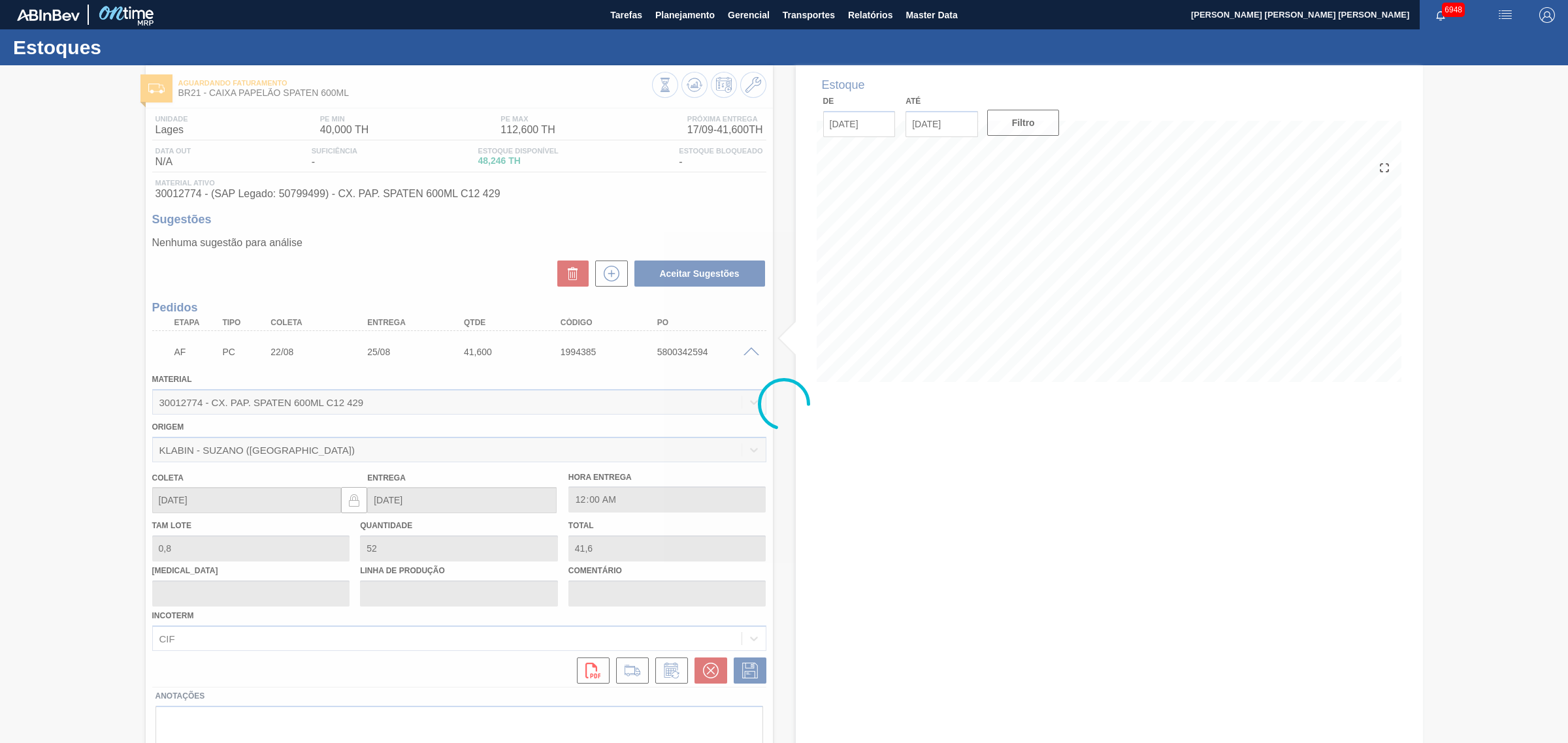
click at [755, 353] on div at bounding box center [784, 404] width 1568 height 677
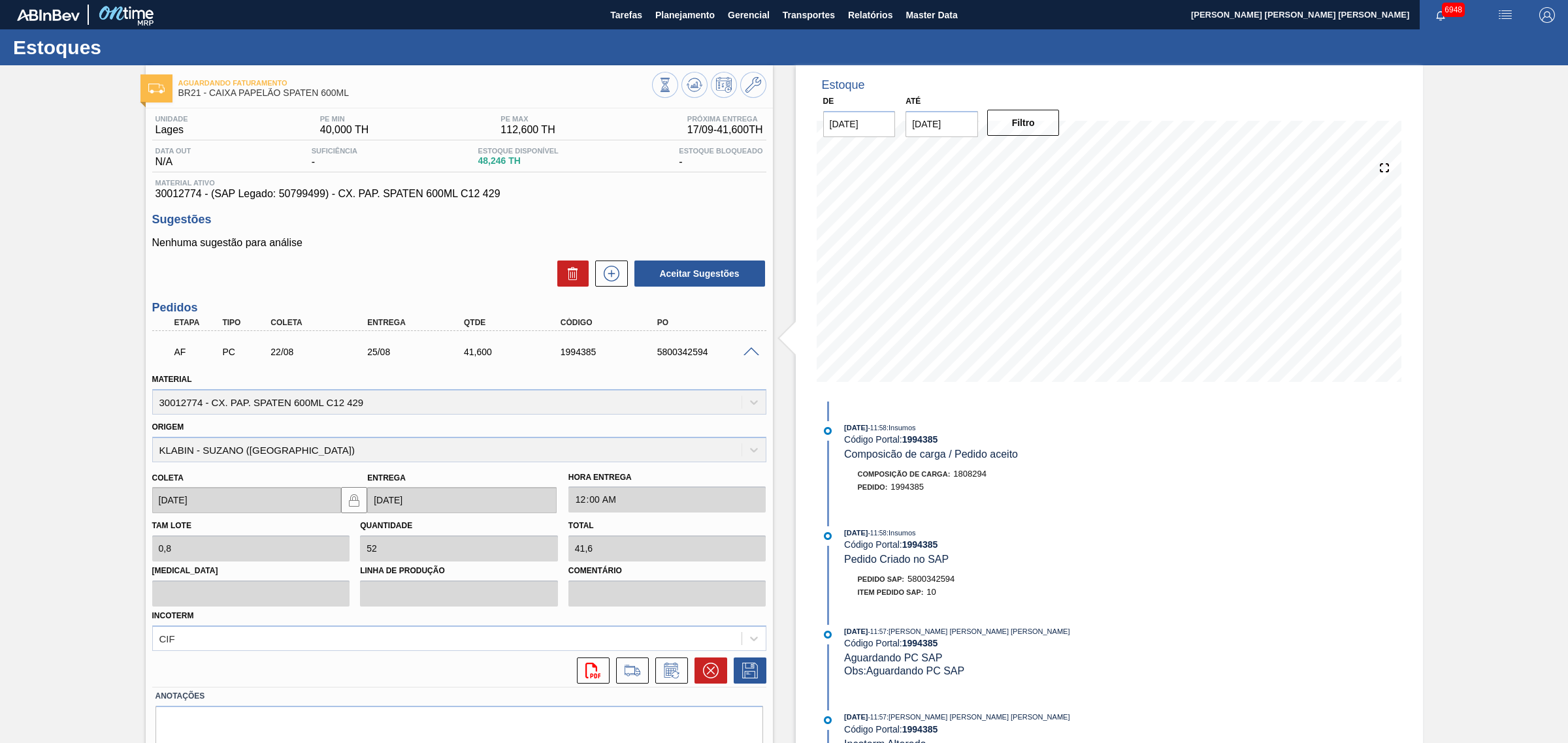
click at [752, 350] on span at bounding box center [751, 352] width 15 height 10
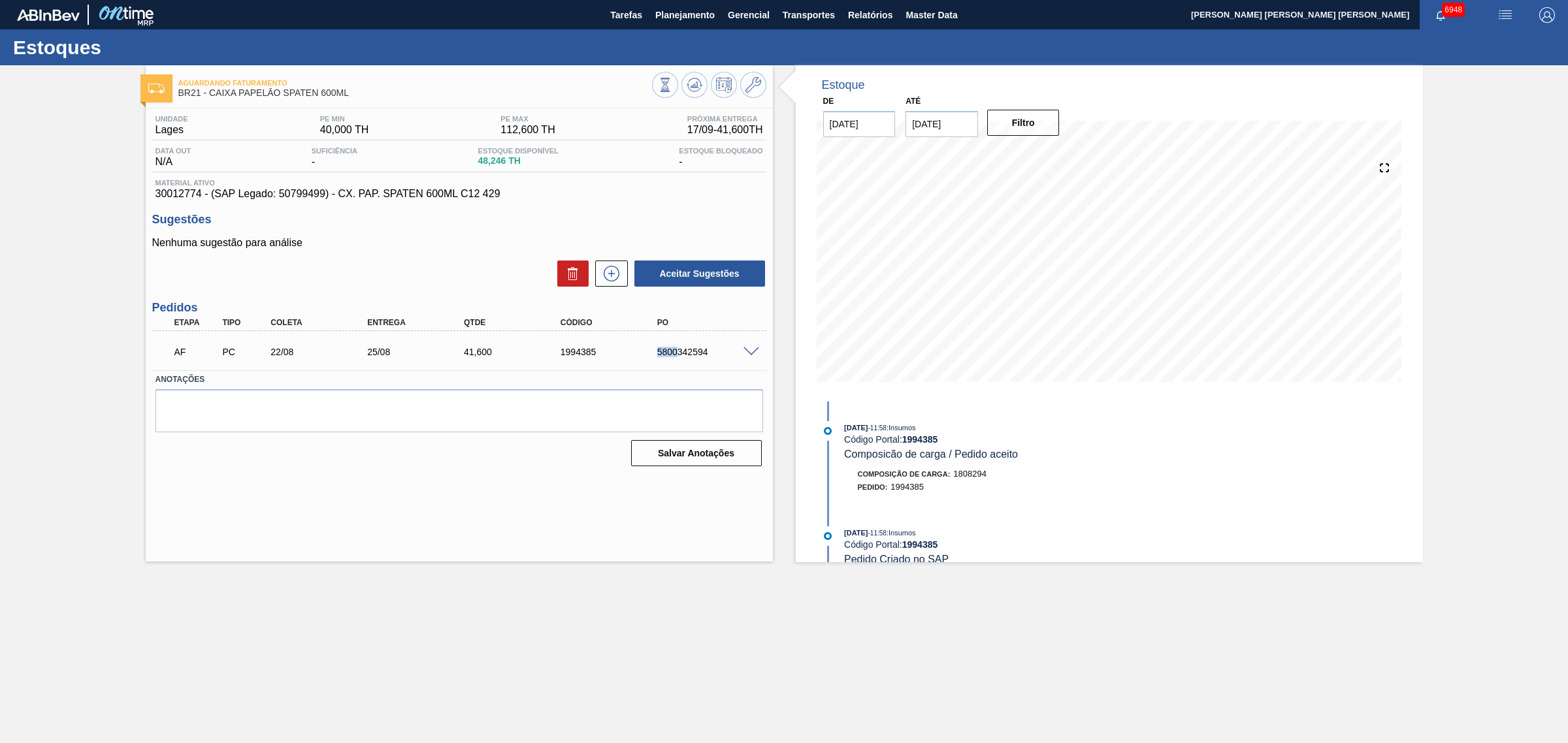
drag, startPoint x: 656, startPoint y: 351, endPoint x: 679, endPoint y: 357, distance: 23.8
click at [679, 357] on div "5800342594" at bounding box center [709, 351] width 110 height 10
click at [755, 351] on span at bounding box center [751, 352] width 15 height 10
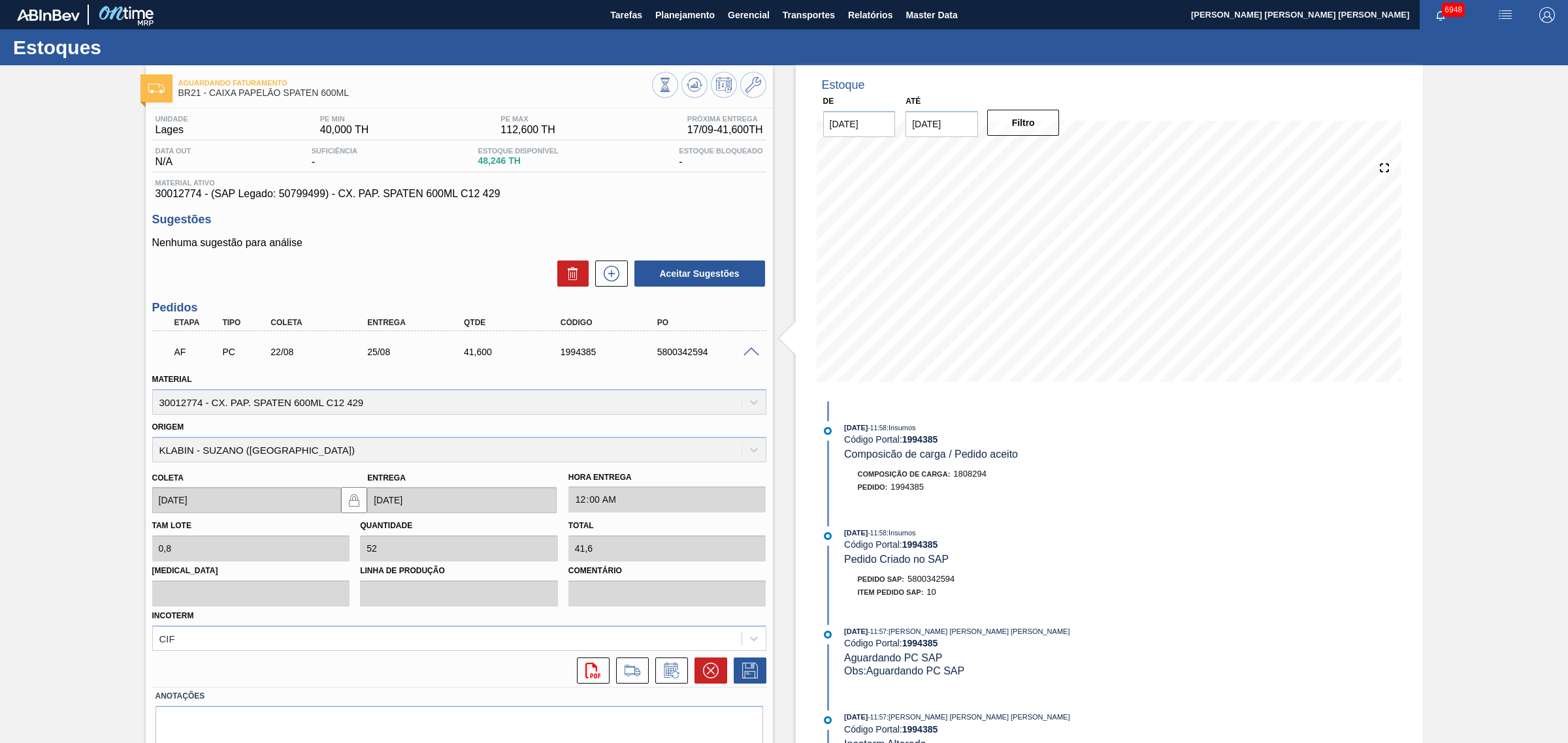
click at [752, 353] on span at bounding box center [751, 352] width 15 height 10
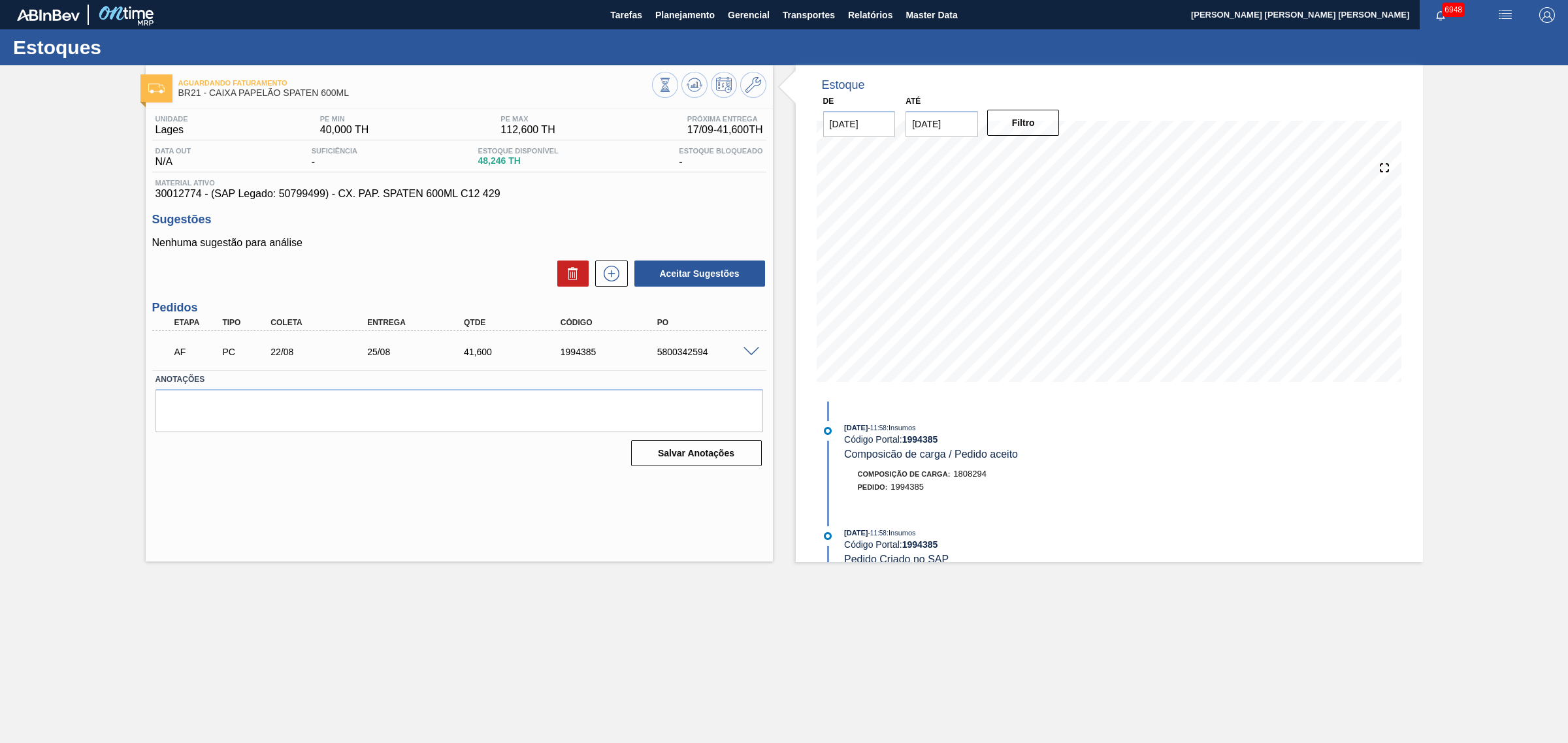
click at [752, 347] on div at bounding box center [753, 351] width 26 height 10
click at [751, 349] on span at bounding box center [751, 352] width 15 height 10
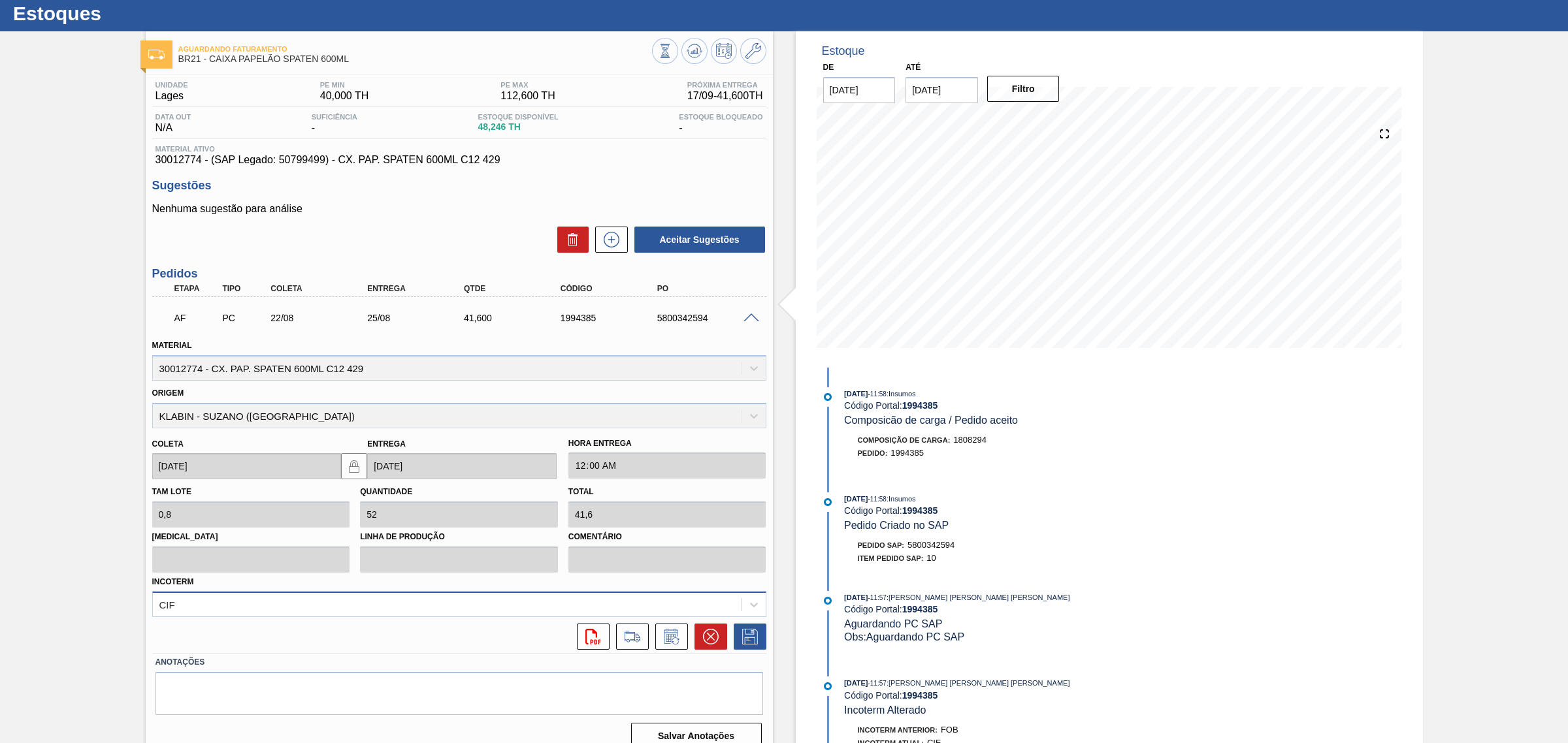
scroll to position [51, 0]
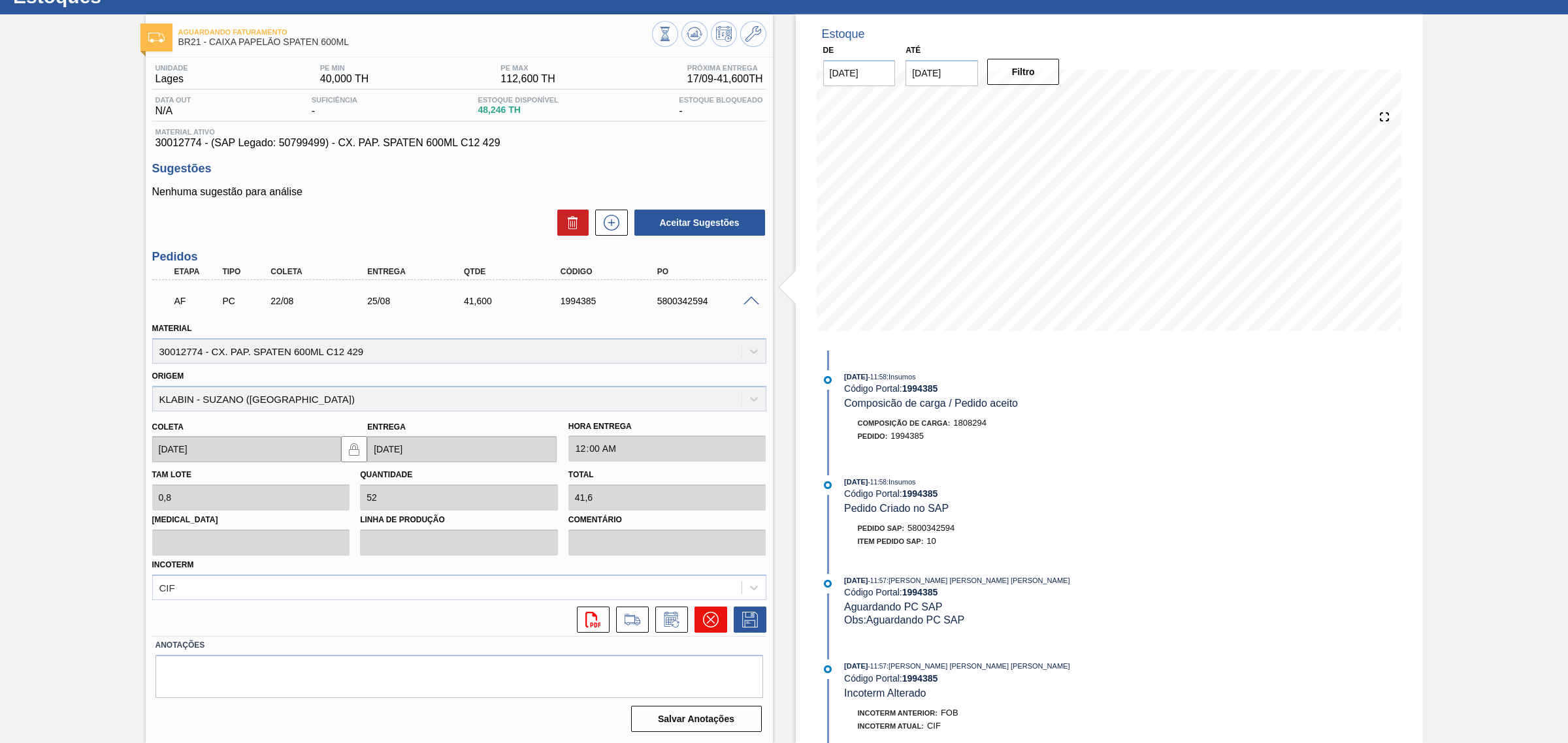
click at [703, 566] on icon at bounding box center [711, 619] width 15 height 15
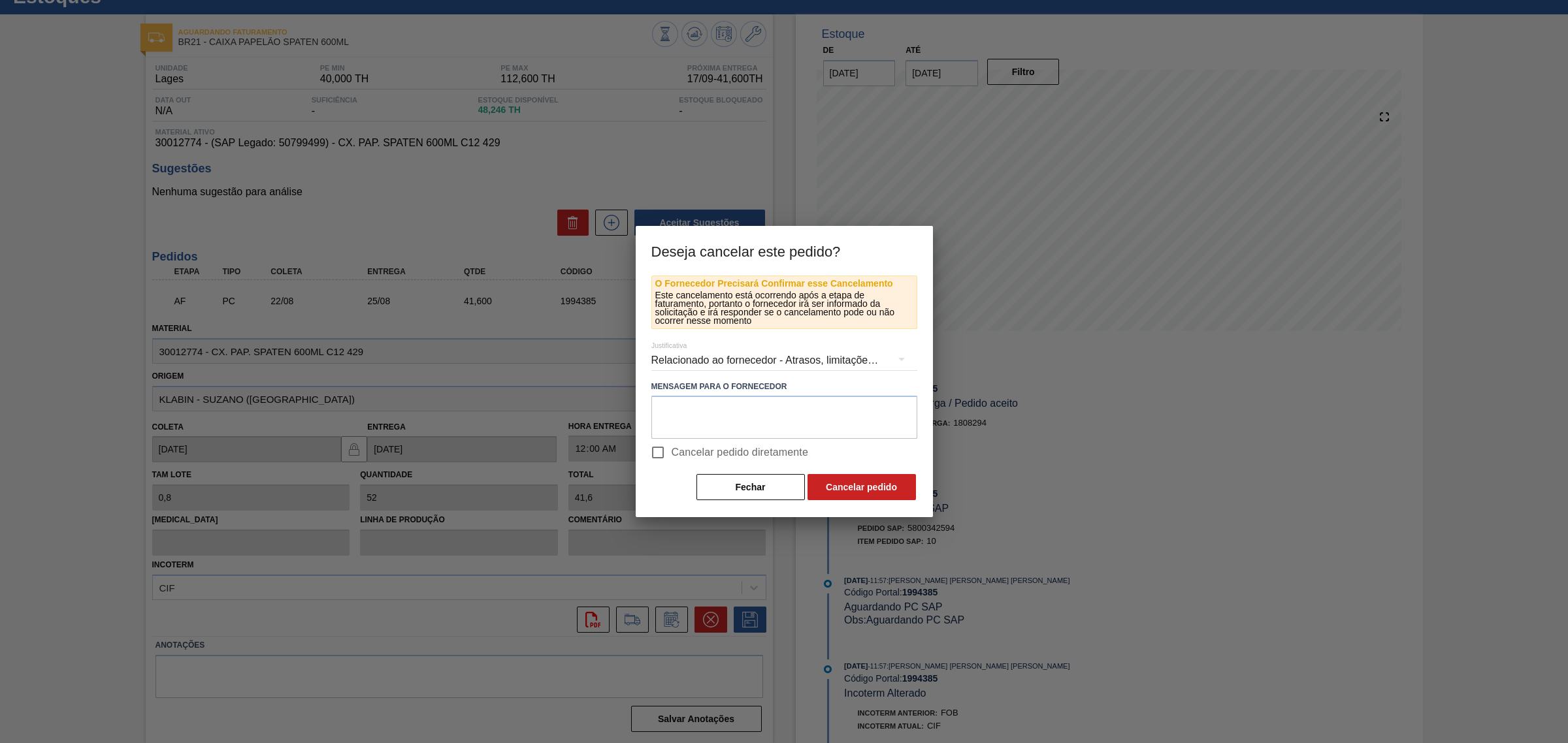
click at [686, 448] on span "Cancelar pedido diretamente" at bounding box center [740, 453] width 137 height 15
click at [672, 448] on input "Cancelar pedido diretamente" at bounding box center [658, 452] width 27 height 27
checkbox input "true"
click at [855, 481] on button "Cancelar pedido" at bounding box center [861, 487] width 108 height 26
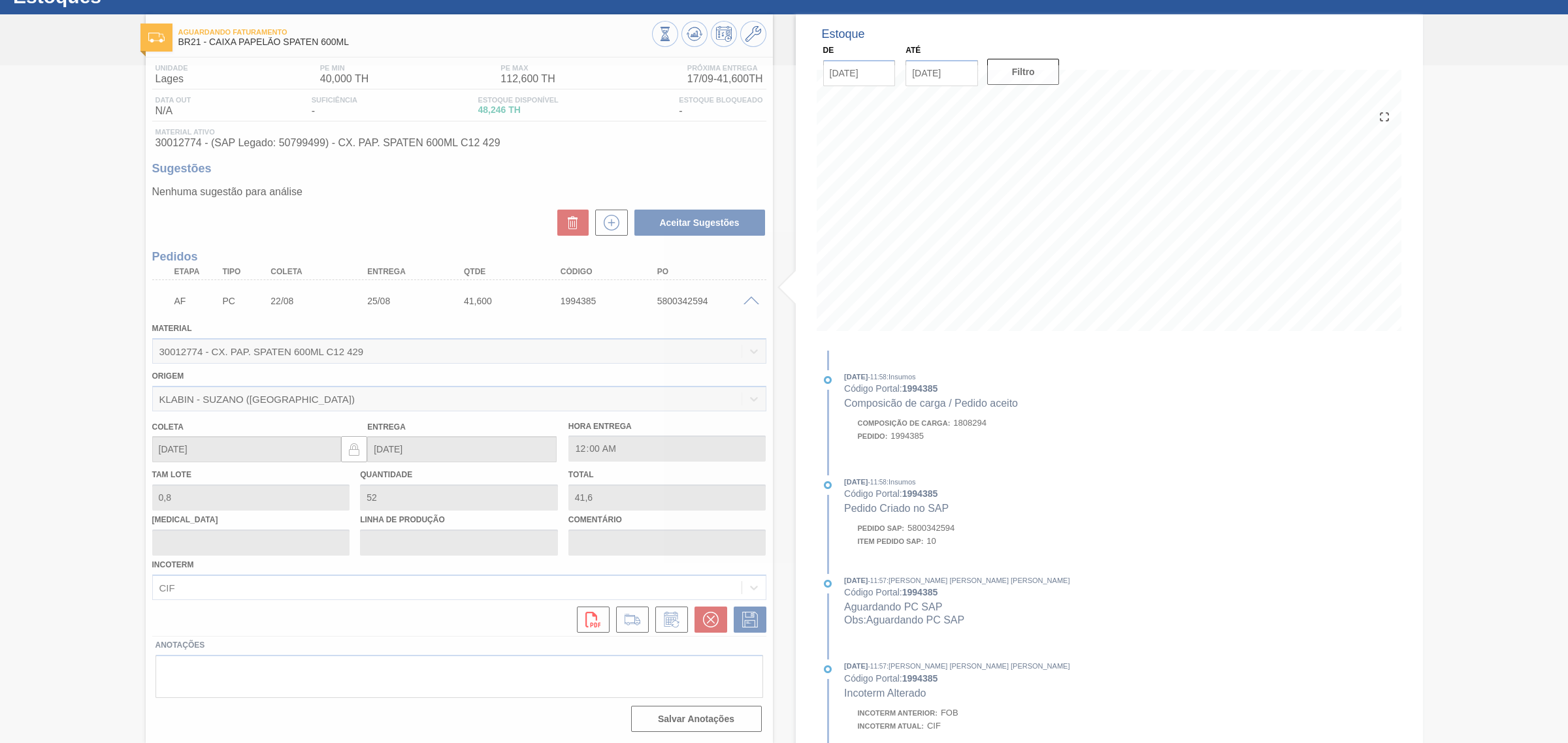
scroll to position [0, 0]
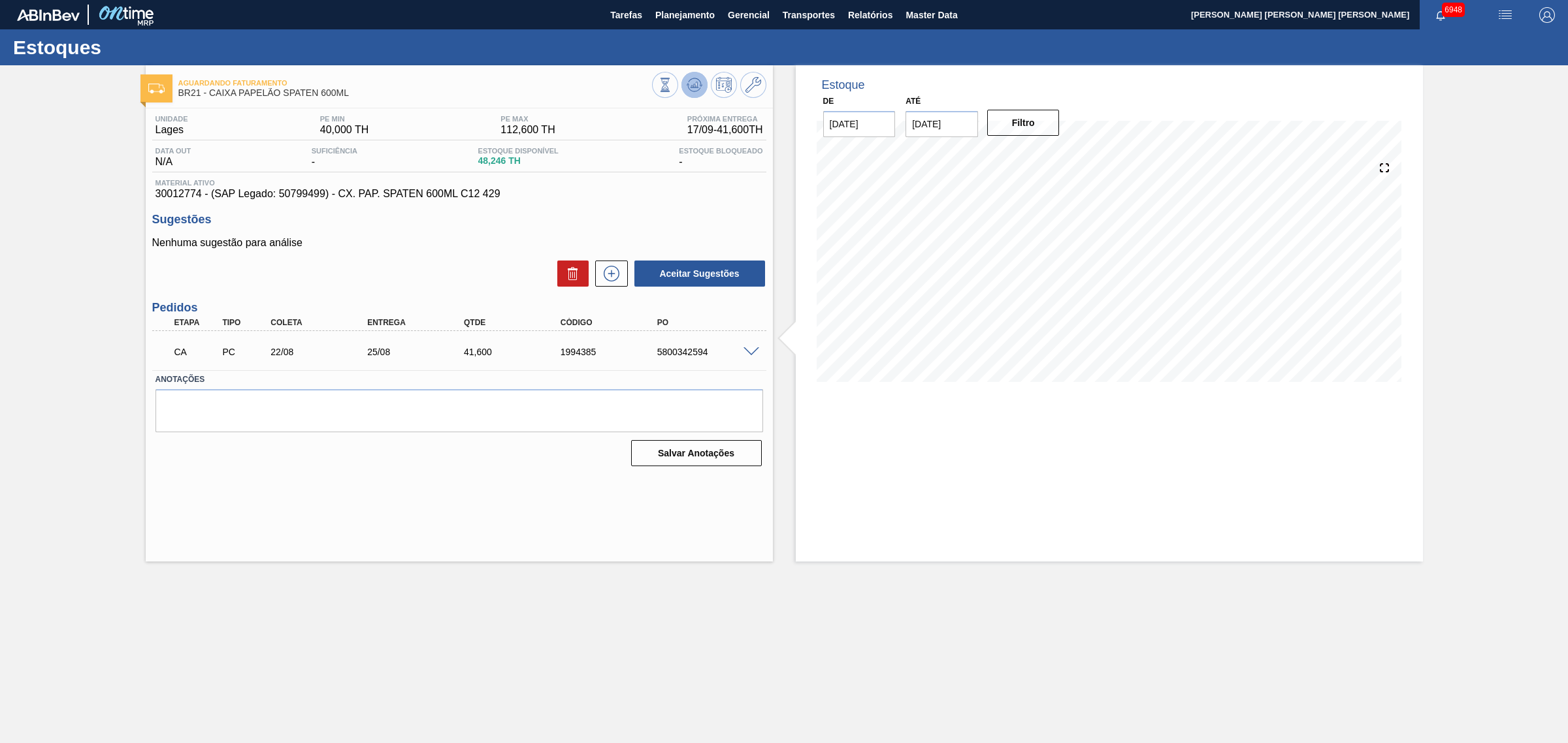
click at [692, 90] on icon at bounding box center [694, 84] width 15 height 15
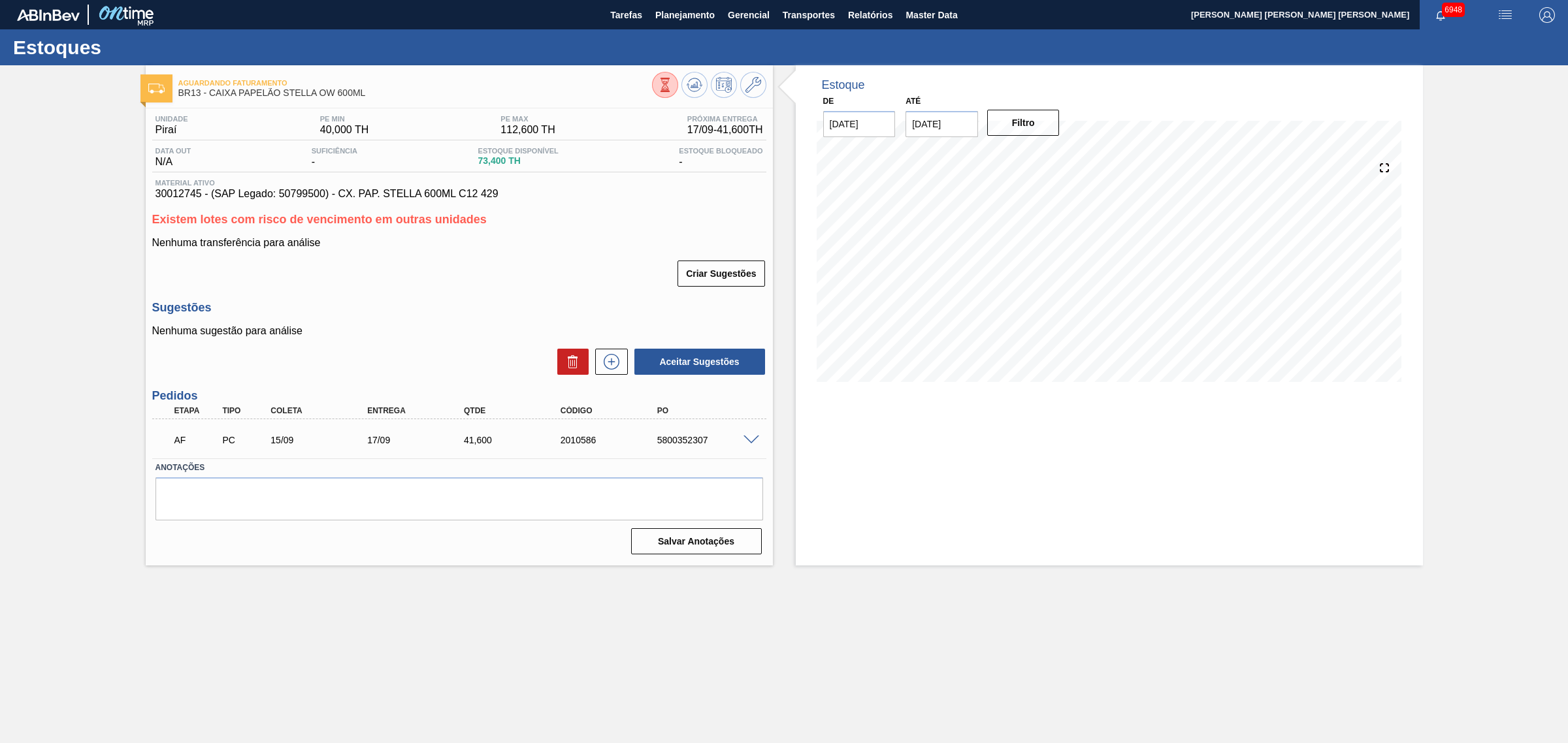
click at [756, 439] on span at bounding box center [751, 441] width 15 height 10
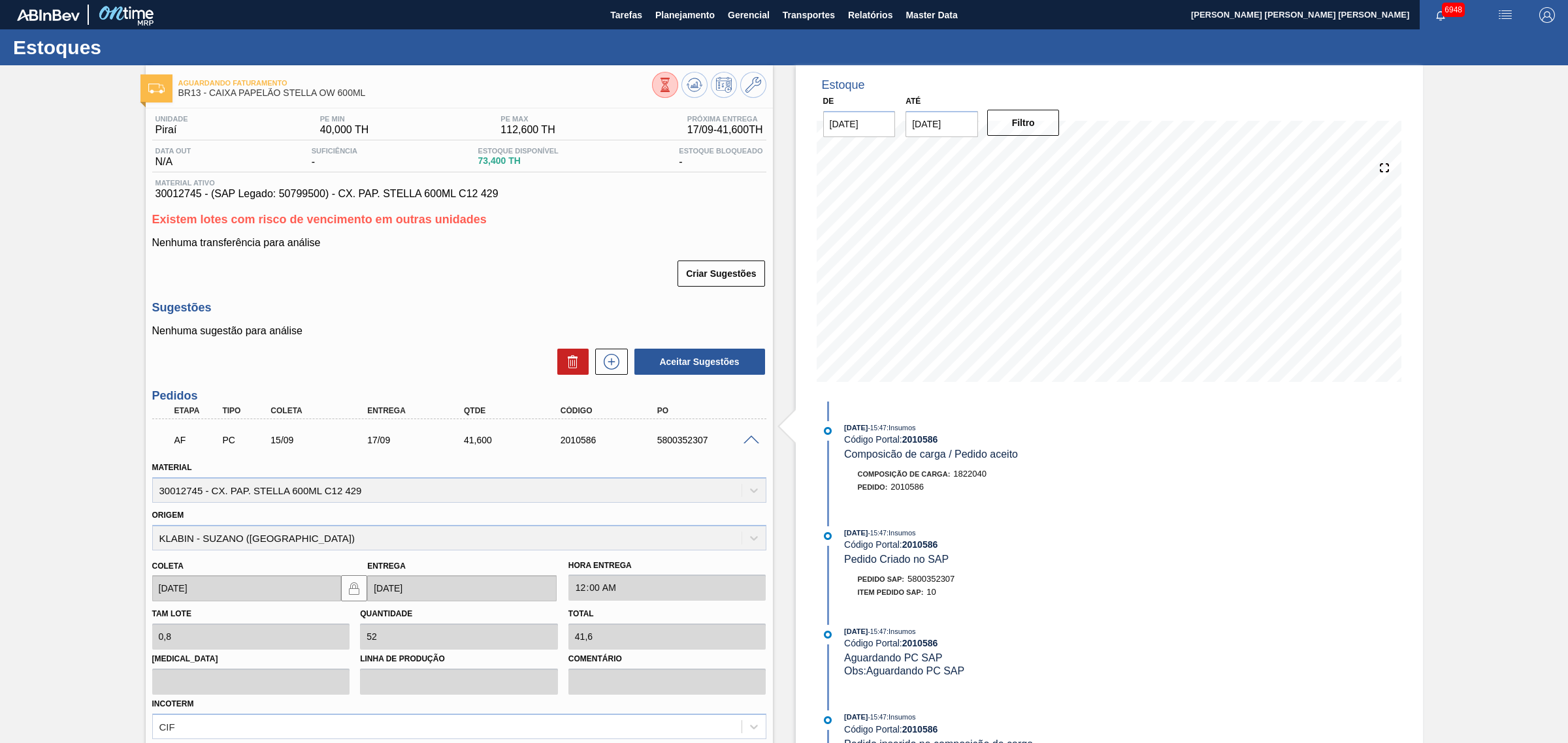
click at [748, 439] on span at bounding box center [751, 441] width 15 height 10
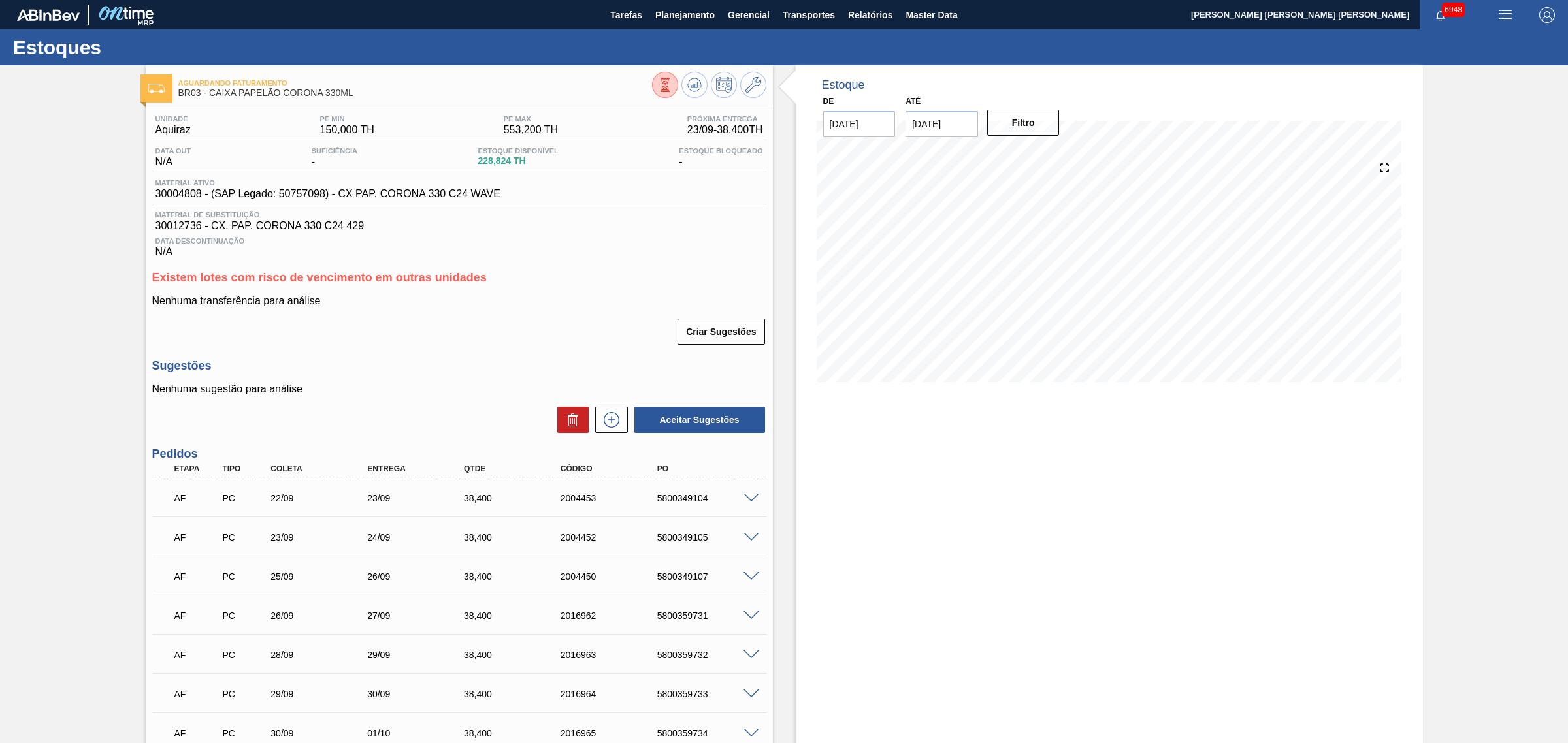
click at [753, 495] on div at bounding box center [753, 497] width 26 height 10
click at [753, 501] on span at bounding box center [751, 499] width 15 height 10
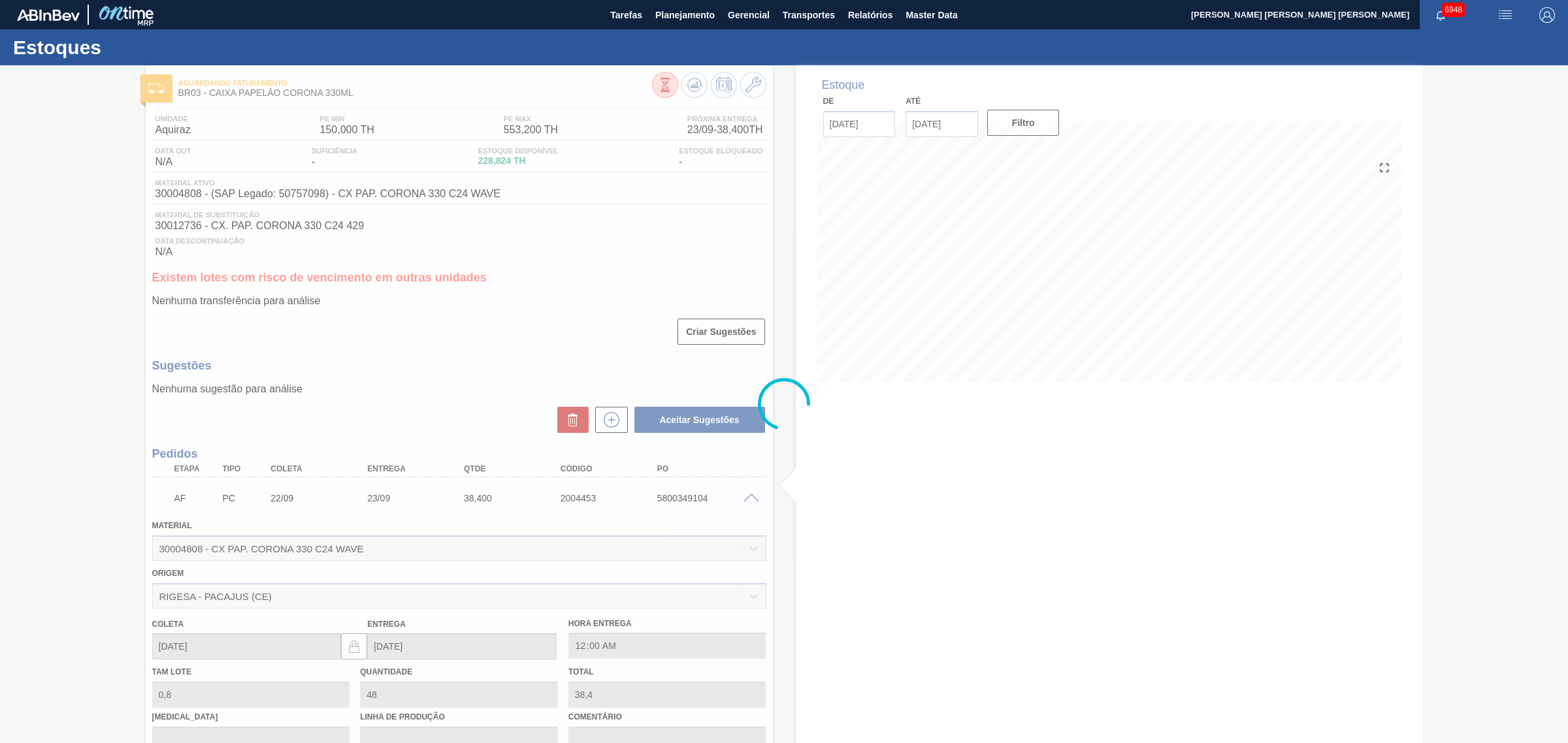
click at [753, 501] on div at bounding box center [784, 404] width 1568 height 677
drag, startPoint x: 752, startPoint y: 499, endPoint x: 685, endPoint y: 332, distance: 179.9
click at [751, 499] on div at bounding box center [784, 404] width 1568 height 677
